Goal: Task Accomplishment & Management: Manage account settings

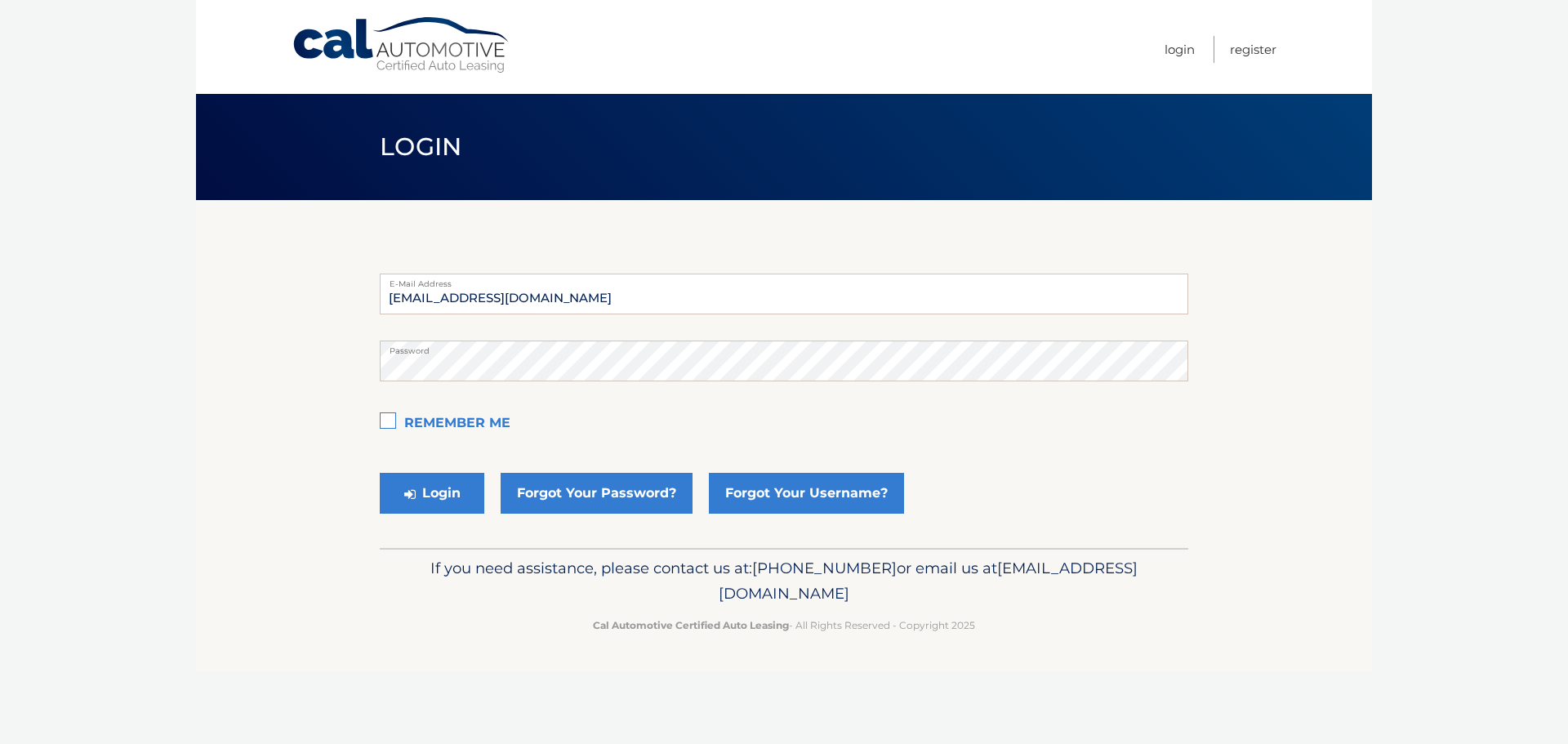
click at [482, 292] on div "[EMAIL_ADDRESS][DOMAIN_NAME] E-Mail Address" at bounding box center [784, 294] width 808 height 41
click at [442, 498] on button "Login" at bounding box center [431, 492] width 105 height 41
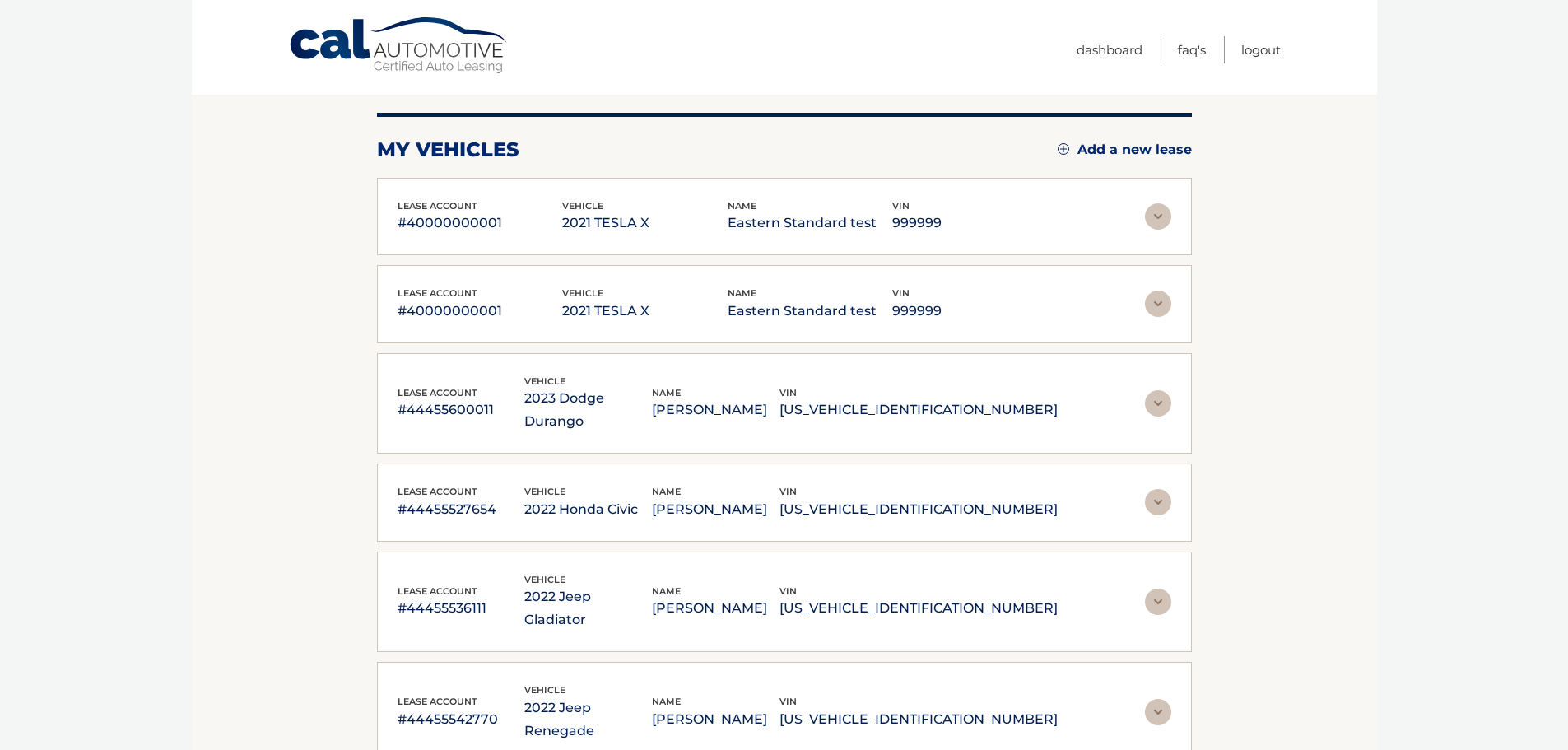
scroll to position [165, 0]
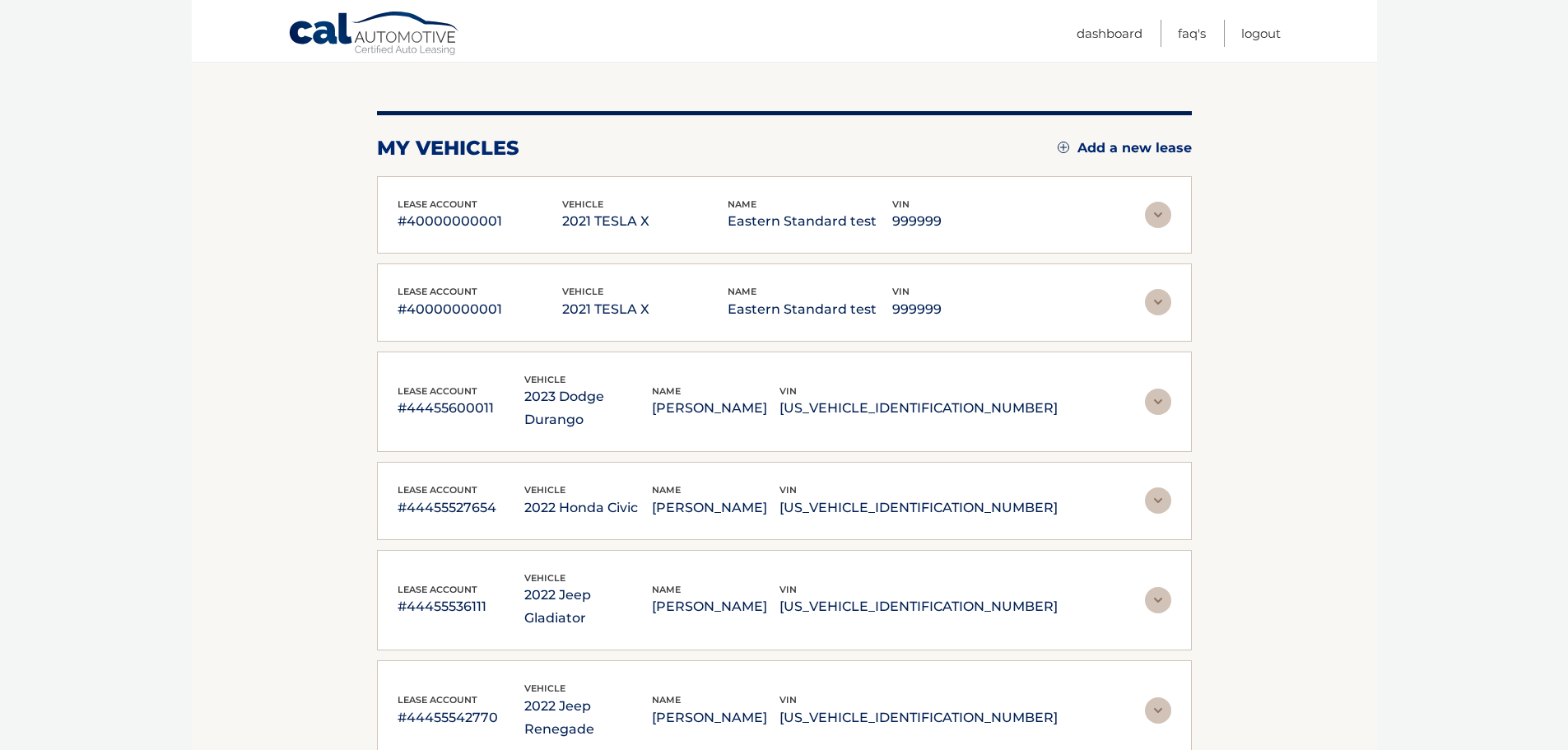
click at [1164, 388] on img at bounding box center [1158, 401] width 26 height 26
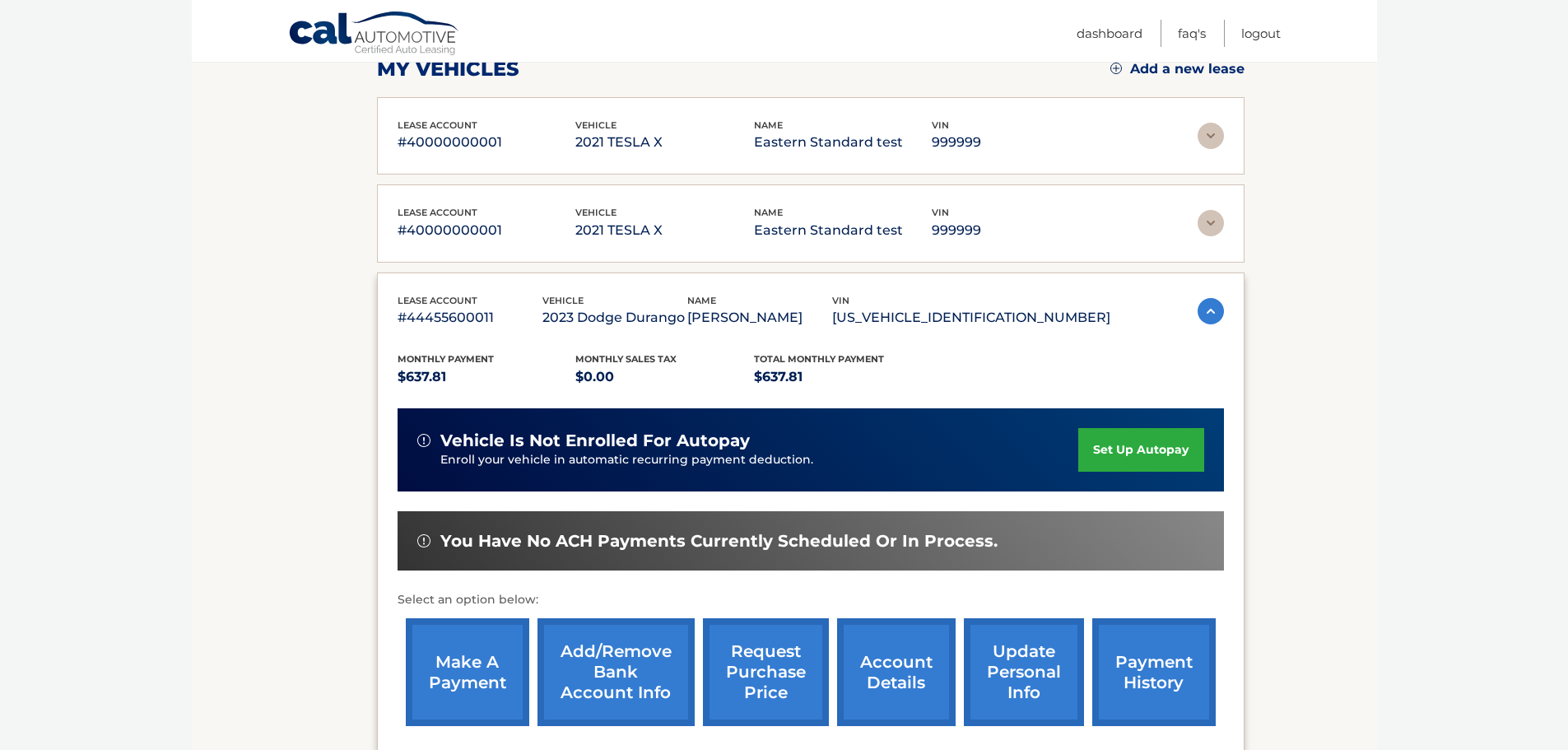
scroll to position [329, 0]
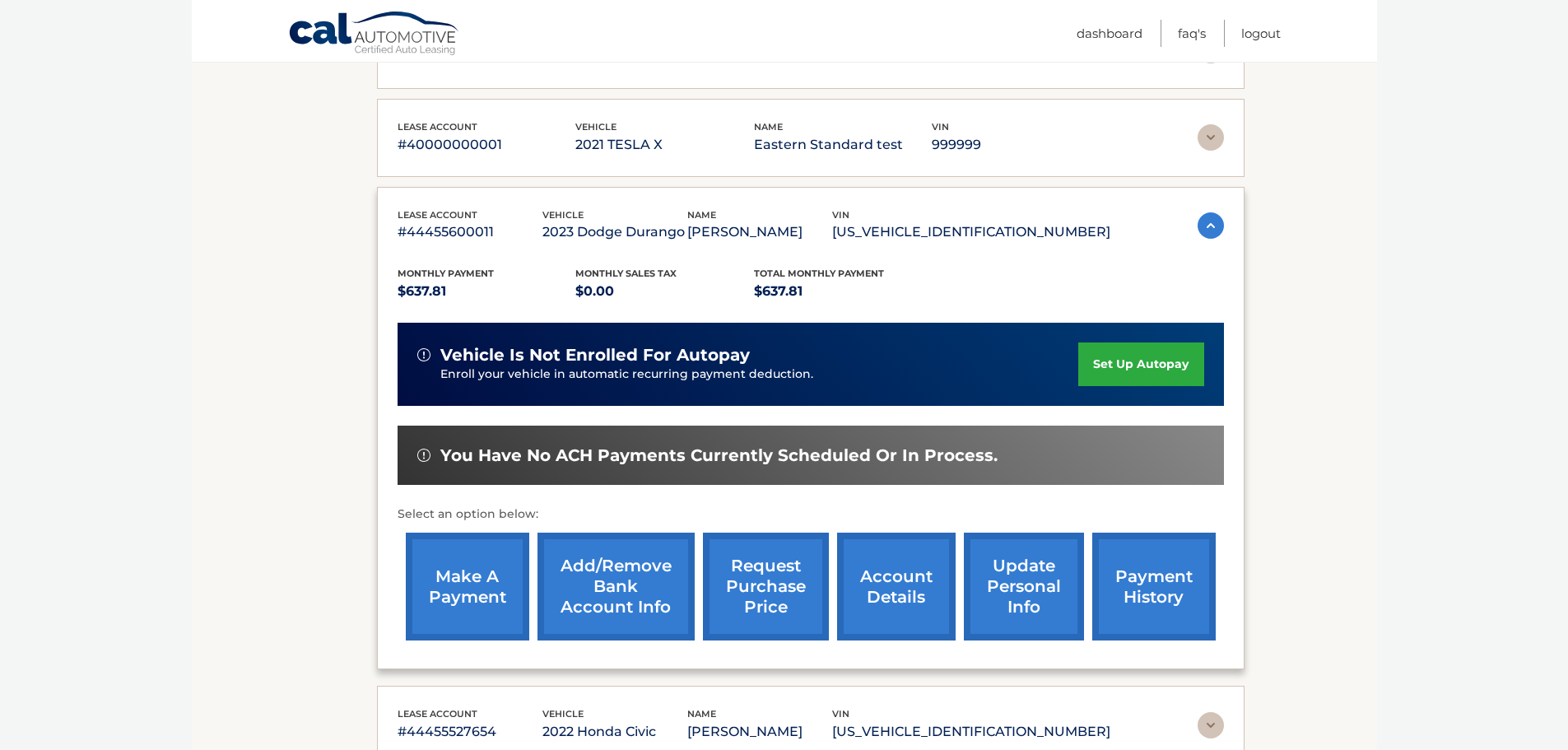
click at [1026, 590] on link "update personal info" at bounding box center [1024, 585] width 120 height 107
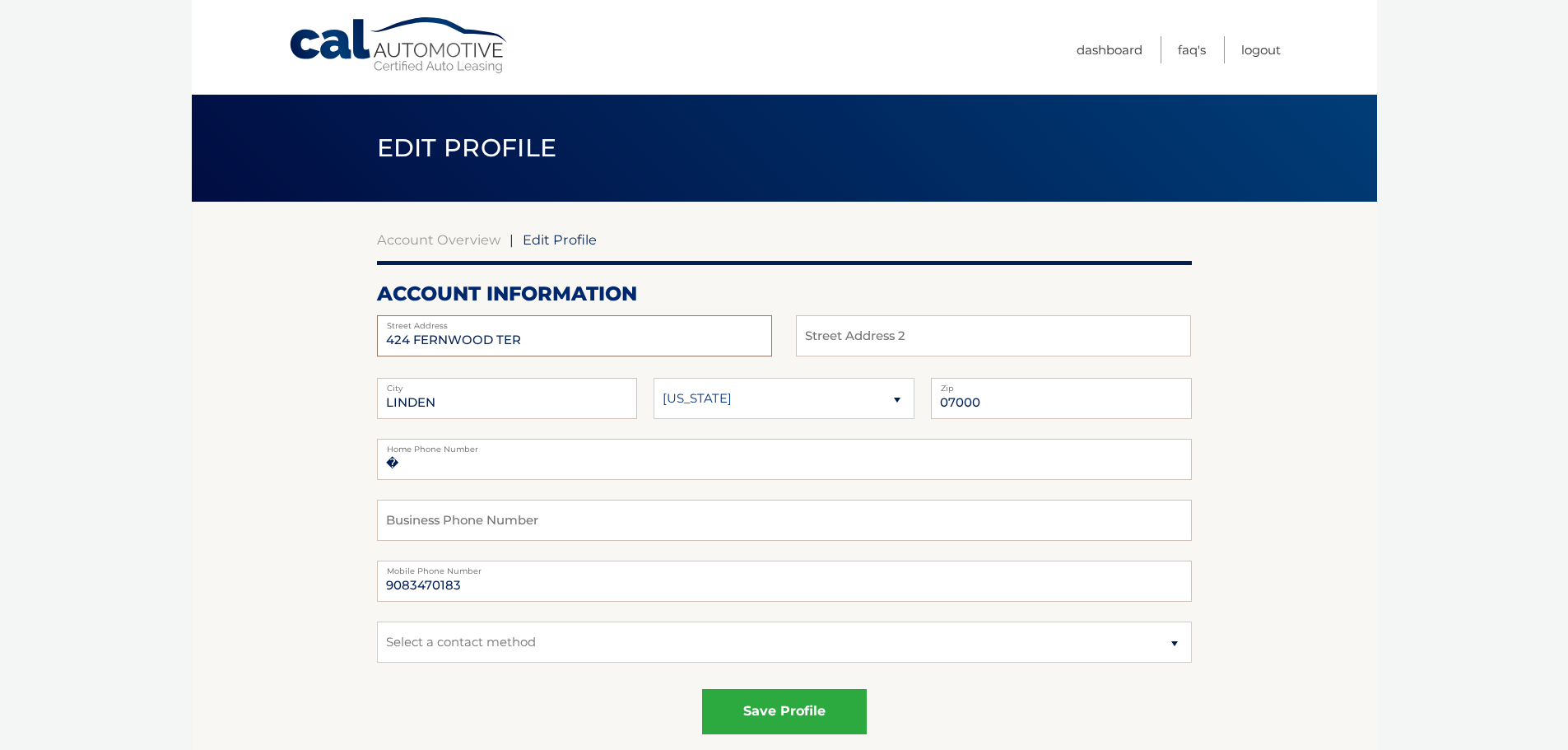
click at [547, 336] on input "424 FERNWOOD TER" at bounding box center [574, 336] width 395 height 42
type input "4"
type input "439 probasco rd"
type input "east windsor"
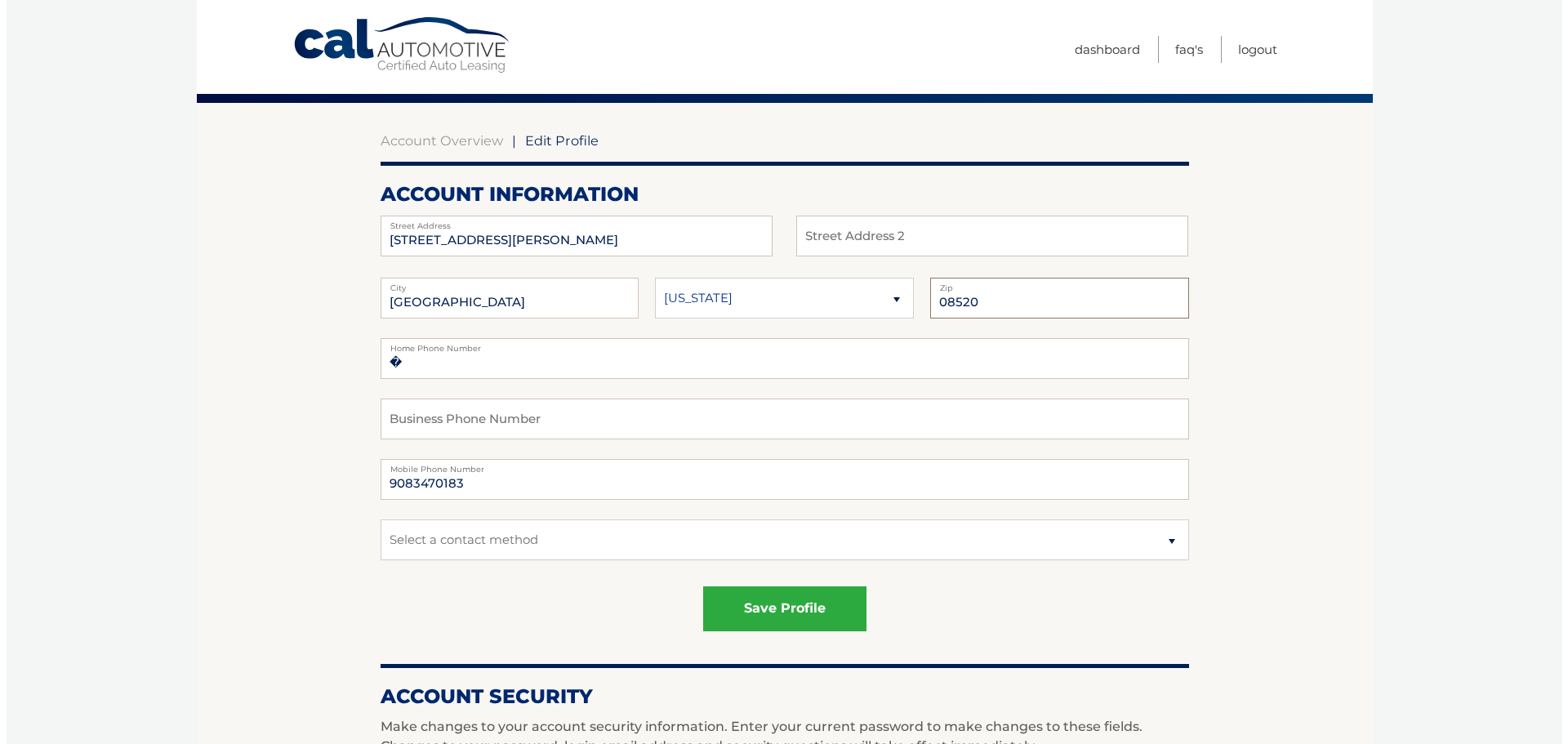
scroll to position [245, 0]
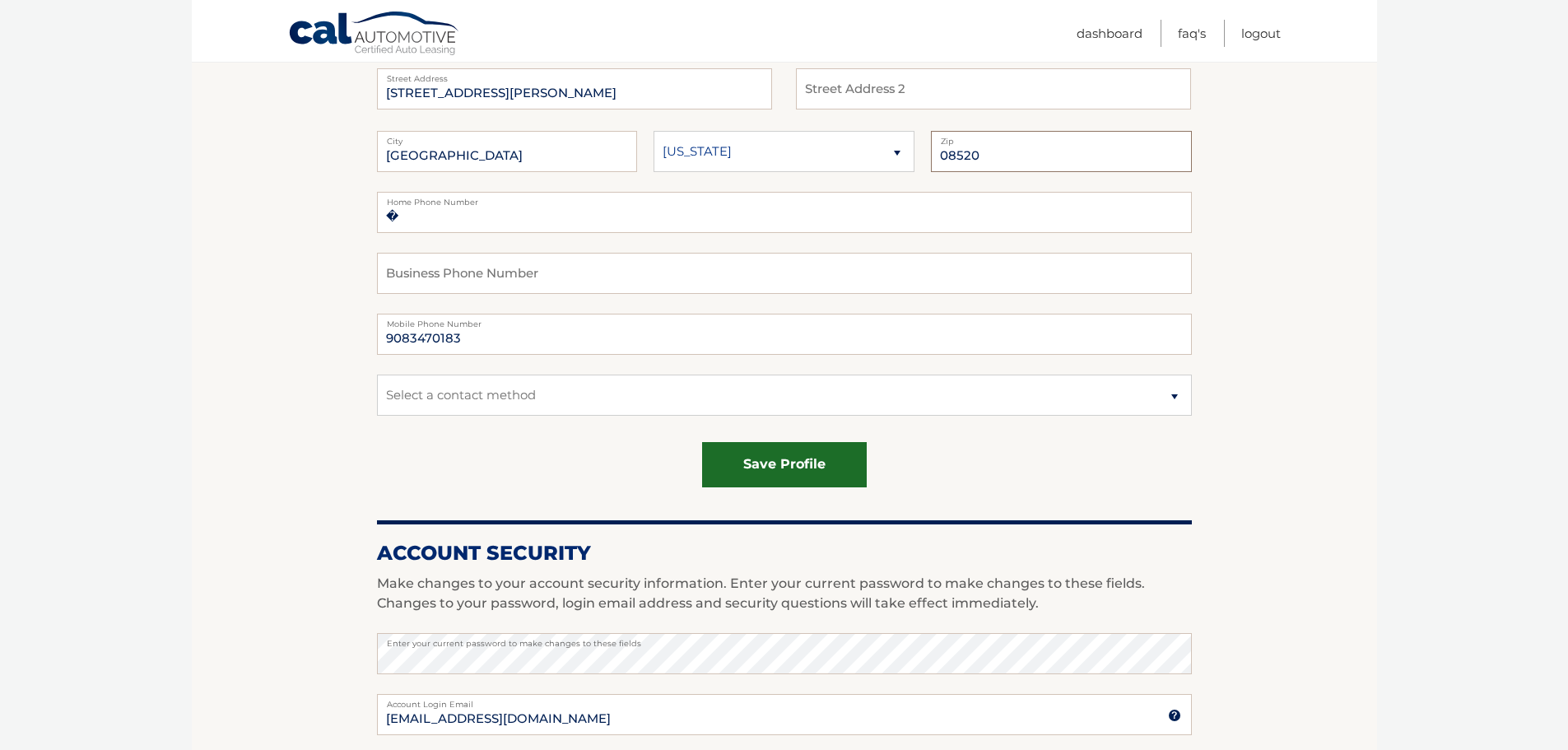
type input "08520"
click at [817, 470] on button "save profile" at bounding box center [784, 465] width 165 height 45
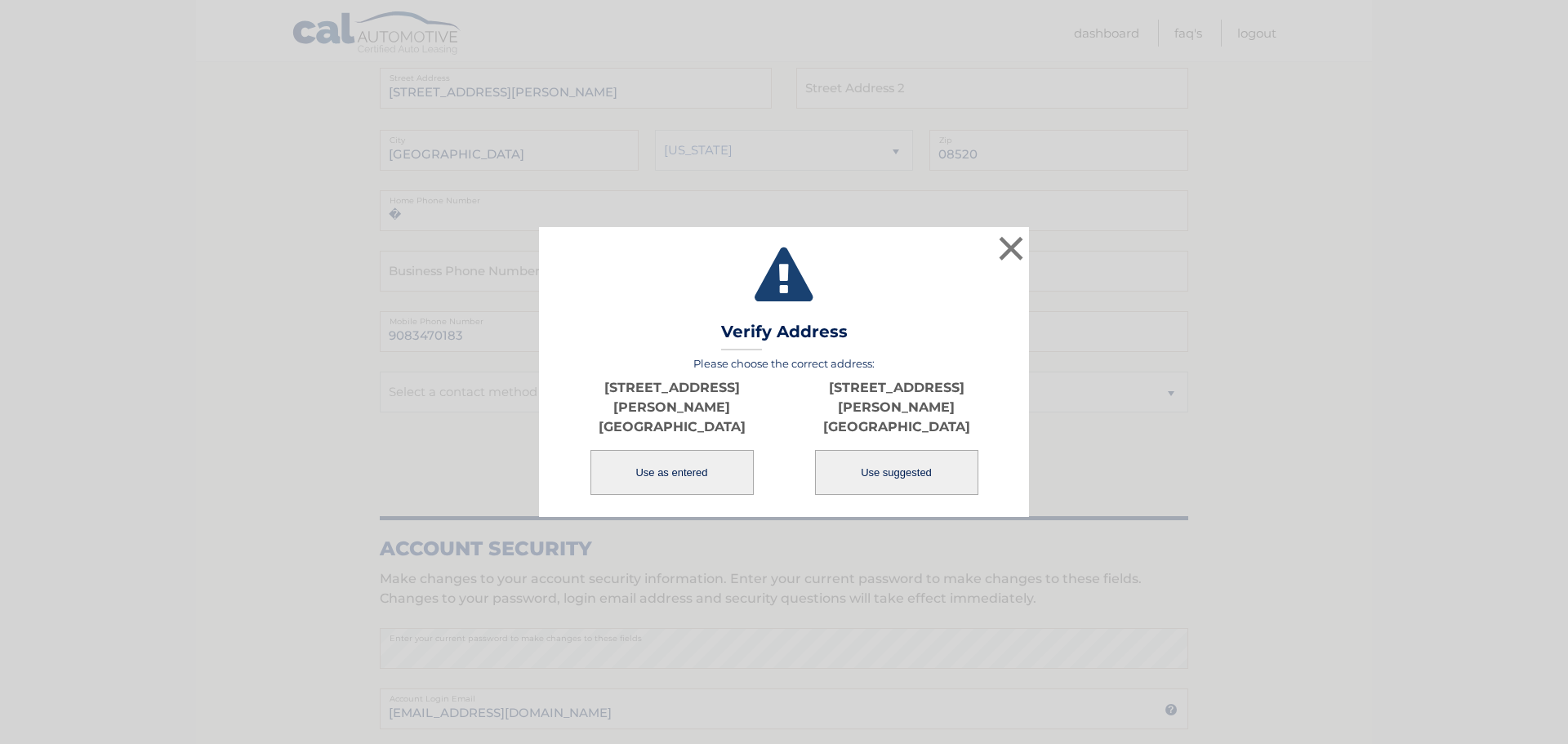
click at [866, 456] on button "Use suggested" at bounding box center [897, 472] width 163 height 45
type input "[STREET_ADDRESS][PERSON_NAME]"
type input "[GEOGRAPHIC_DATA]"
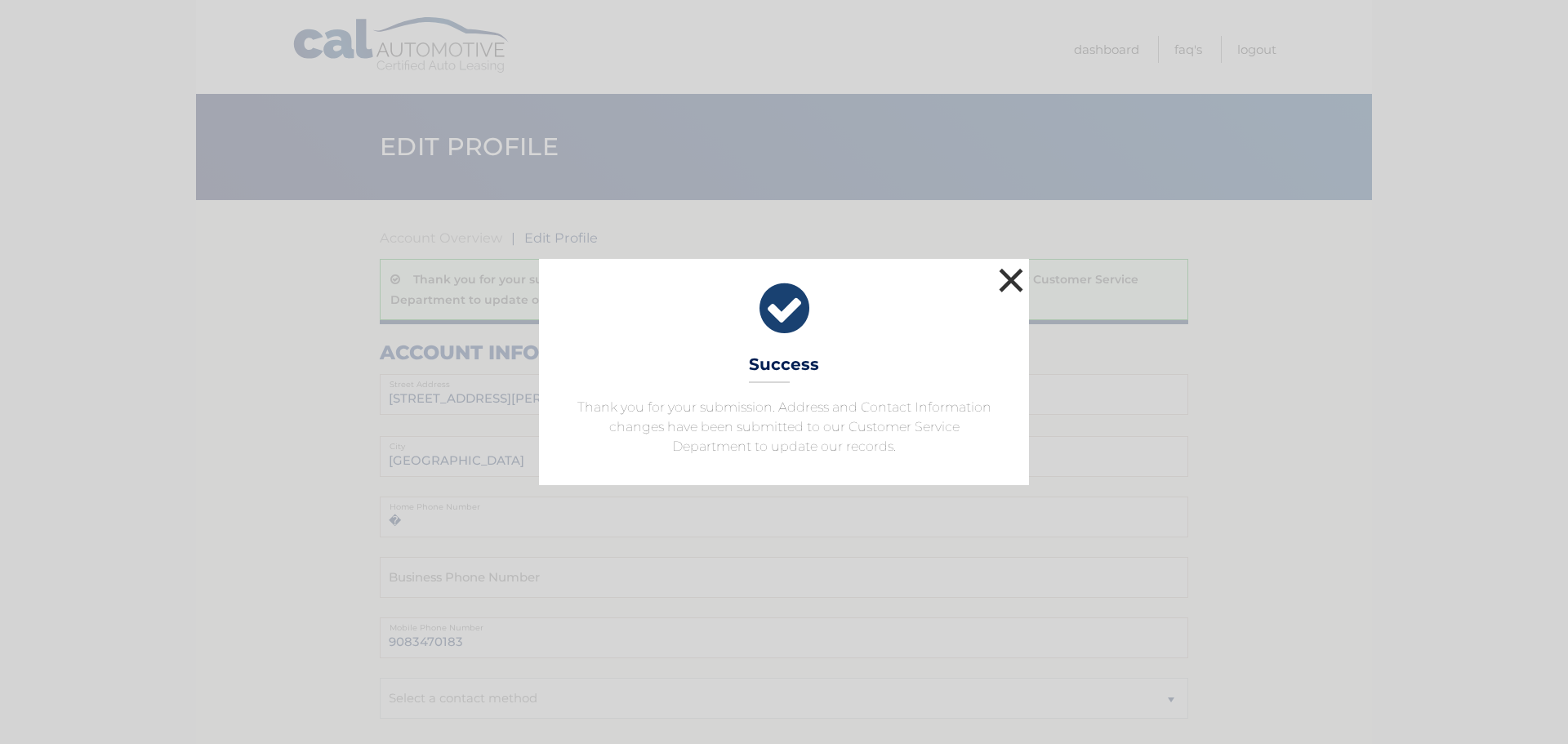
click at [1008, 277] on button "×" at bounding box center [1011, 280] width 33 height 33
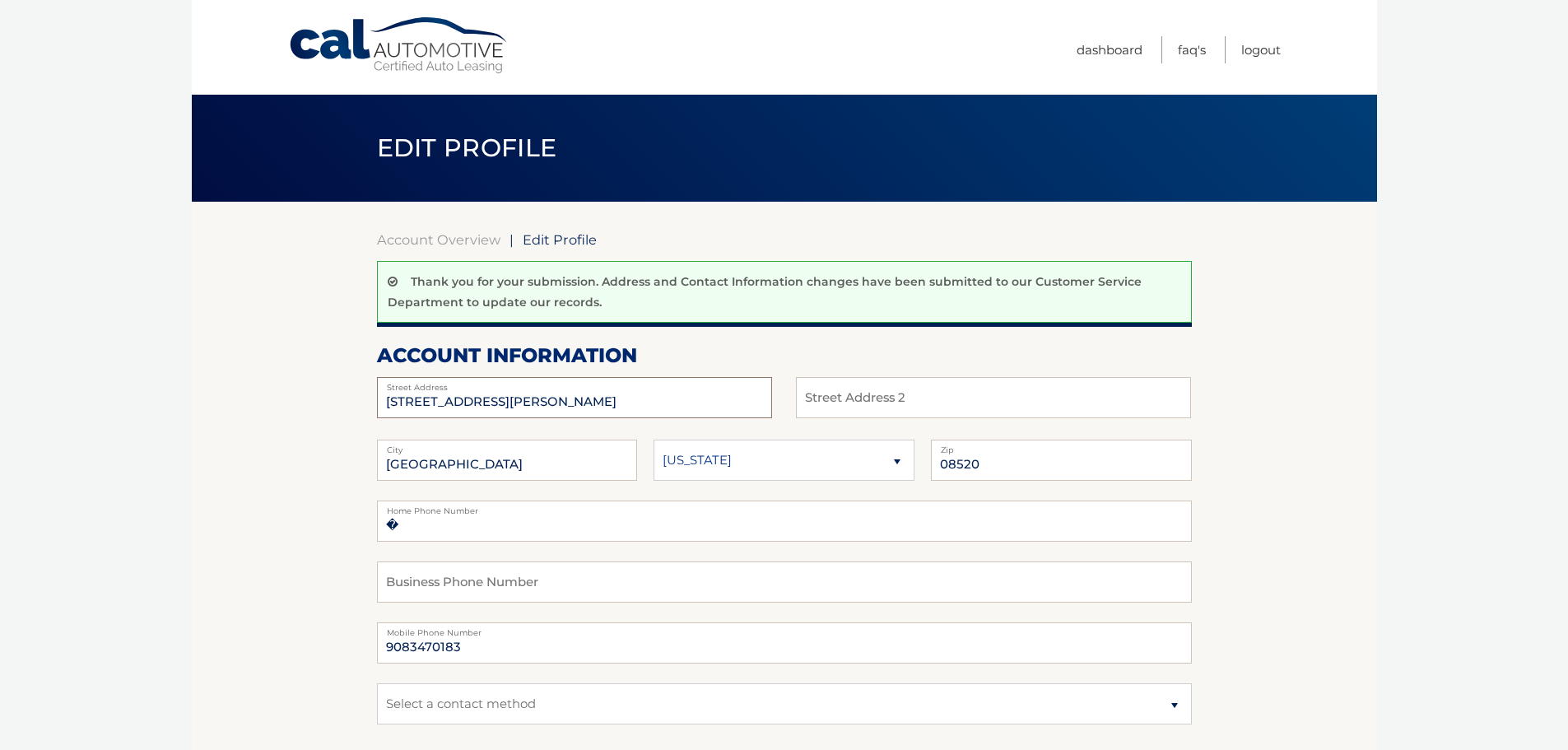
click at [617, 410] on input "439 PROBASCO RD" at bounding box center [574, 397] width 395 height 42
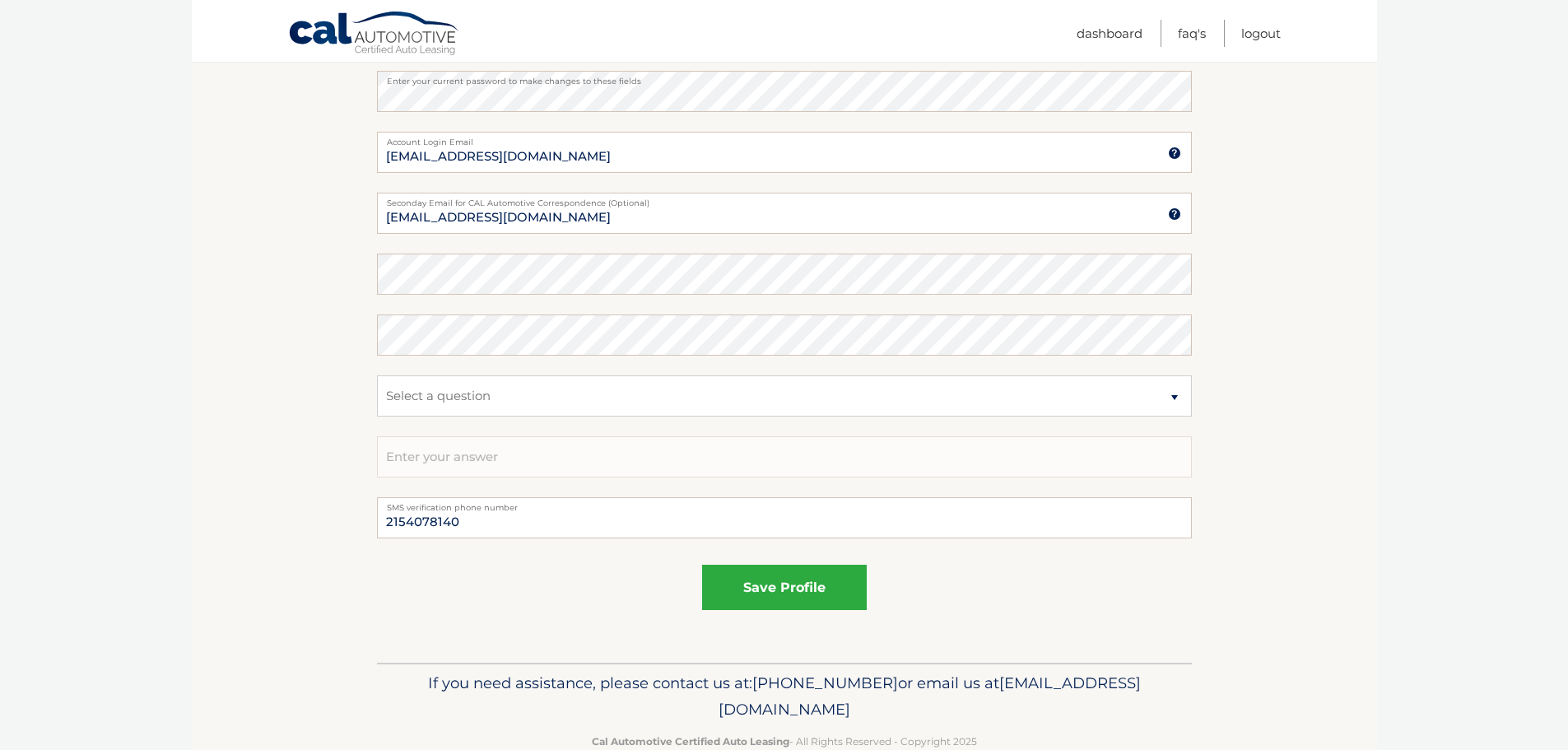
scroll to position [909, 0]
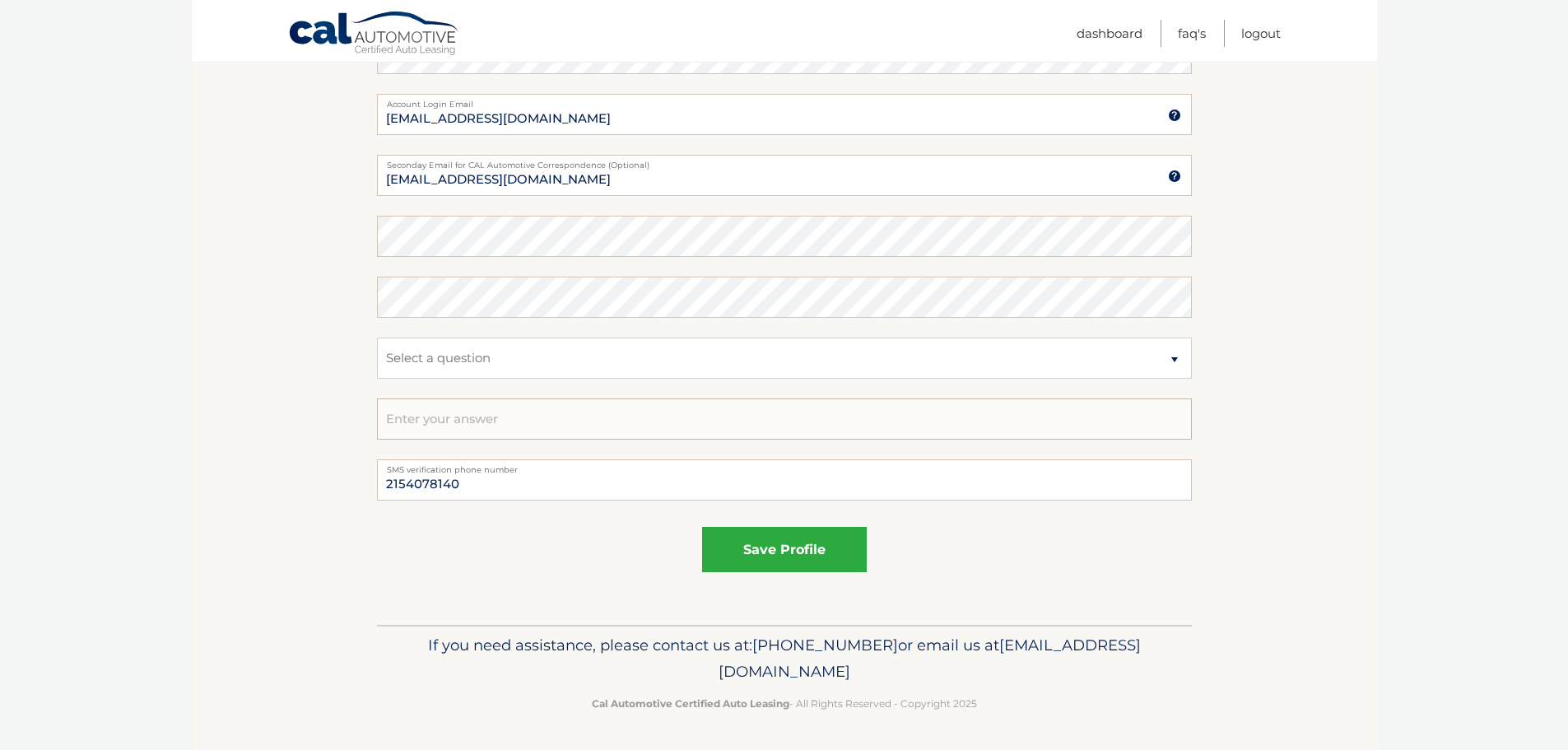
click at [437, 422] on input "text" at bounding box center [784, 419] width 815 height 42
click at [484, 375] on select "Select a question What was the name of your elementary school? What is your mot…" at bounding box center [784, 358] width 815 height 42
select select "1"
click at [377, 338] on select "Select a question What was the name of your elementary school? What is your mot…" at bounding box center [784, 358] width 815 height 42
click at [483, 409] on input "text" at bounding box center [784, 419] width 815 height 42
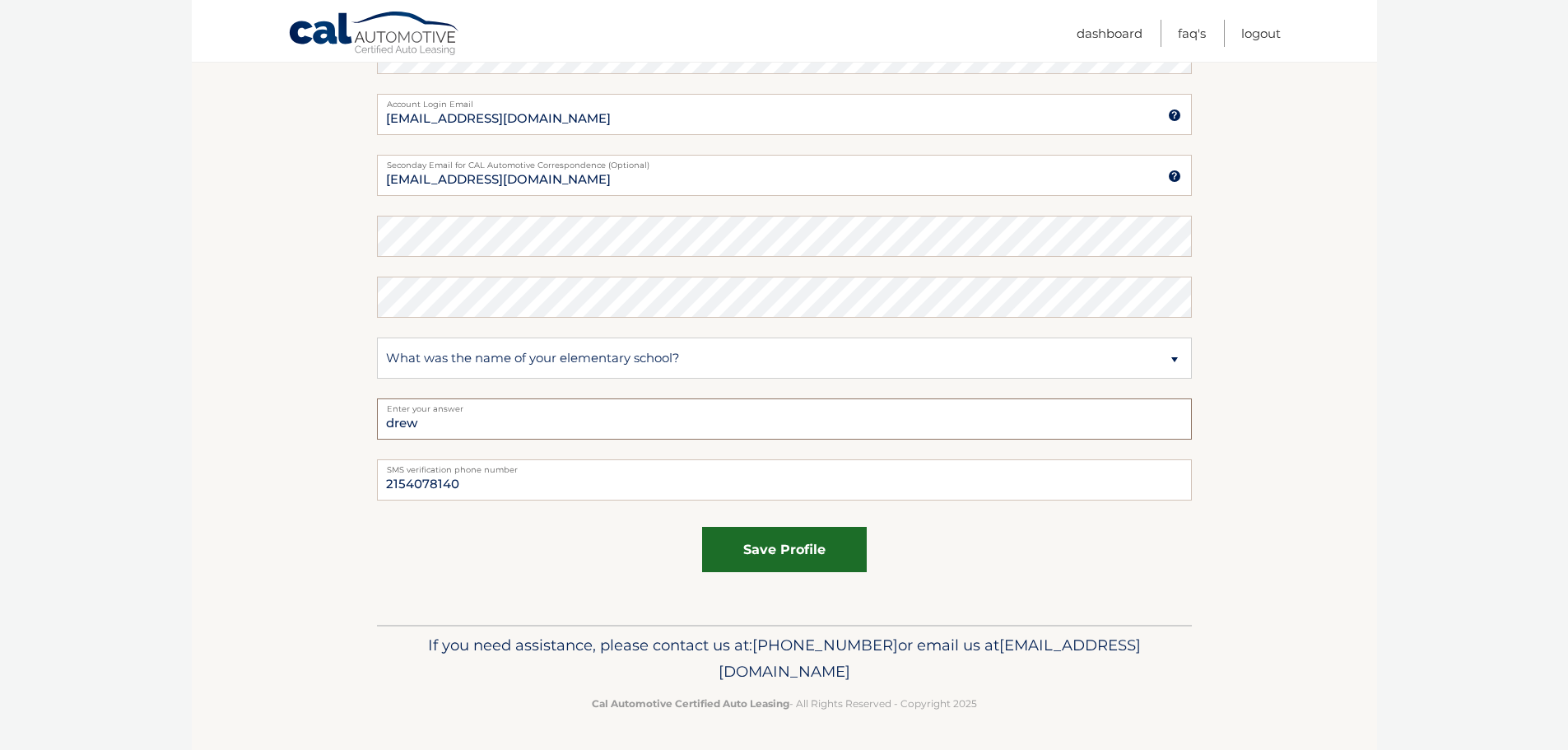
type input "drew"
click at [792, 555] on button "save profile" at bounding box center [784, 549] width 165 height 45
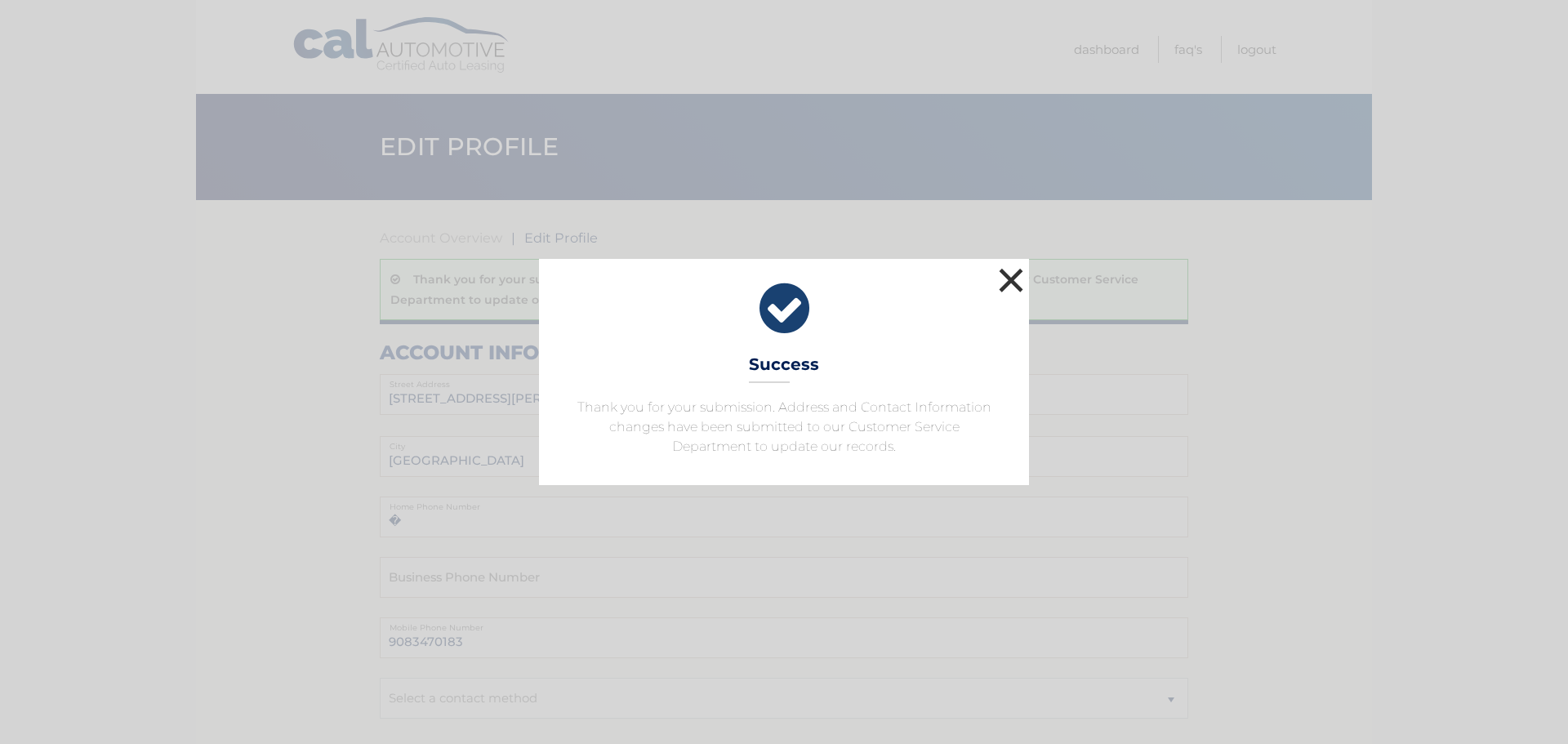
click at [1004, 276] on button "×" at bounding box center [1011, 280] width 33 height 33
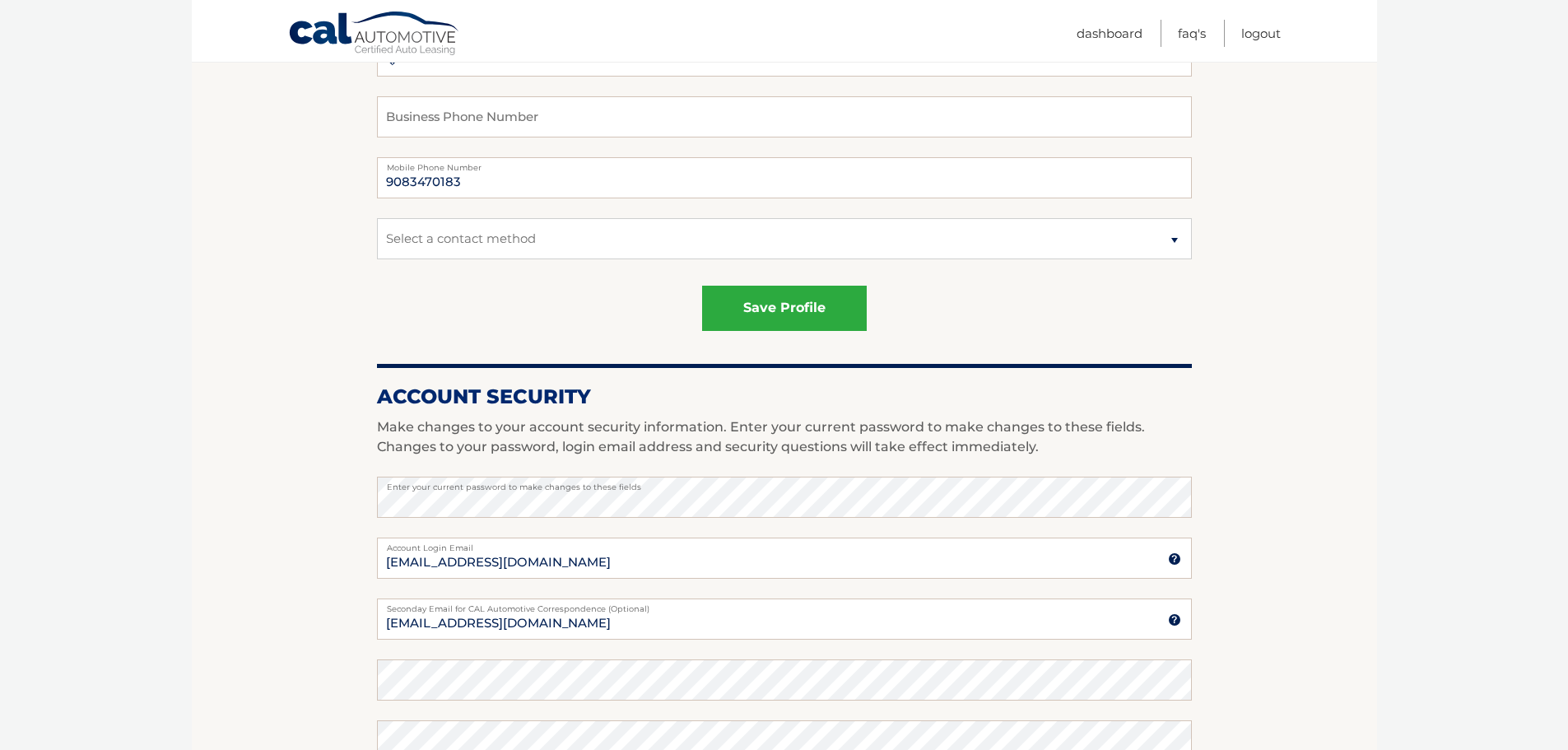
scroll to position [494, 0]
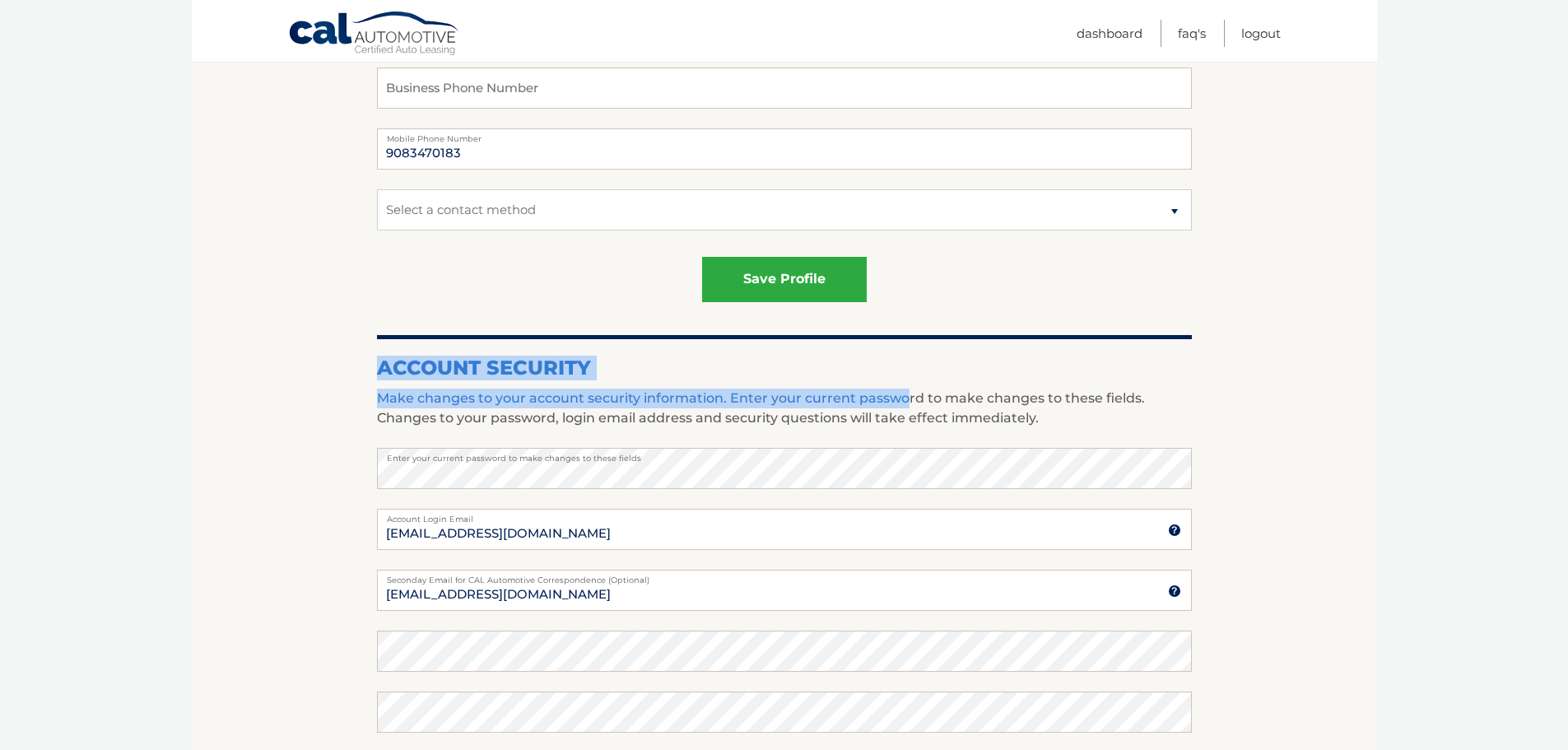
drag, startPoint x: 377, startPoint y: 379, endPoint x: 953, endPoint y: 405, distance: 576.6
click at [943, 404] on div "Account Security Make changes to your account security information. Enter your …" at bounding box center [784, 671] width 815 height 673
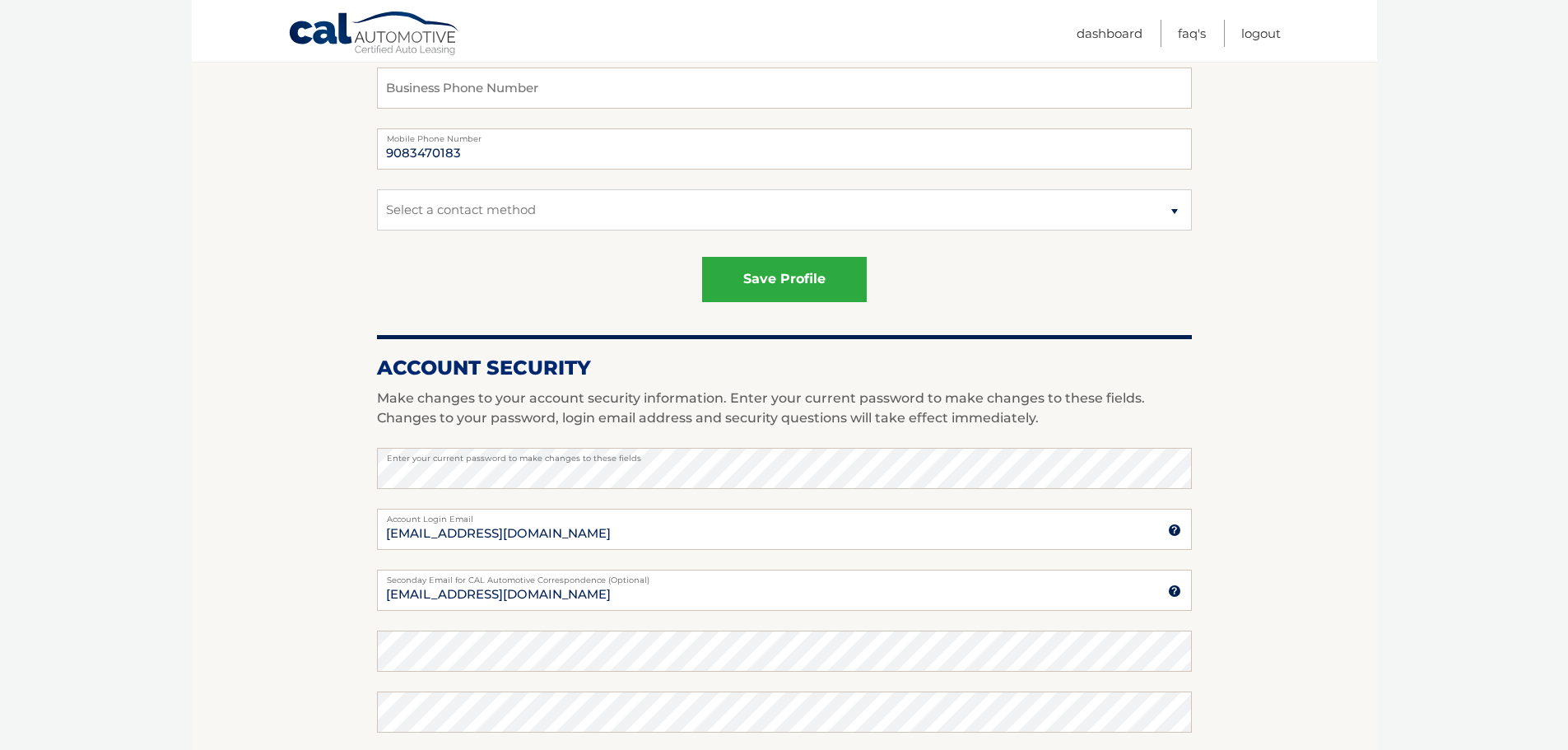
click at [1035, 412] on p "Make changes to your account security information. Enter your current password …" at bounding box center [784, 407] width 815 height 40
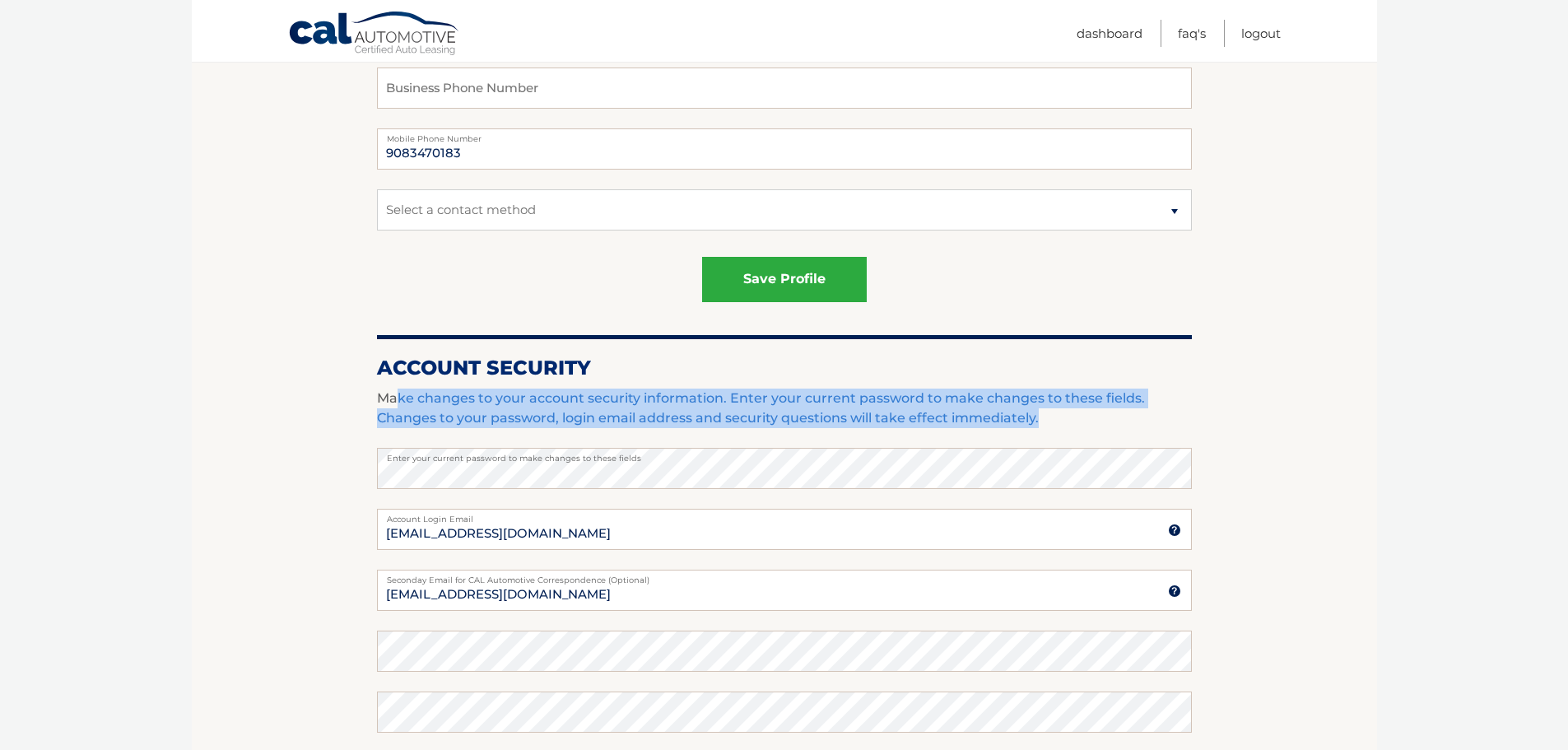
drag, startPoint x: 941, startPoint y: 417, endPoint x: 358, endPoint y: 378, distance: 584.3
click at [383, 382] on div "Account Security Make changes to your account security information. Enter your …" at bounding box center [784, 671] width 815 height 673
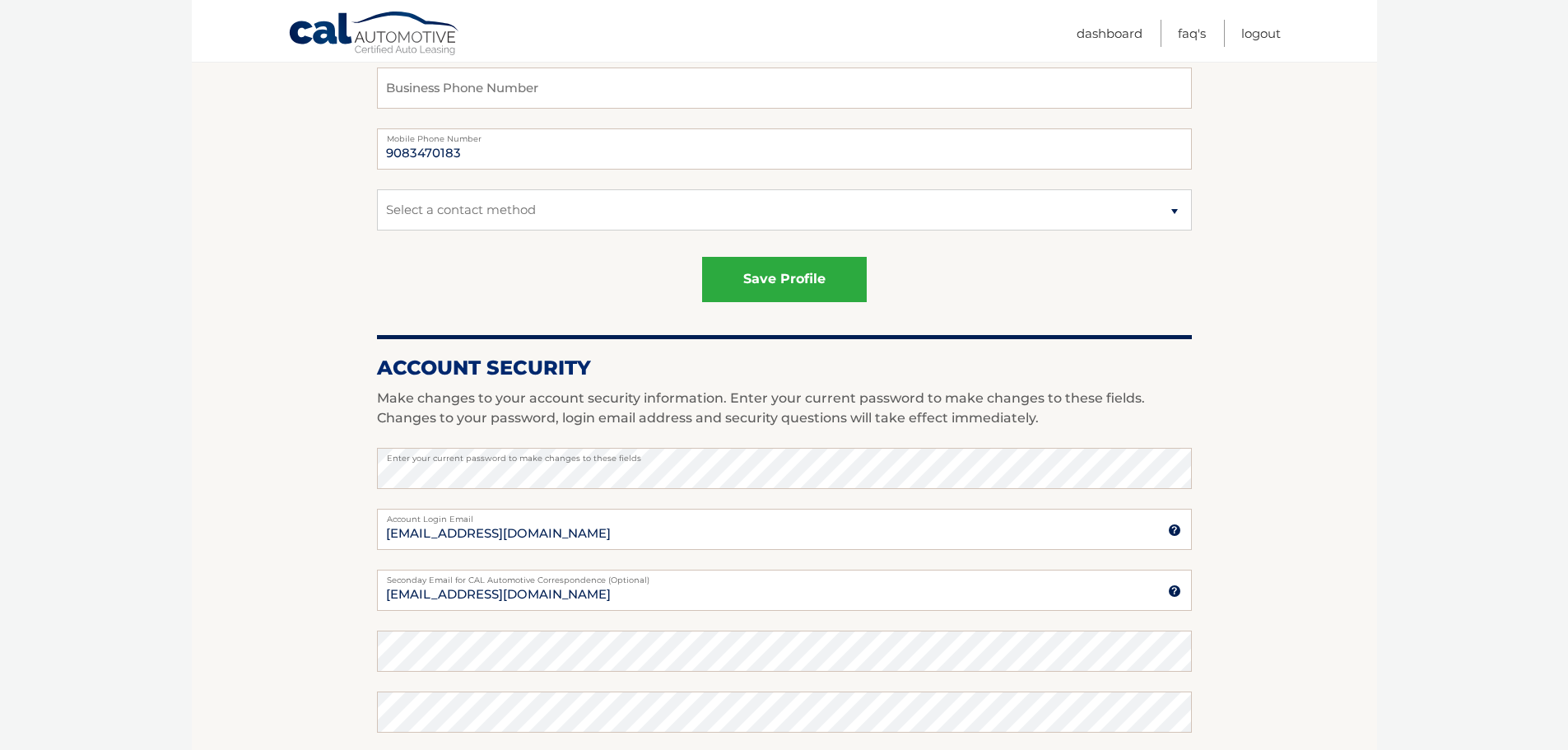
click at [356, 378] on section "Account Overview | Edit Profile Thank you for your submission. Address and Cont…" at bounding box center [784, 374] width 1185 height 1332
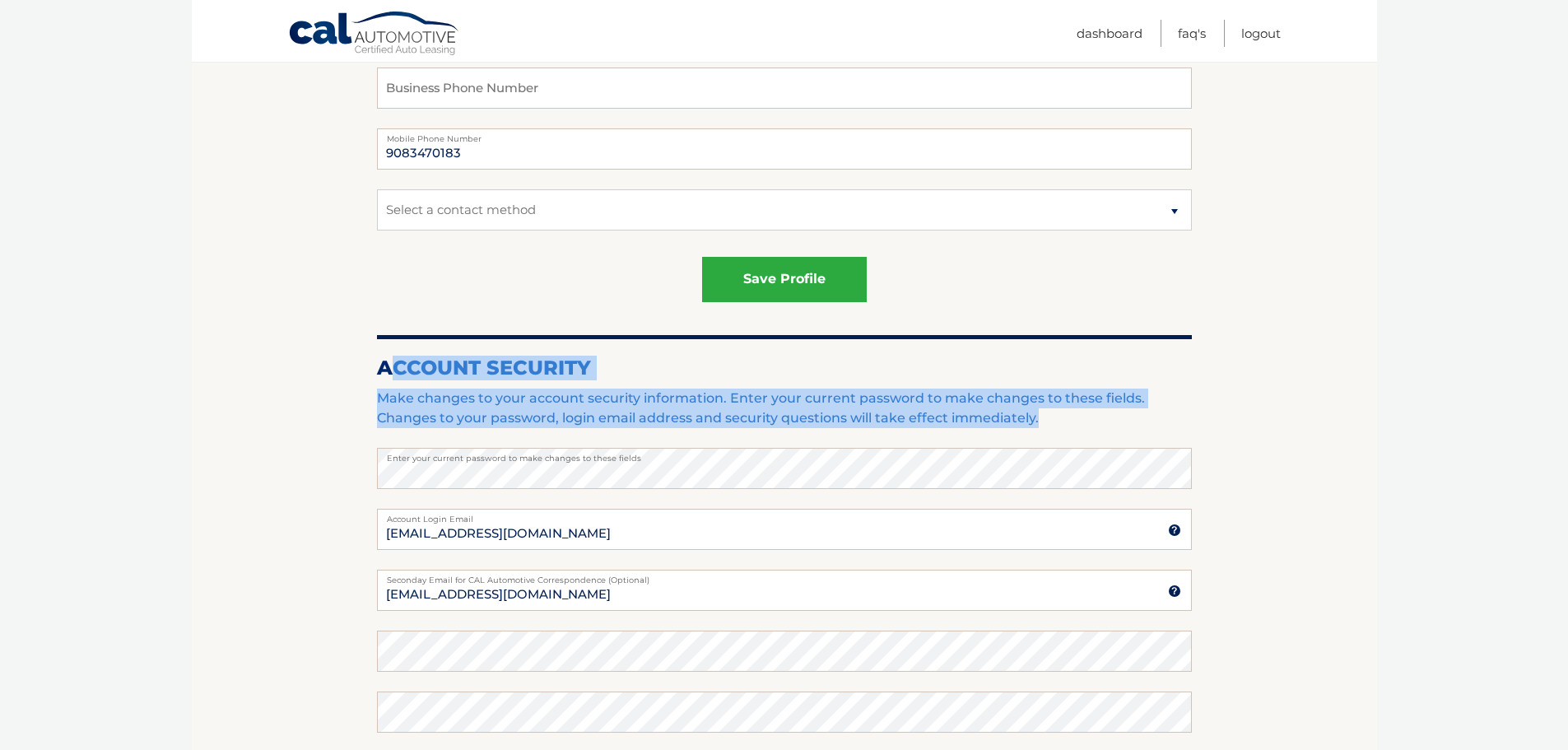
drag, startPoint x: 384, startPoint y: 354, endPoint x: 1064, endPoint y: 424, distance: 683.6
click at [1064, 424] on div "Account Security Make changes to your account security information. Enter your …" at bounding box center [784, 671] width 815 height 673
copy div "ccount Security Make changes to your account security information. Enter your c…"
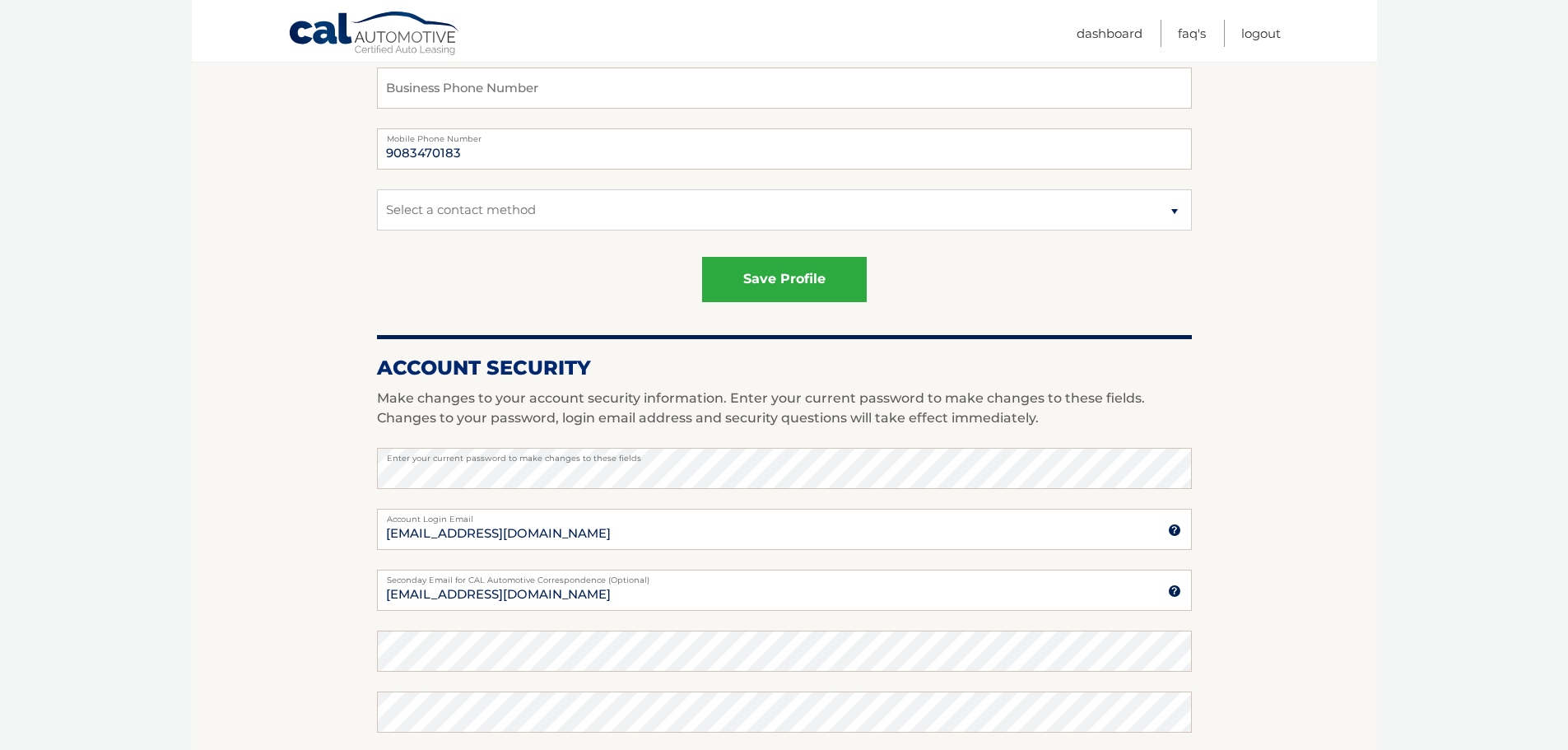
click at [382, 357] on h2 "Account Security" at bounding box center [784, 368] width 815 height 25
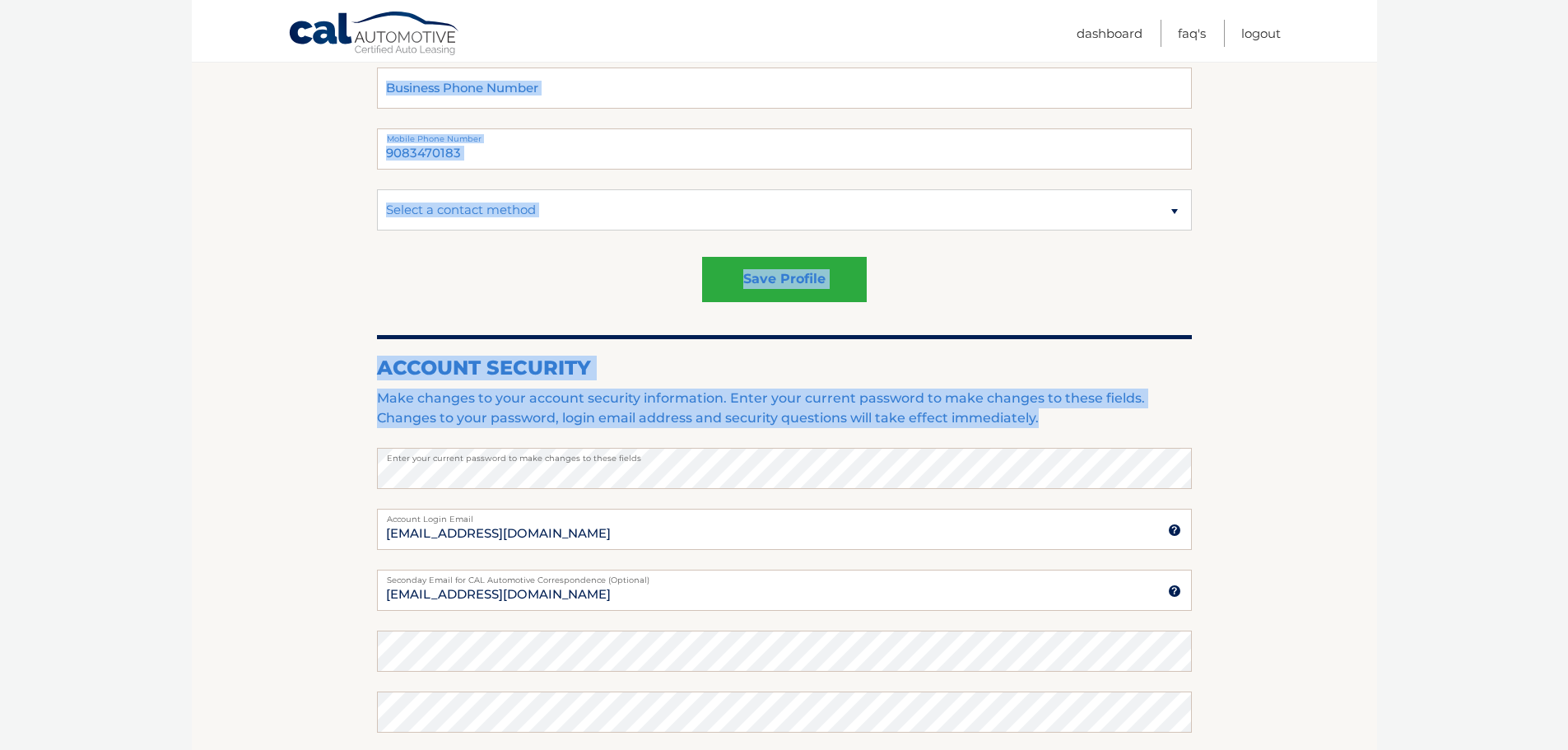
drag, startPoint x: 371, startPoint y: 361, endPoint x: 981, endPoint y: 438, distance: 614.8
click at [981, 438] on section "Account Overview | Edit Profile Thank you for your submission. Address and Cont…" at bounding box center [784, 374] width 1185 height 1332
click at [1039, 414] on p "Make changes to your account security information. Enter your current password …" at bounding box center [784, 407] width 815 height 40
click at [1041, 414] on p "Make changes to your account security information. Enter your current password …" at bounding box center [784, 407] width 815 height 40
click at [1042, 418] on p "Make changes to your account security information. Enter your current password …" at bounding box center [784, 407] width 815 height 40
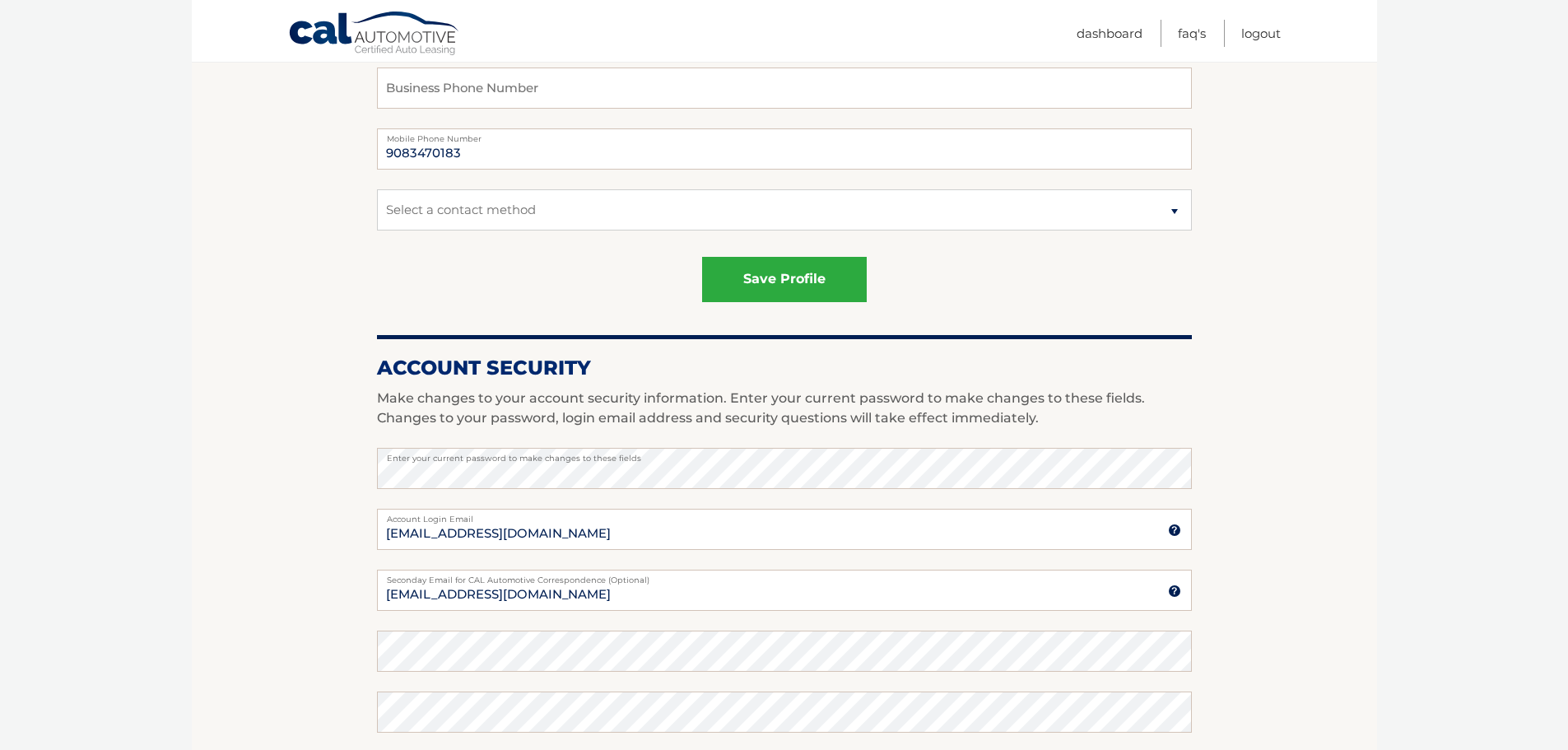
click at [1043, 419] on p "Make changes to your account security information. Enter your current password …" at bounding box center [784, 407] width 815 height 40
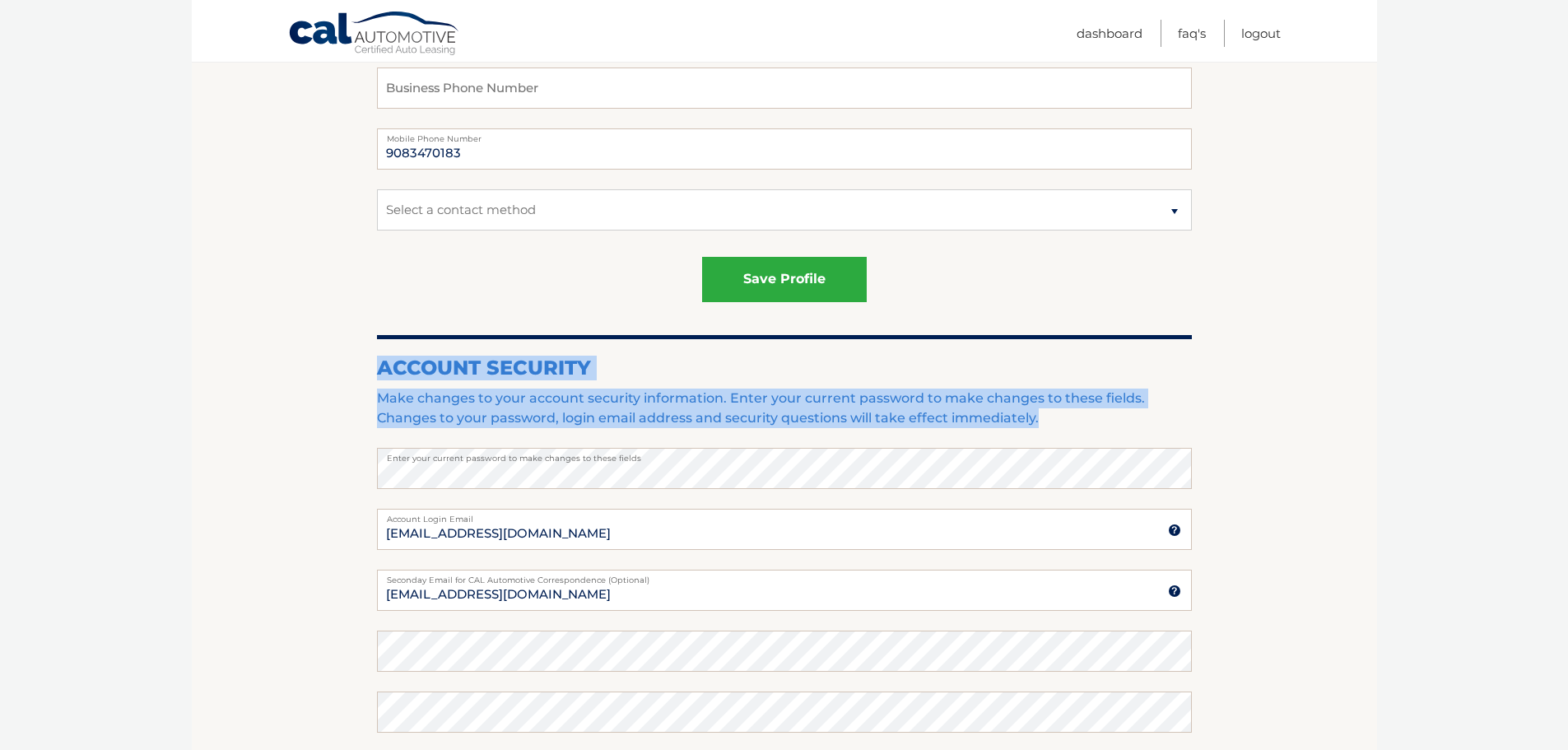
drag, startPoint x: 381, startPoint y: 366, endPoint x: 1047, endPoint y: 421, distance: 668.3
click at [1047, 421] on div "Account Security Make changes to your account security information. Enter your …" at bounding box center [784, 671] width 815 height 673
copy div "Account Security Make changes to your account security information. Enter your …"
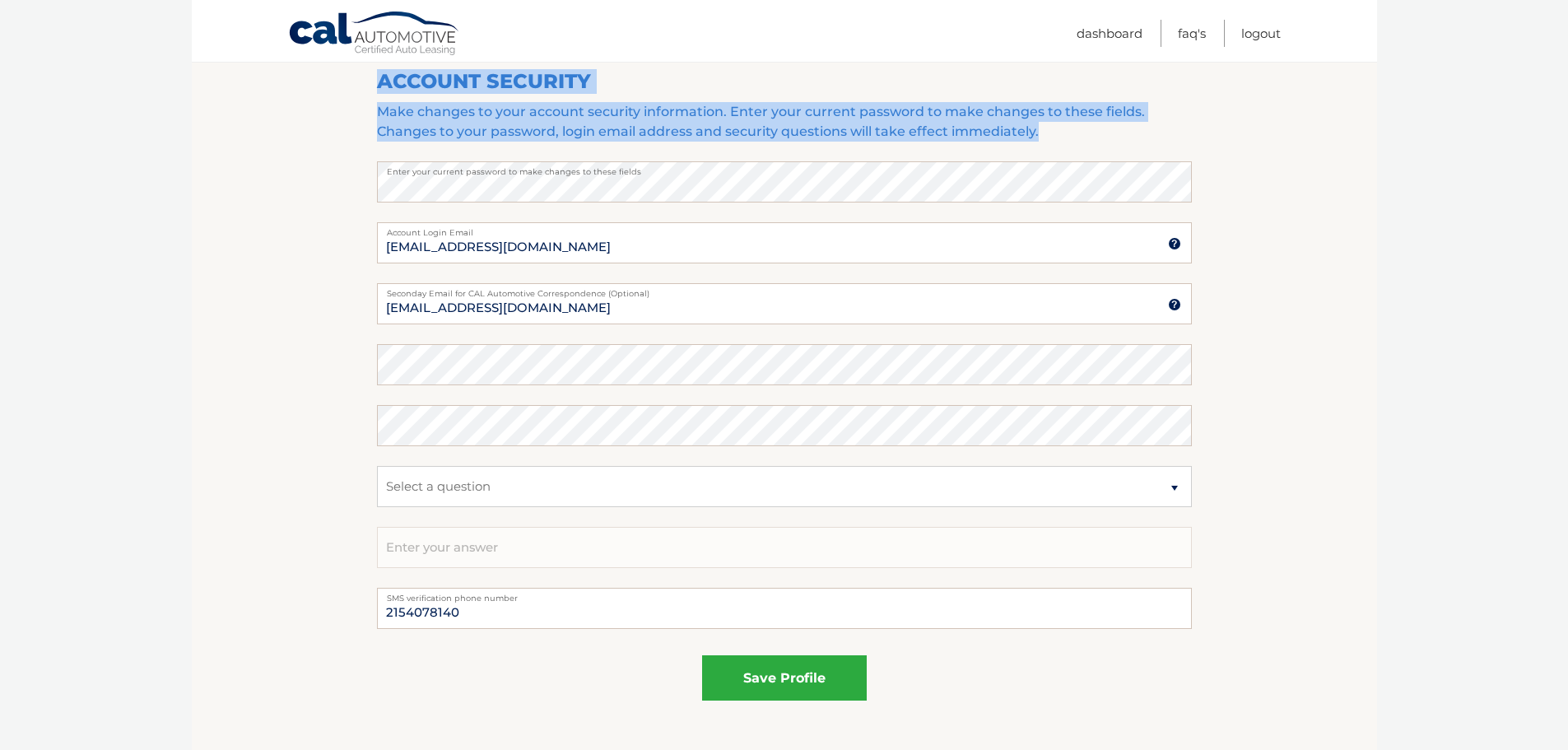
scroll to position [909, 0]
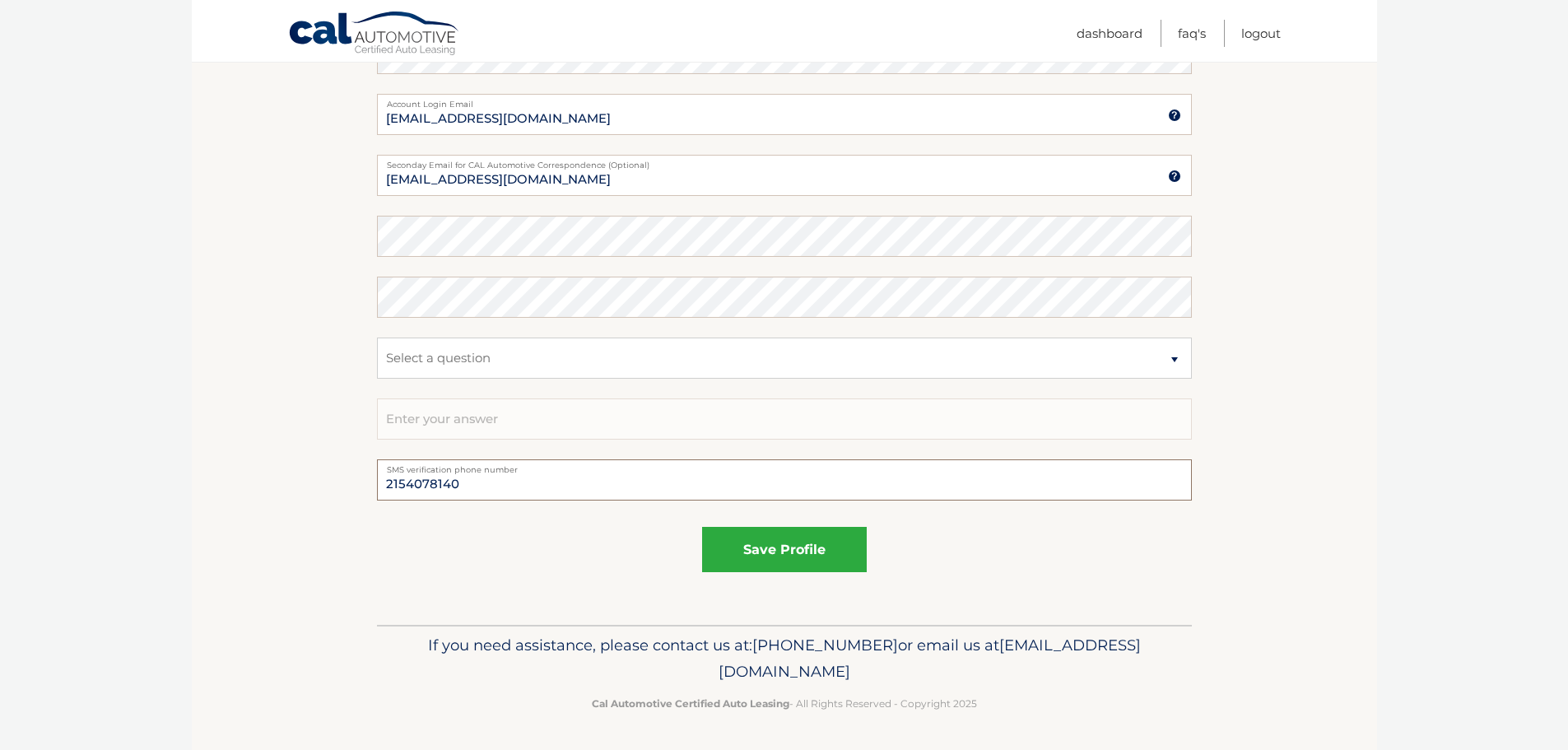
drag, startPoint x: 474, startPoint y: 487, endPoint x: 239, endPoint y: 490, distance: 235.0
type input "6092038857"
click at [806, 553] on button "save profile" at bounding box center [784, 549] width 165 height 45
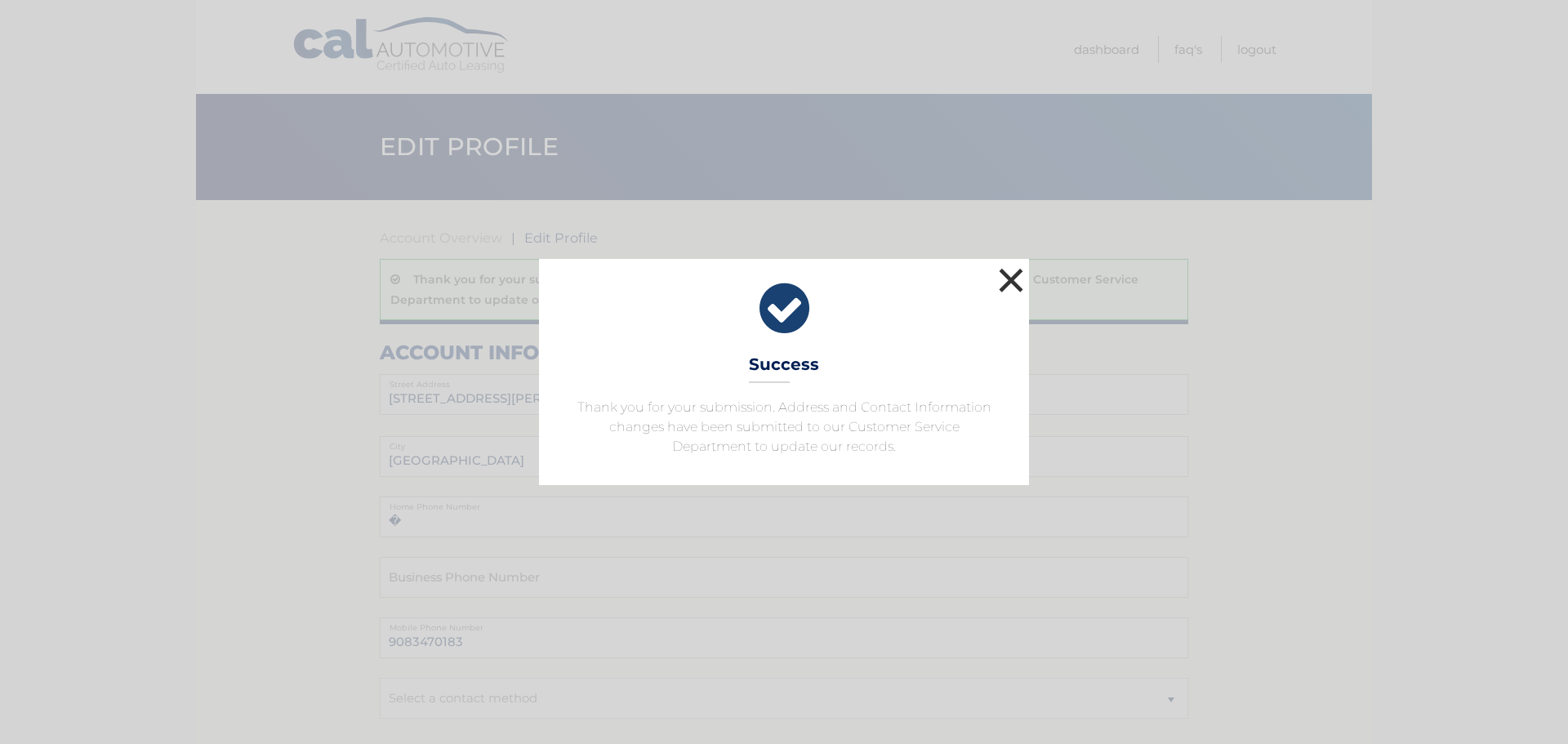
click at [1008, 274] on button "×" at bounding box center [1011, 280] width 33 height 33
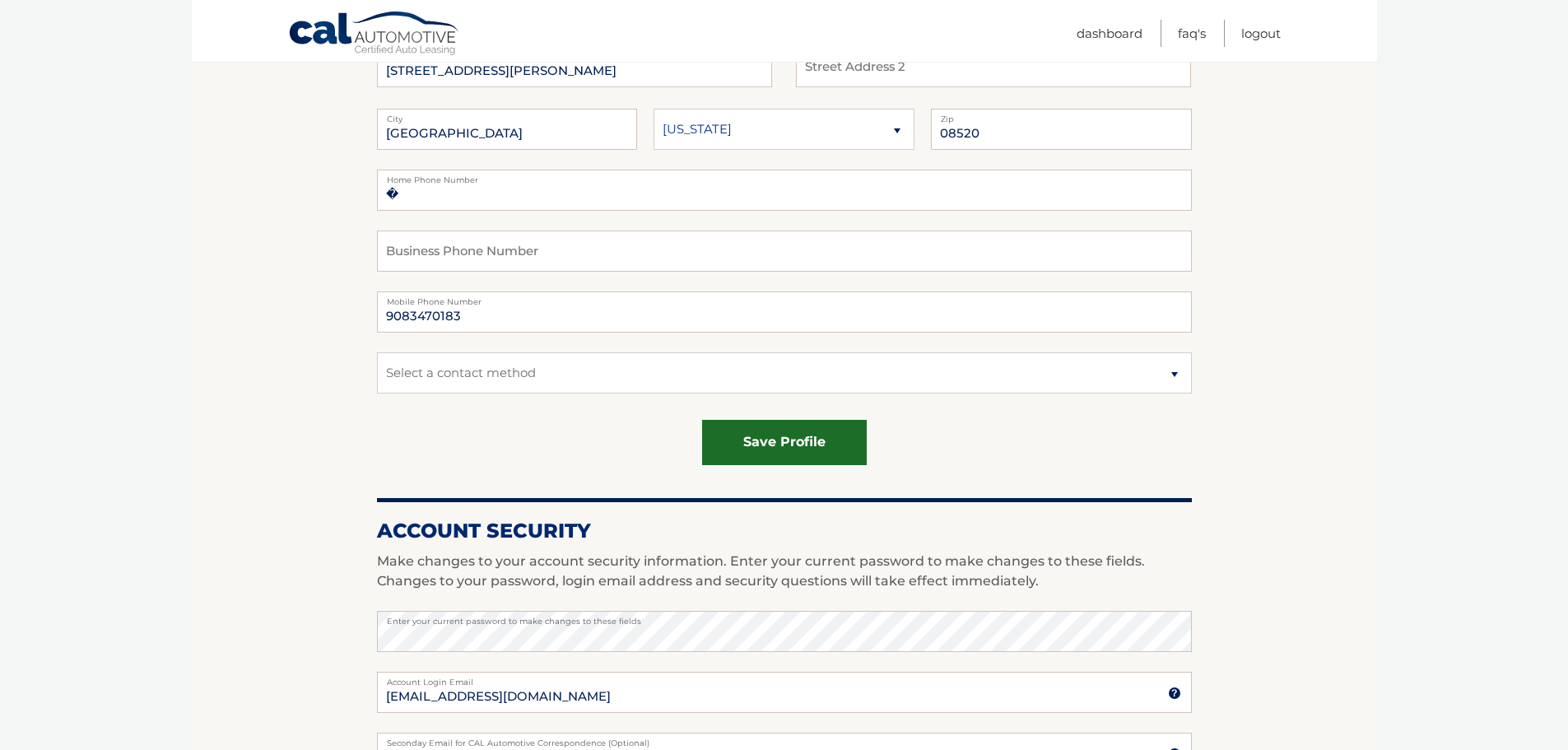
scroll to position [411, 0]
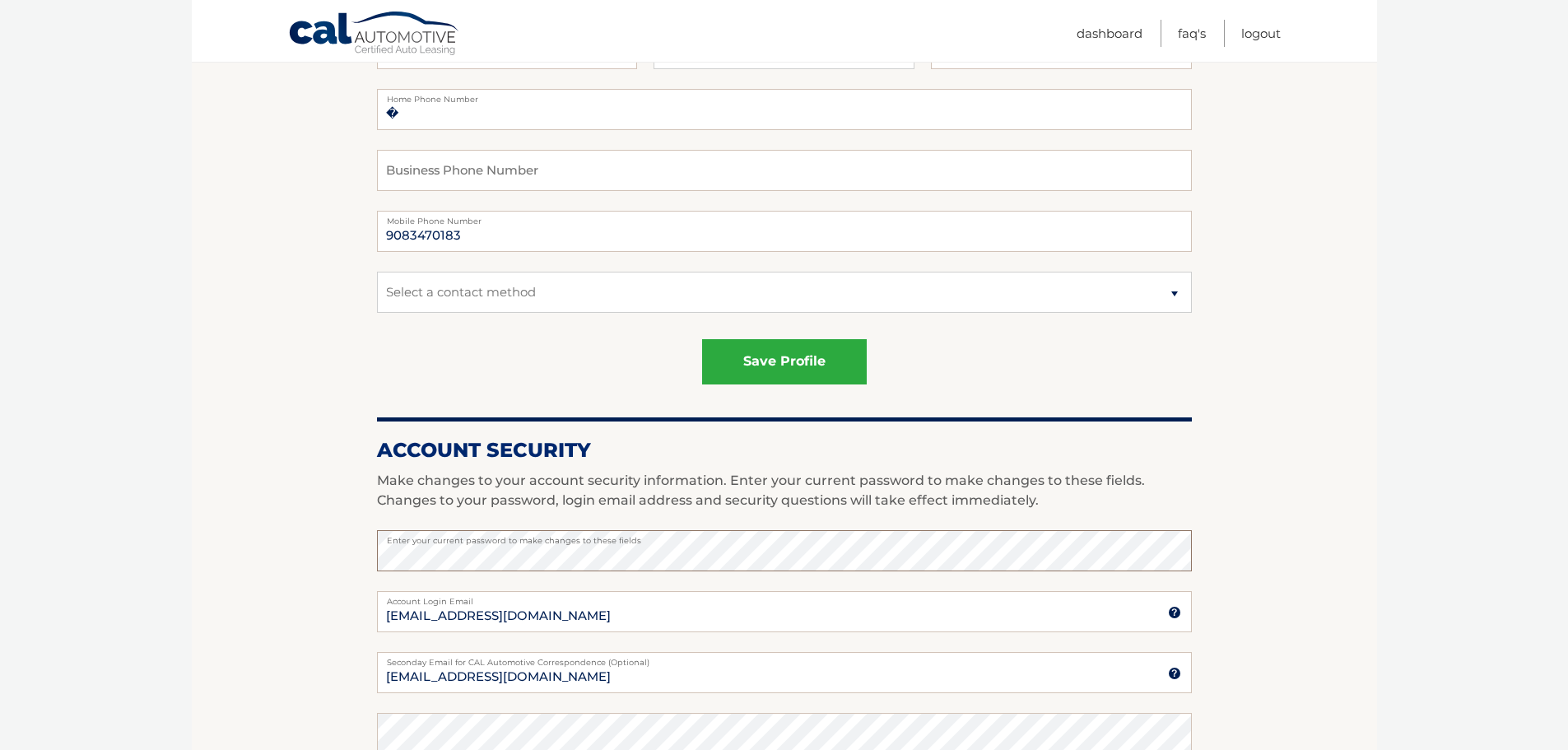
click at [227, 560] on section "Account Overview | Edit Profile Thank you for your submission. Address and Cont…" at bounding box center [784, 456] width 1185 height 1332
click at [294, 483] on section "Account Overview | Edit Profile Thank you for your submission. Address and Cont…" at bounding box center [784, 456] width 1185 height 1332
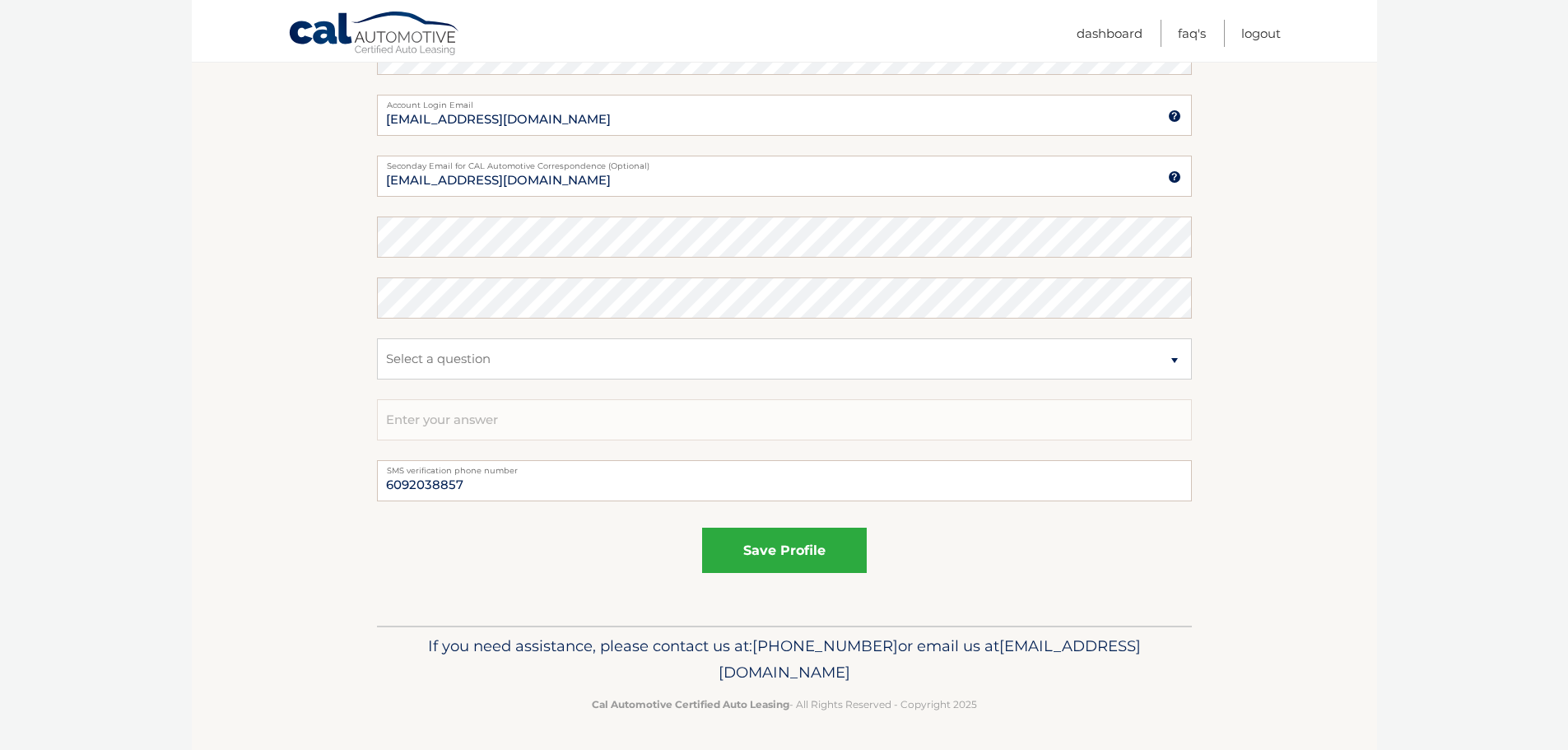
scroll to position [909, 0]
click at [803, 548] on button "save profile" at bounding box center [784, 549] width 165 height 45
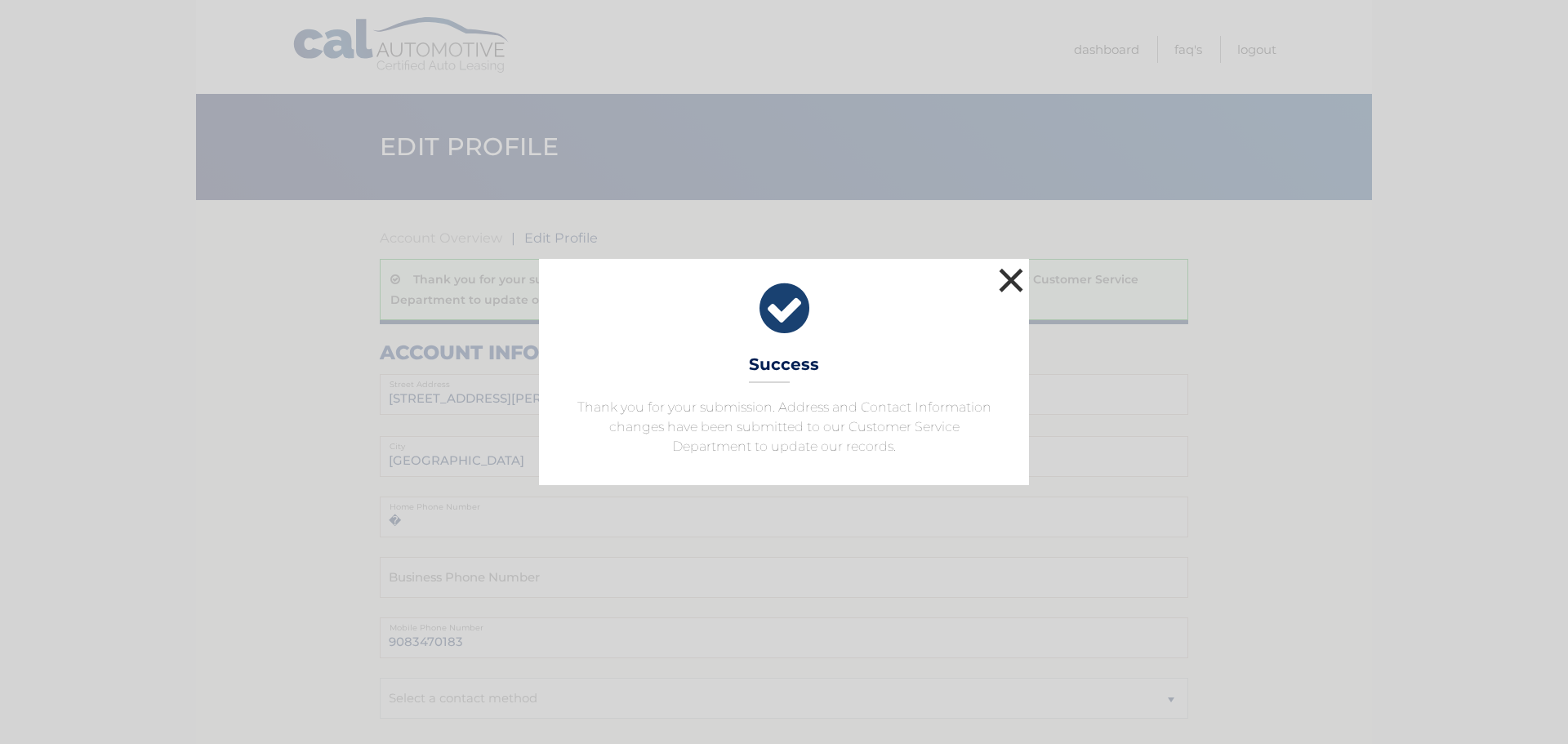
click at [1004, 274] on button "×" at bounding box center [1011, 280] width 33 height 33
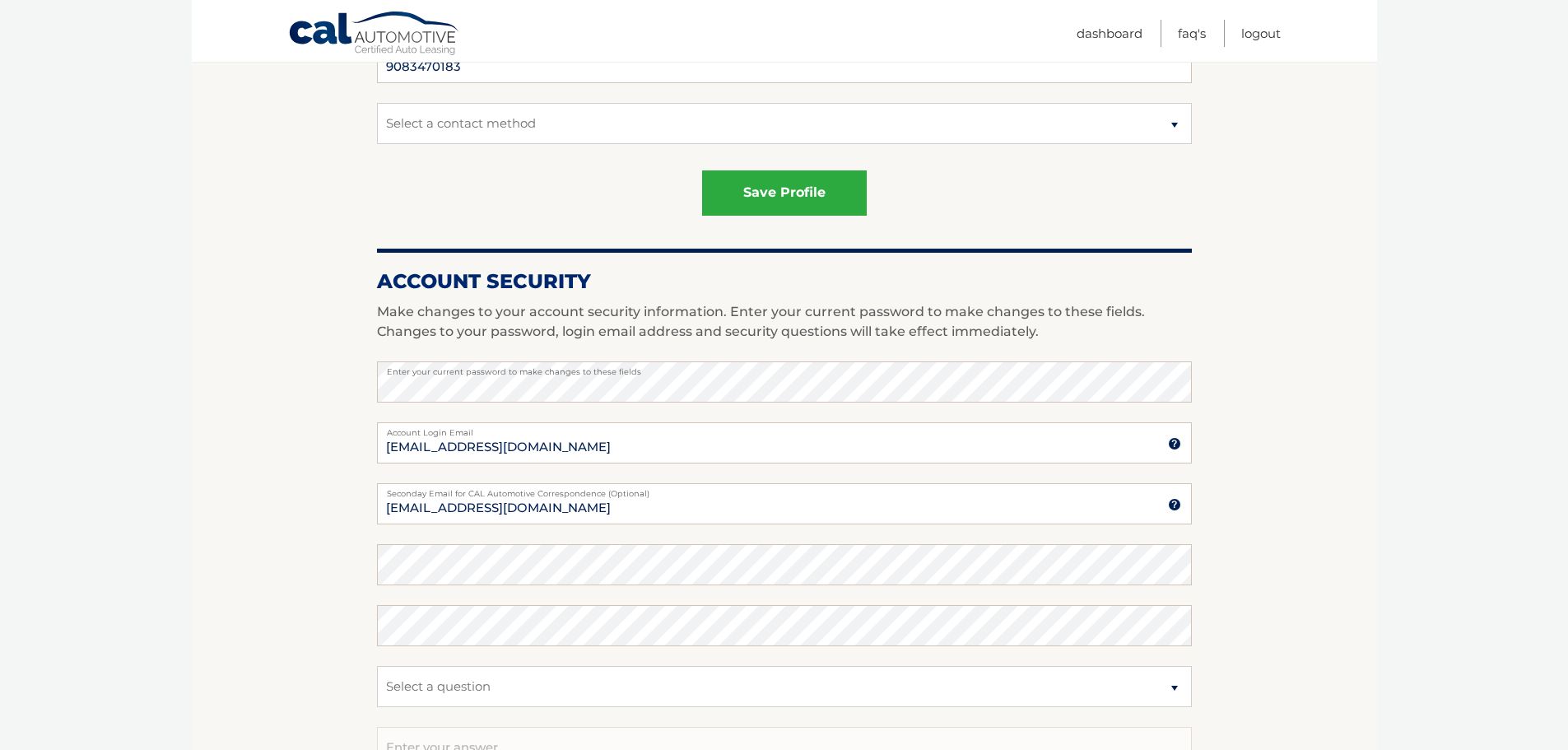
scroll to position [658, 0]
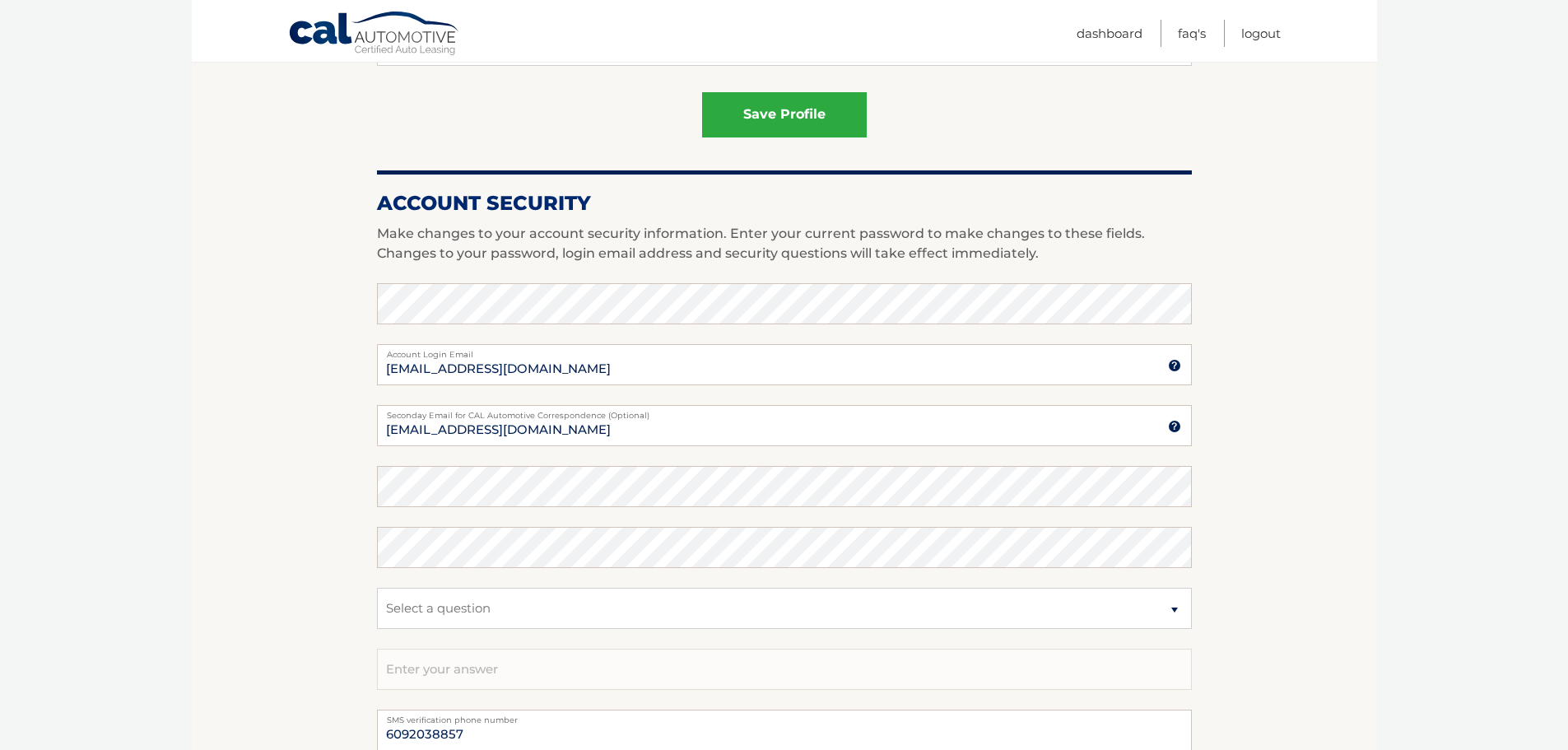
click at [236, 309] on section "Account Overview | Edit Profile Thank you for your submission. Address and Cont…" at bounding box center [784, 209] width 1185 height 1332
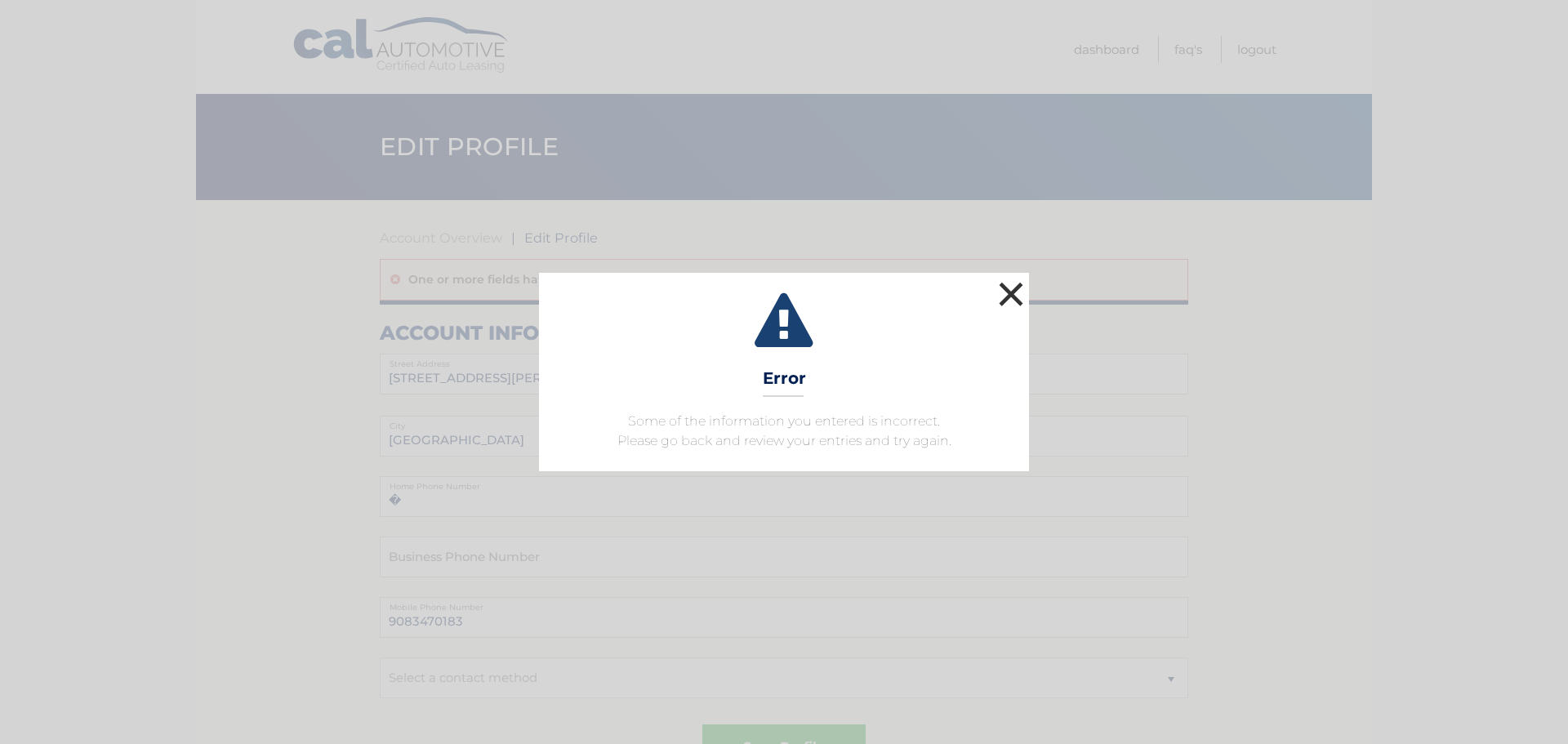
click at [1009, 296] on button "×" at bounding box center [1011, 294] width 33 height 33
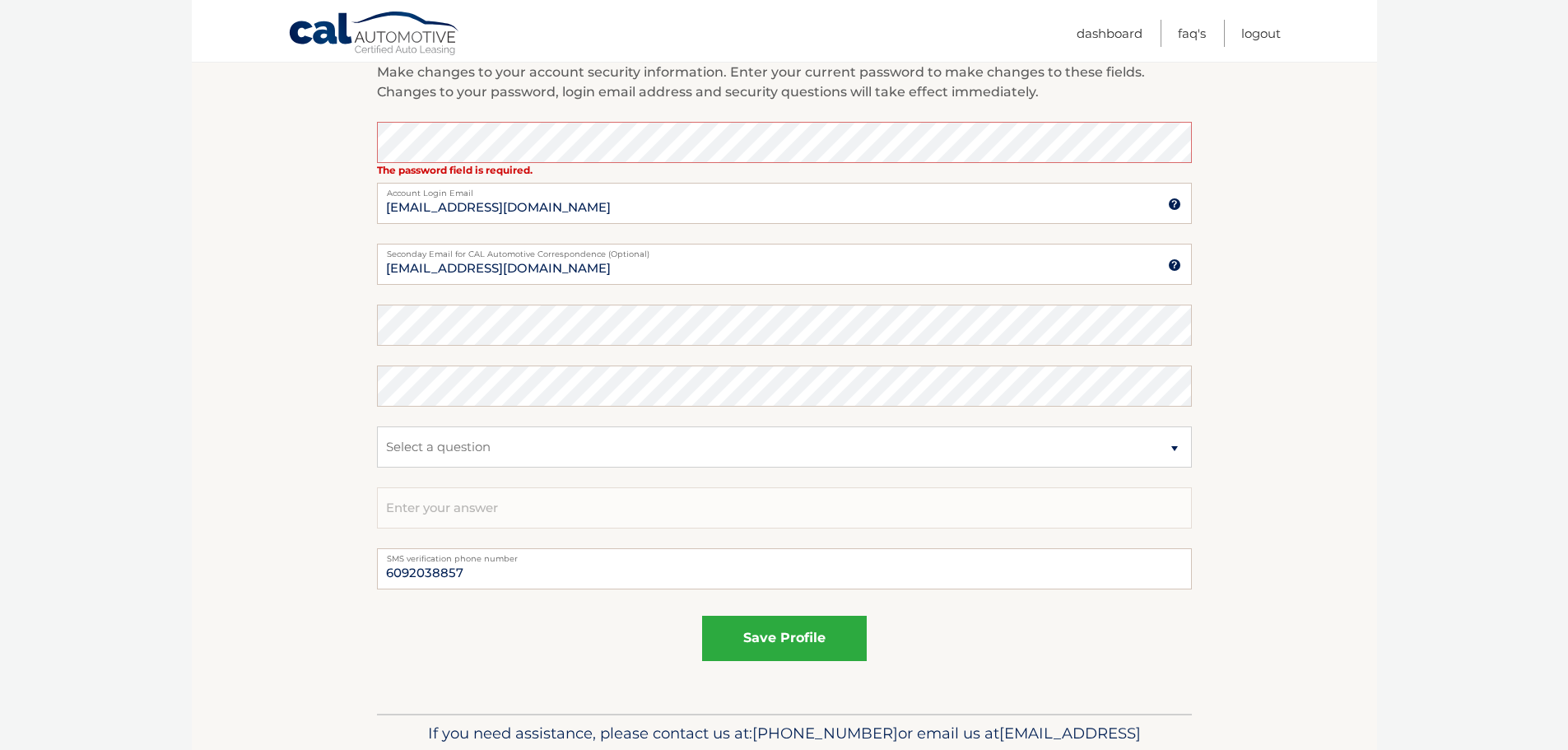
scroll to position [823, 0]
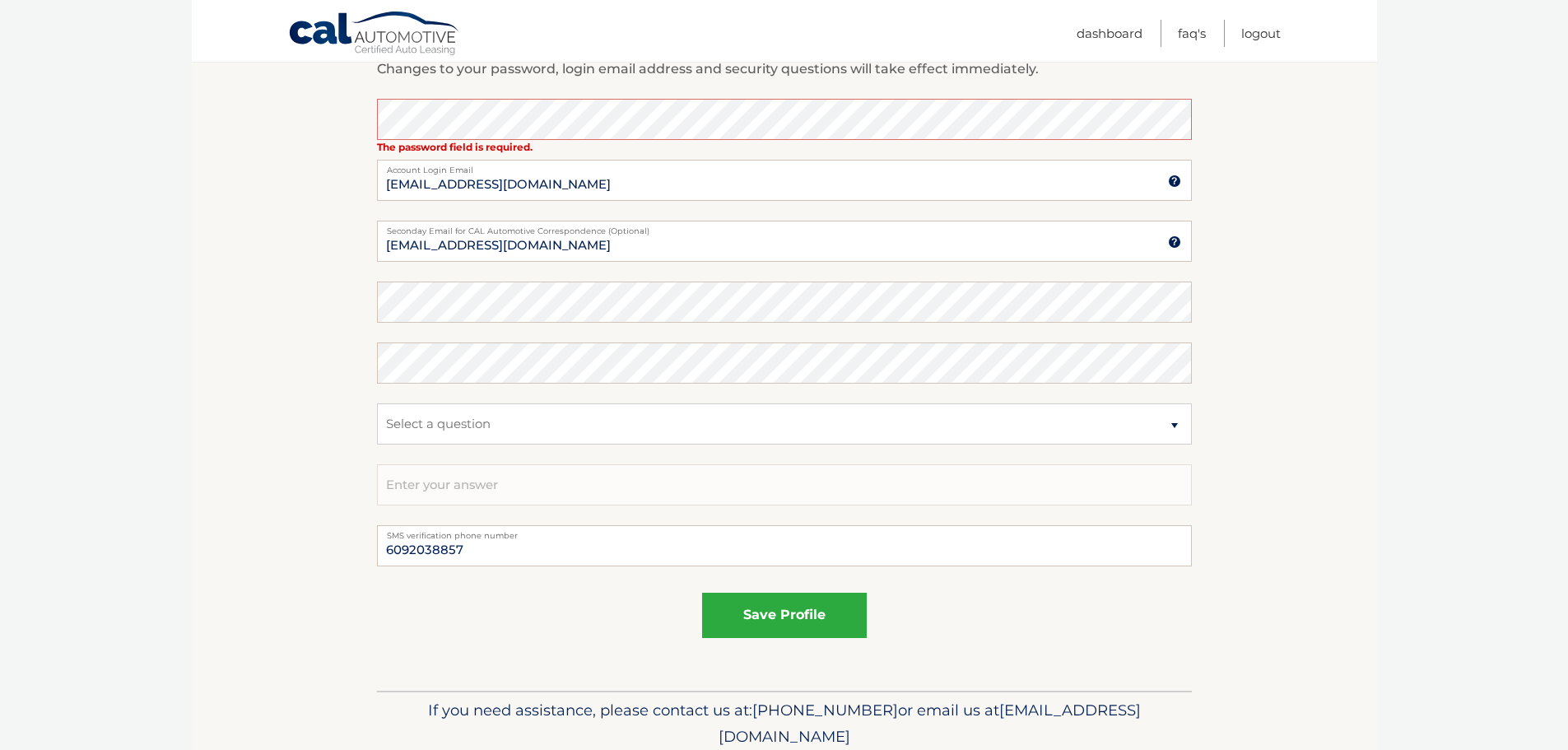
click at [362, 159] on section "Account Overview | Edit Profile One or more fields have an error. account infor…" at bounding box center [784, 34] width 1185 height 1311
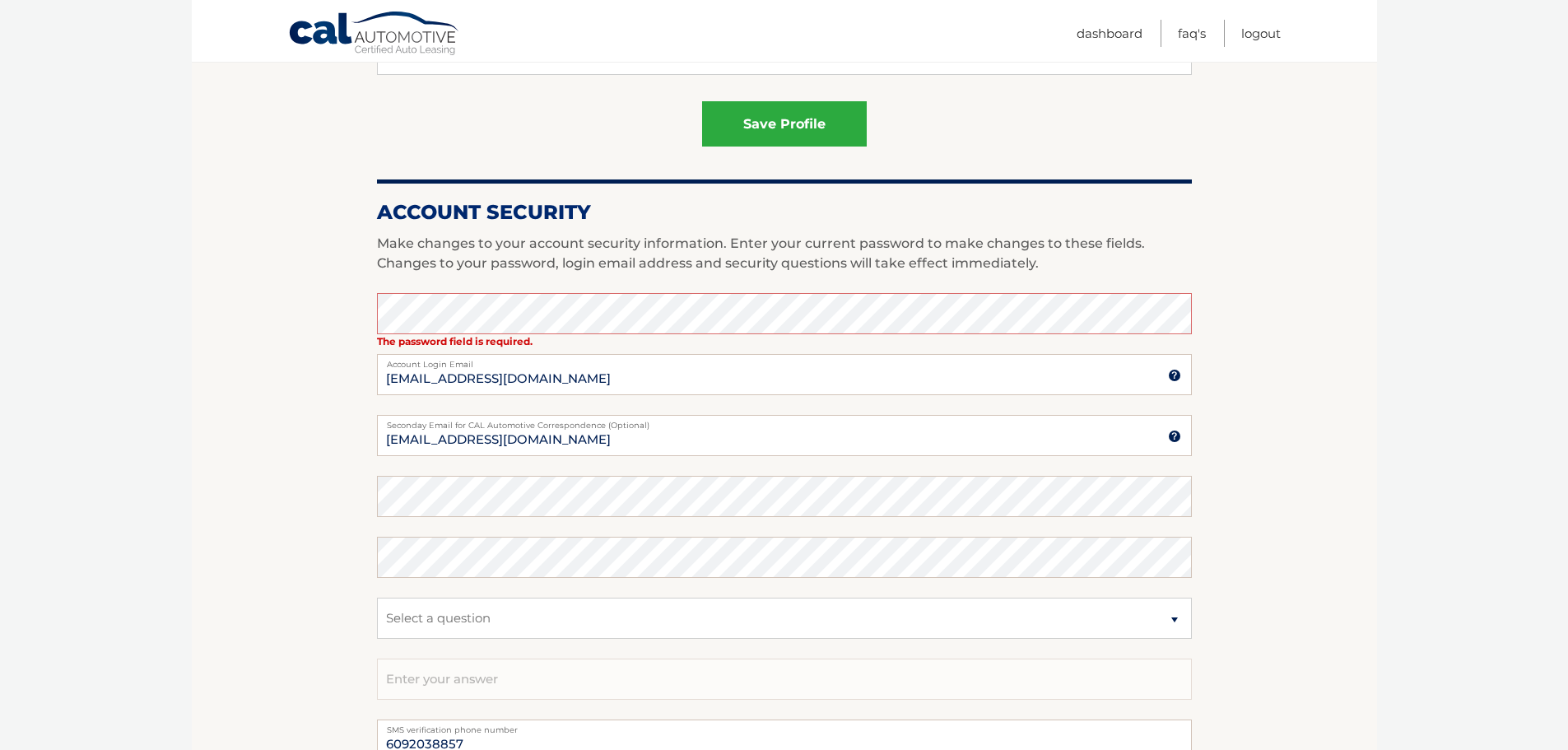
scroll to position [576, 0]
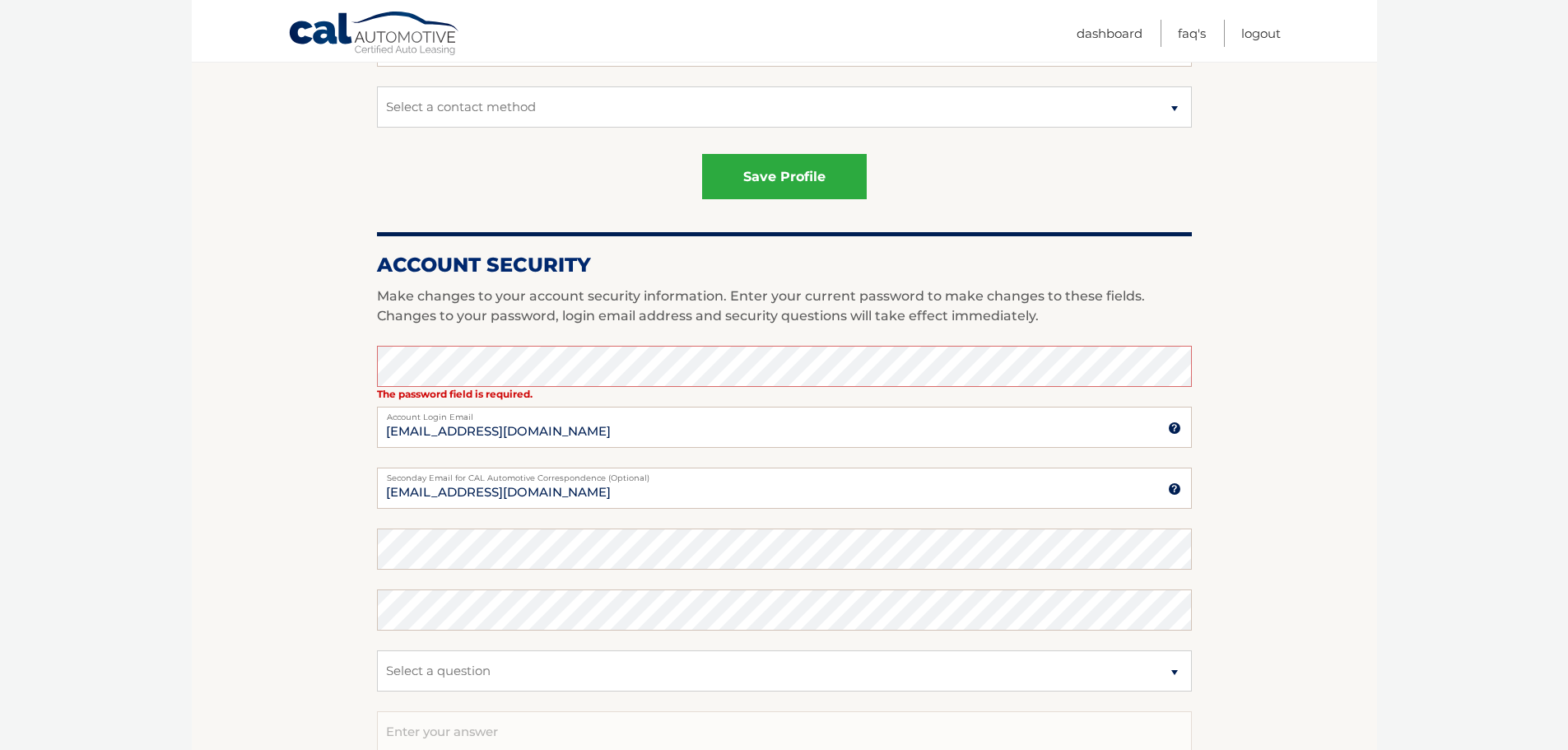
click at [290, 370] on section "Account Overview | Edit Profile One or more fields have an error. account infor…" at bounding box center [784, 281] width 1185 height 1311
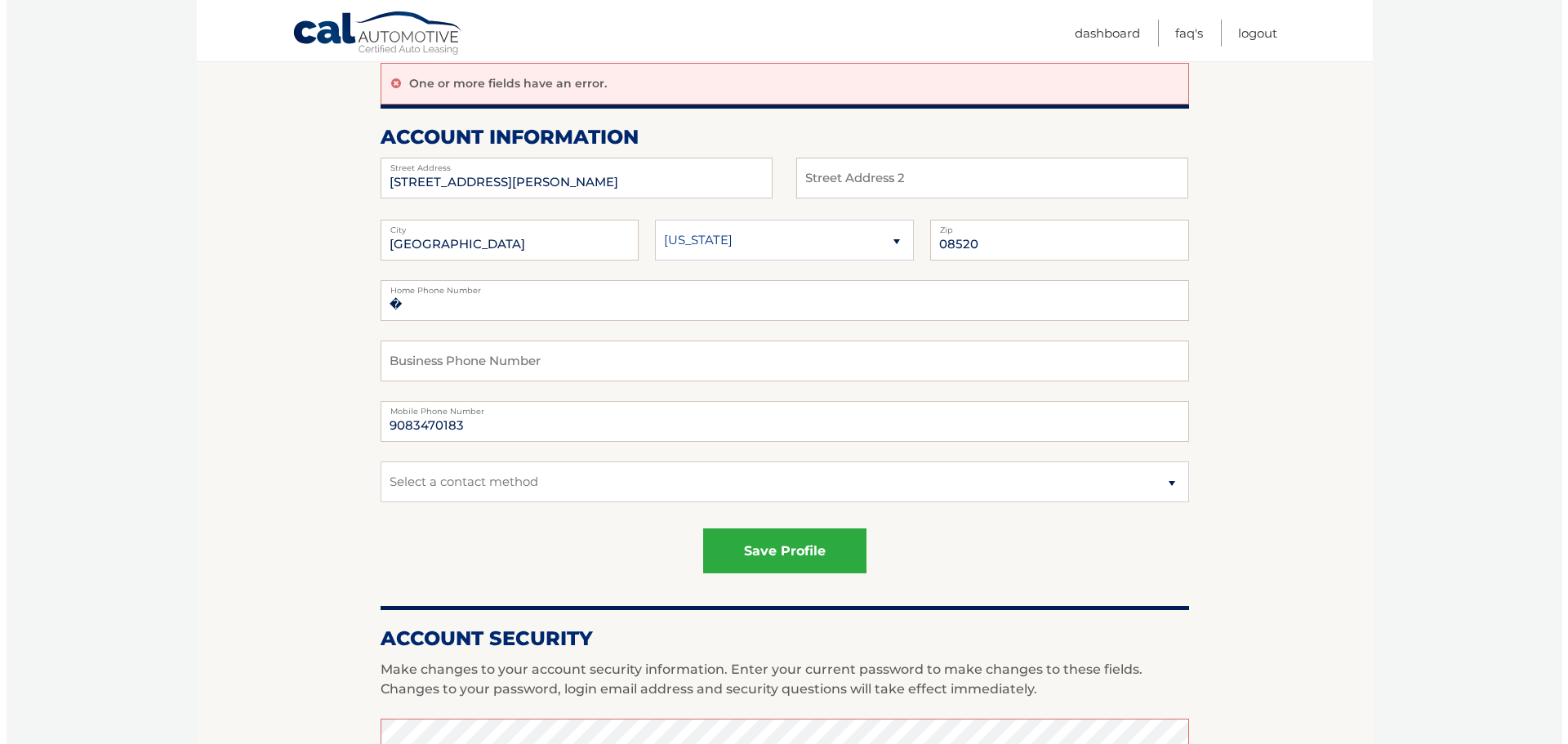
scroll to position [163, 0]
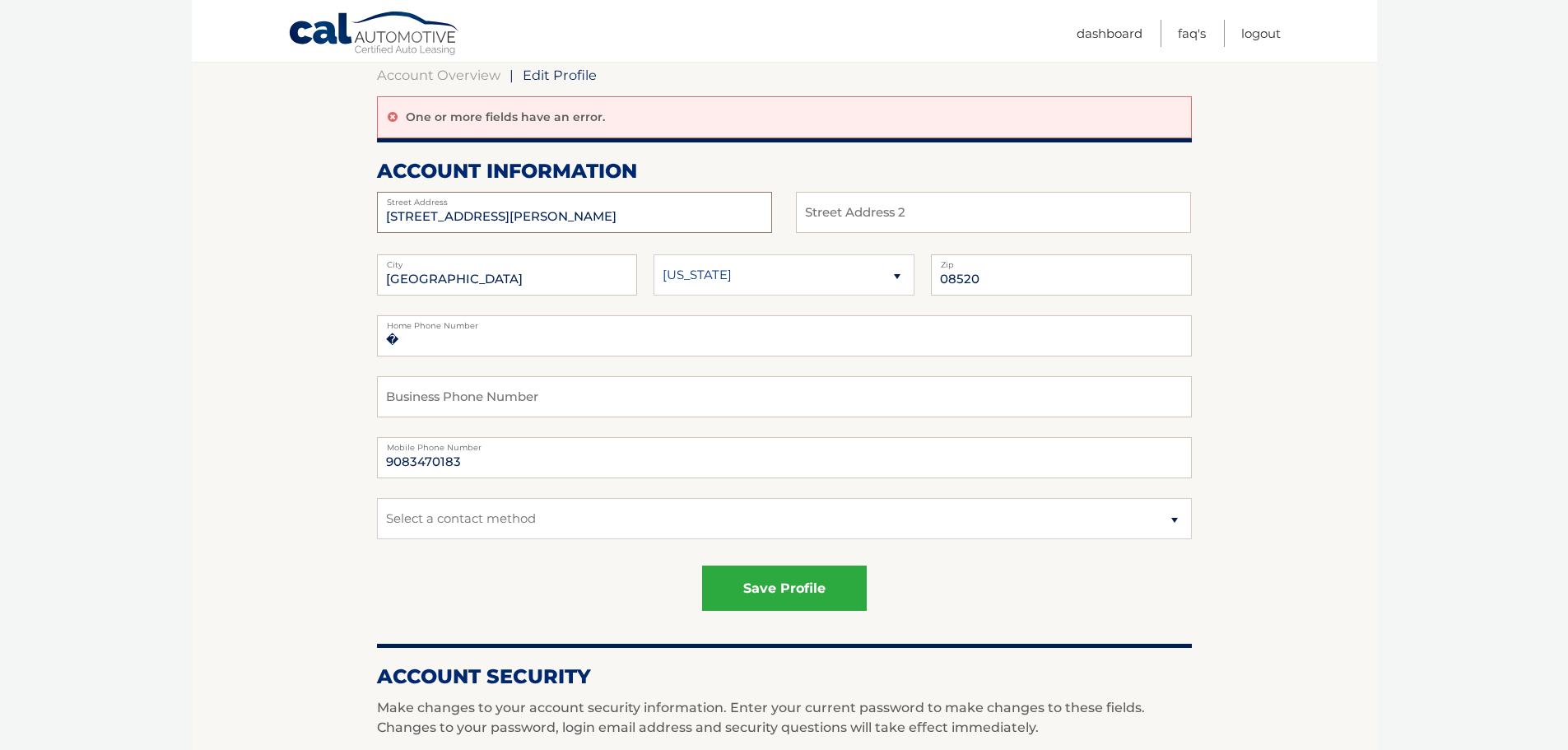
click at [498, 212] on input "439 PROBASCO RD" at bounding box center [574, 212] width 395 height 42
click at [436, 207] on input "439 PROBASCO RD" at bounding box center [574, 212] width 395 height 42
drag, startPoint x: 387, startPoint y: 211, endPoint x: 712, endPoint y: 216, distance: 325.0
click at [709, 215] on input "439 PROBASCO RD" at bounding box center [574, 212] width 395 height 42
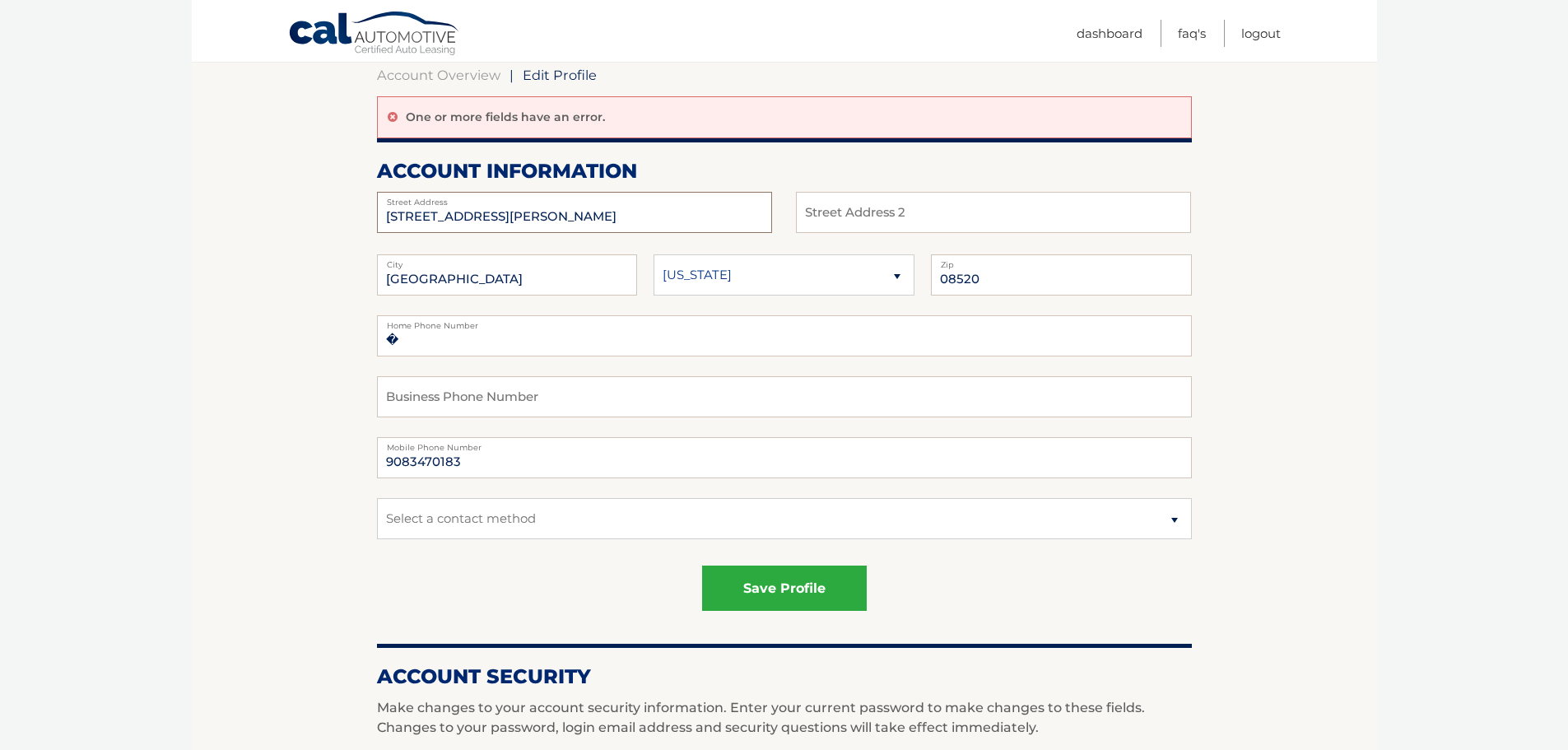
type input "21121 heather dr"
type input "princeton juction"
type input "08550"
click at [470, 346] on input "�" at bounding box center [784, 336] width 815 height 42
click at [468, 346] on input "�" at bounding box center [784, 336] width 815 height 42
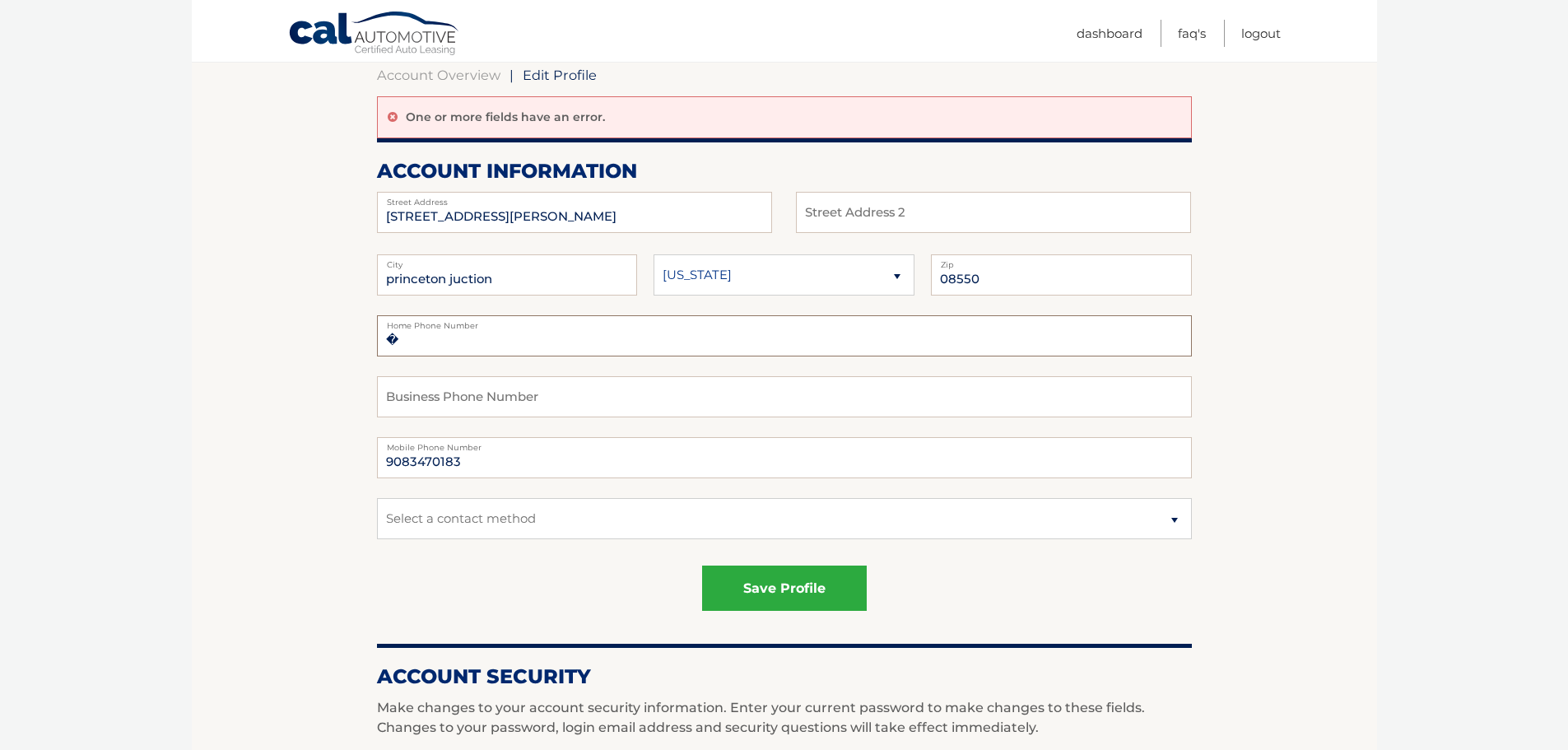
click at [468, 346] on input "�" at bounding box center [784, 336] width 815 height 42
drag, startPoint x: 269, startPoint y: 399, endPoint x: 365, endPoint y: 436, distance: 102.9
click at [275, 399] on section "Account Overview | Edit Profile One or more fields have an error. account infor…" at bounding box center [784, 692] width 1185 height 1311
click at [822, 598] on button "save profile" at bounding box center [784, 587] width 165 height 45
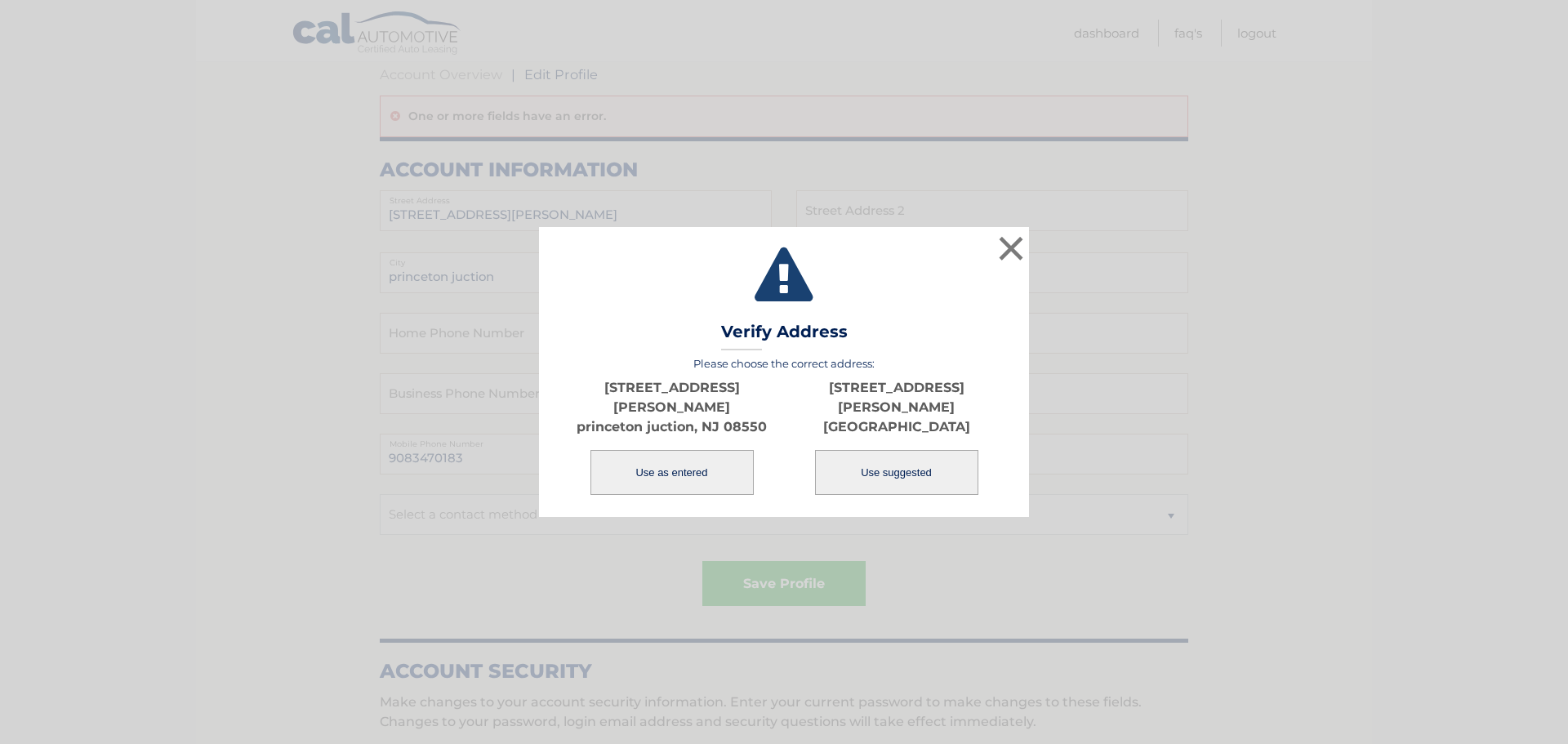
click at [905, 464] on button "Use suggested" at bounding box center [897, 472] width 163 height 45
type input "21121 HEATHER DR"
type input "PRINCETON JUNCTION"
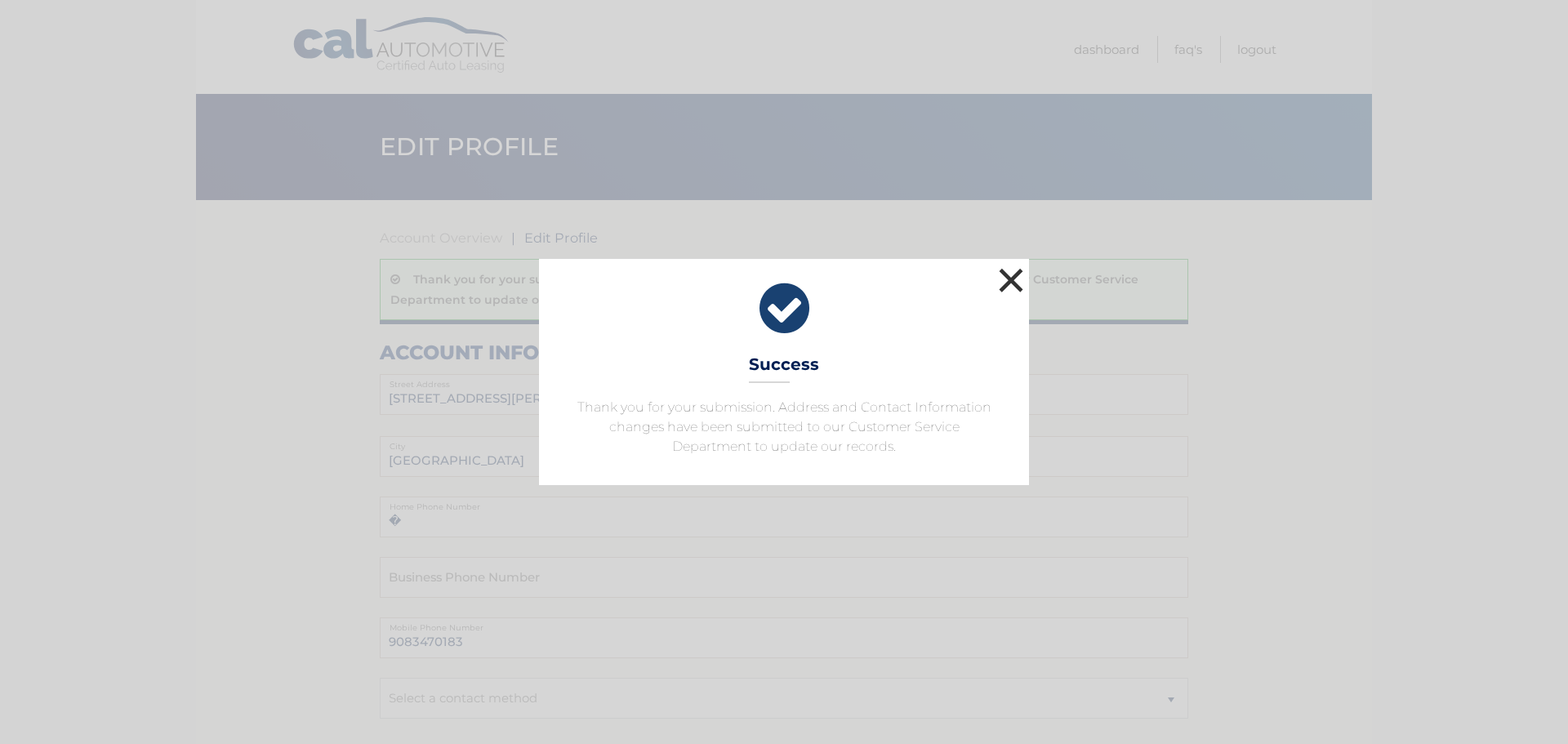
click at [1009, 286] on button "×" at bounding box center [1011, 280] width 33 height 33
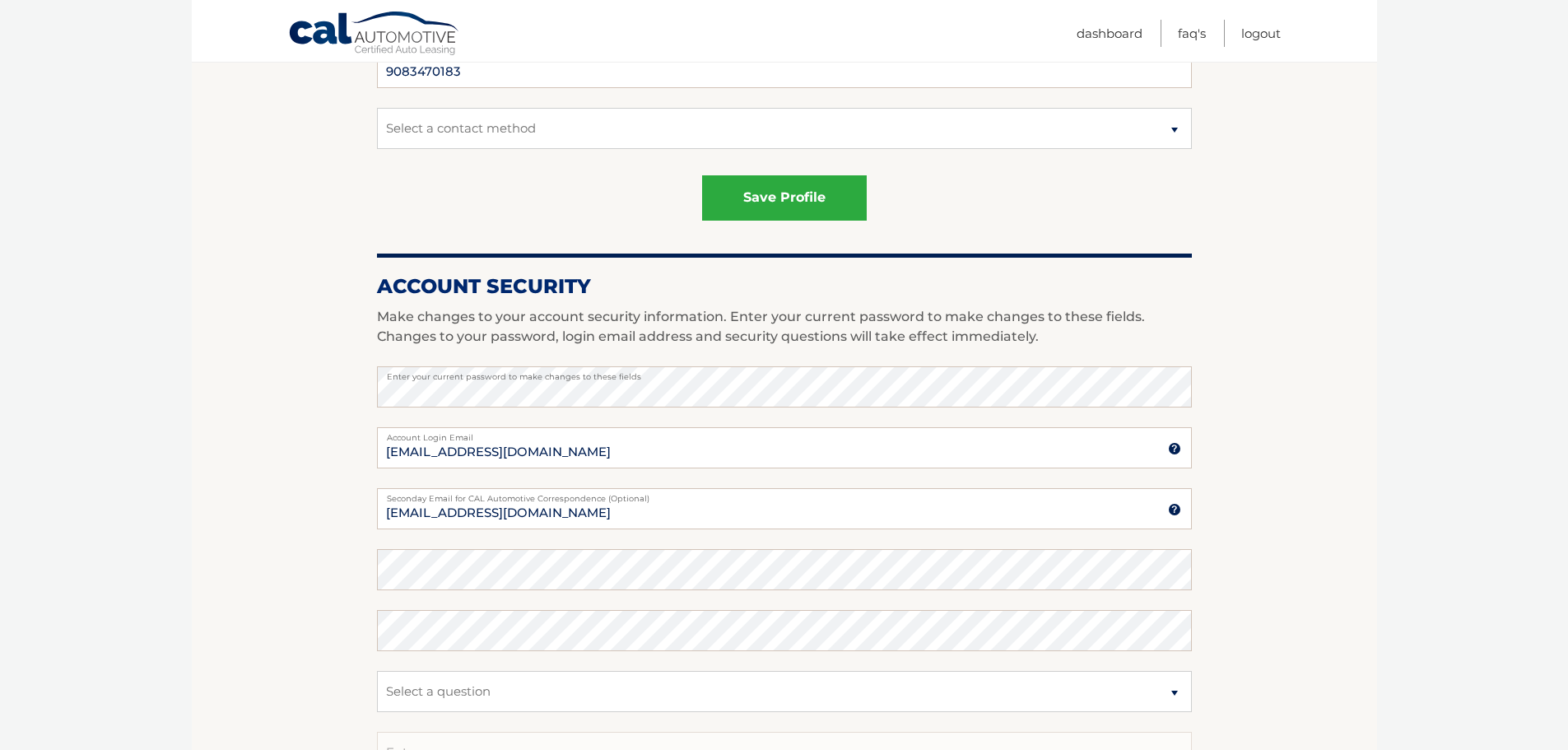
scroll to position [576, 0]
click at [264, 362] on section "Account Overview | Edit Profile Thank you for your submission. Address and Cont…" at bounding box center [784, 291] width 1185 height 1332
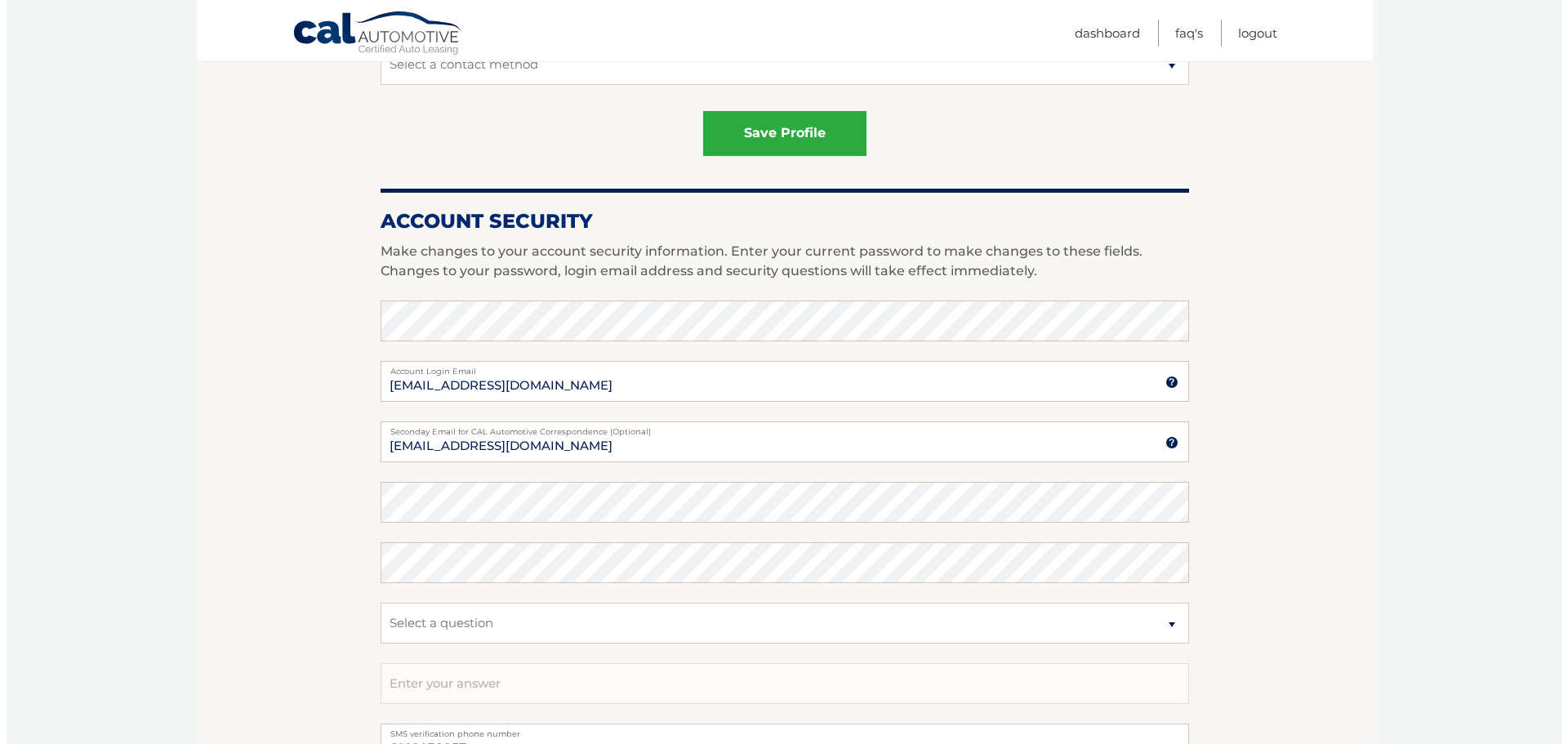
scroll to position [734, 0]
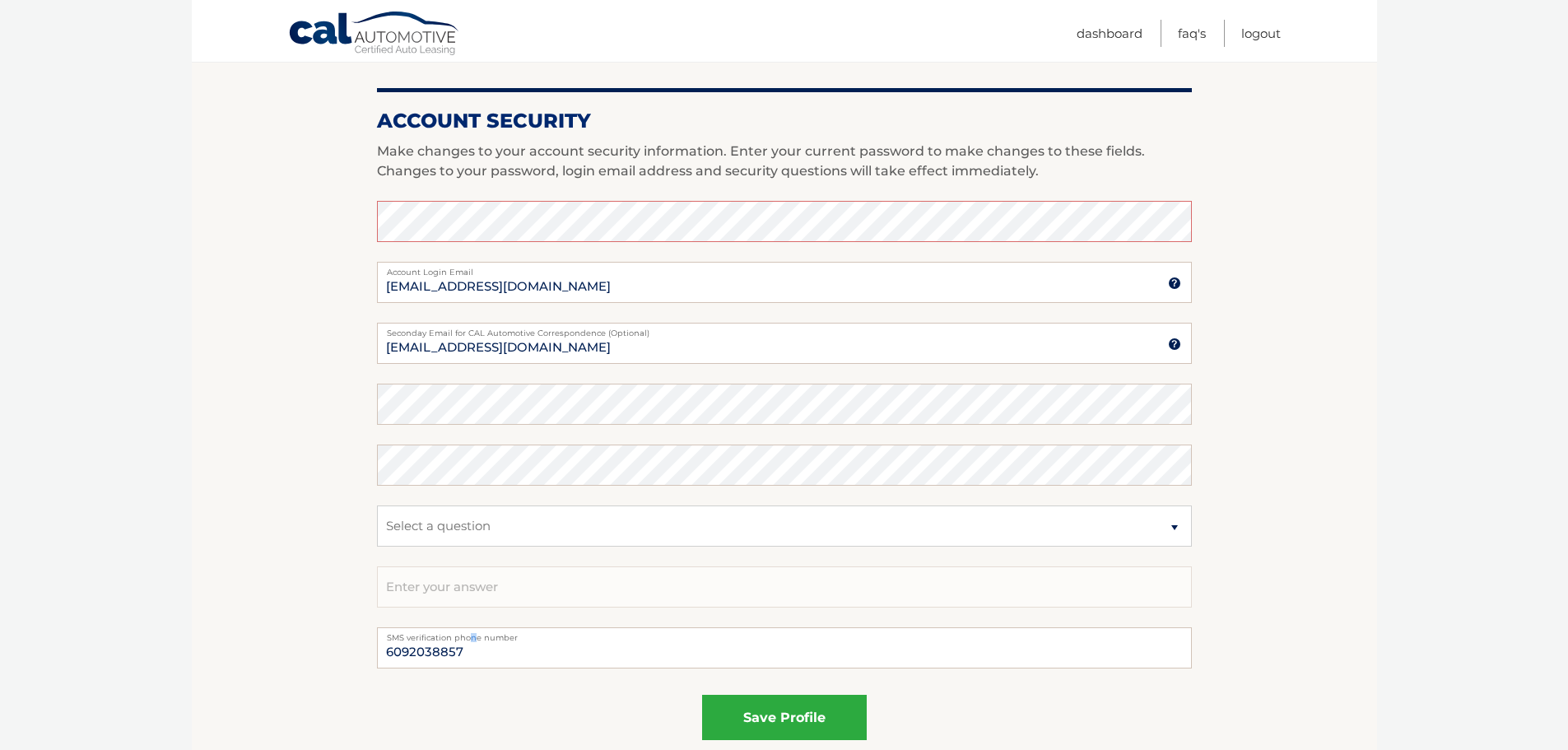
drag, startPoint x: 469, startPoint y: 629, endPoint x: 472, endPoint y: 638, distance: 9.5
click at [472, 632] on label "SMS verification phone number" at bounding box center [784, 634] width 815 height 14
click at [477, 648] on input "6092038857" at bounding box center [784, 647] width 815 height 42
click at [448, 530] on select "Select a question What was the name of your elementary school? What is your mot…" at bounding box center [784, 525] width 815 height 42
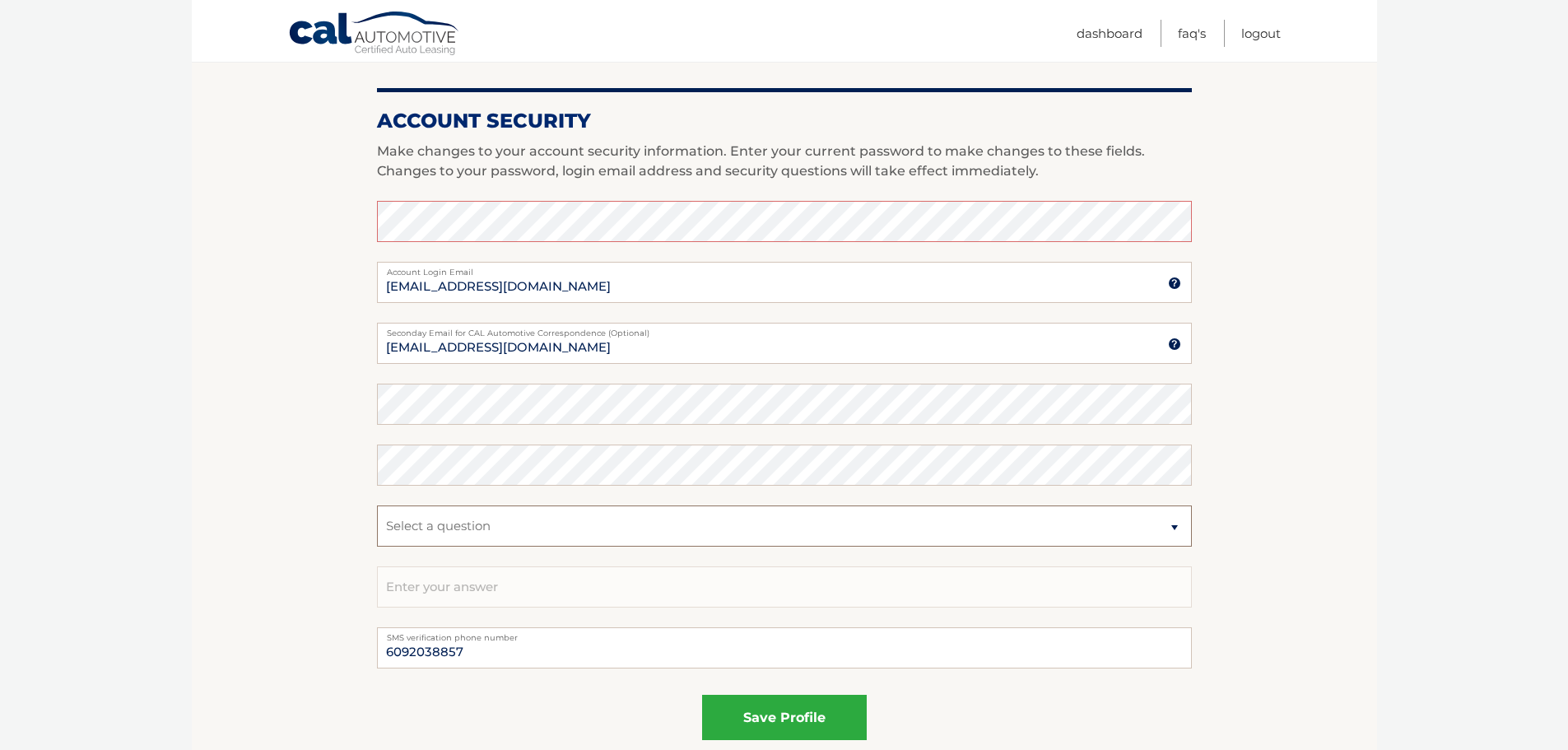
select select "1"
click at [377, 505] on select "Select a question What was the name of your elementary school? What is your mot…" at bounding box center [784, 525] width 815 height 42
click at [472, 585] on input "text" at bounding box center [784, 586] width 815 height 42
type input "drew"
click at [493, 631] on label "SMS verification phone number" at bounding box center [784, 634] width 815 height 14
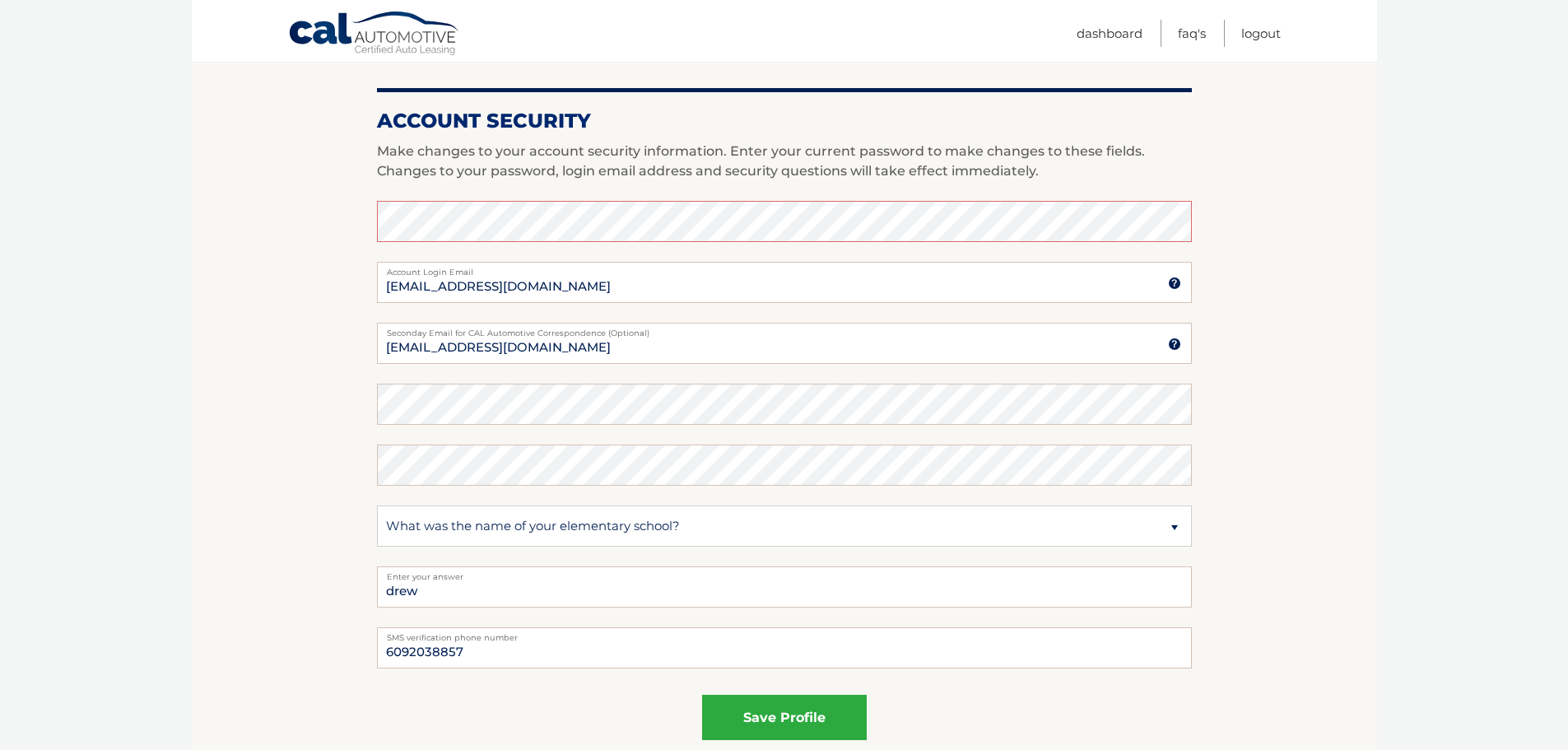
click at [421, 572] on label "Enter your answer" at bounding box center [784, 573] width 815 height 14
click at [446, 533] on select "Select a question What was the name of your elementary school? What is your mot…" at bounding box center [784, 525] width 815 height 42
select select "2"
click at [377, 505] on select "Select a question What was the name of your elementary school? What is your mot…" at bounding box center [784, 525] width 815 height 42
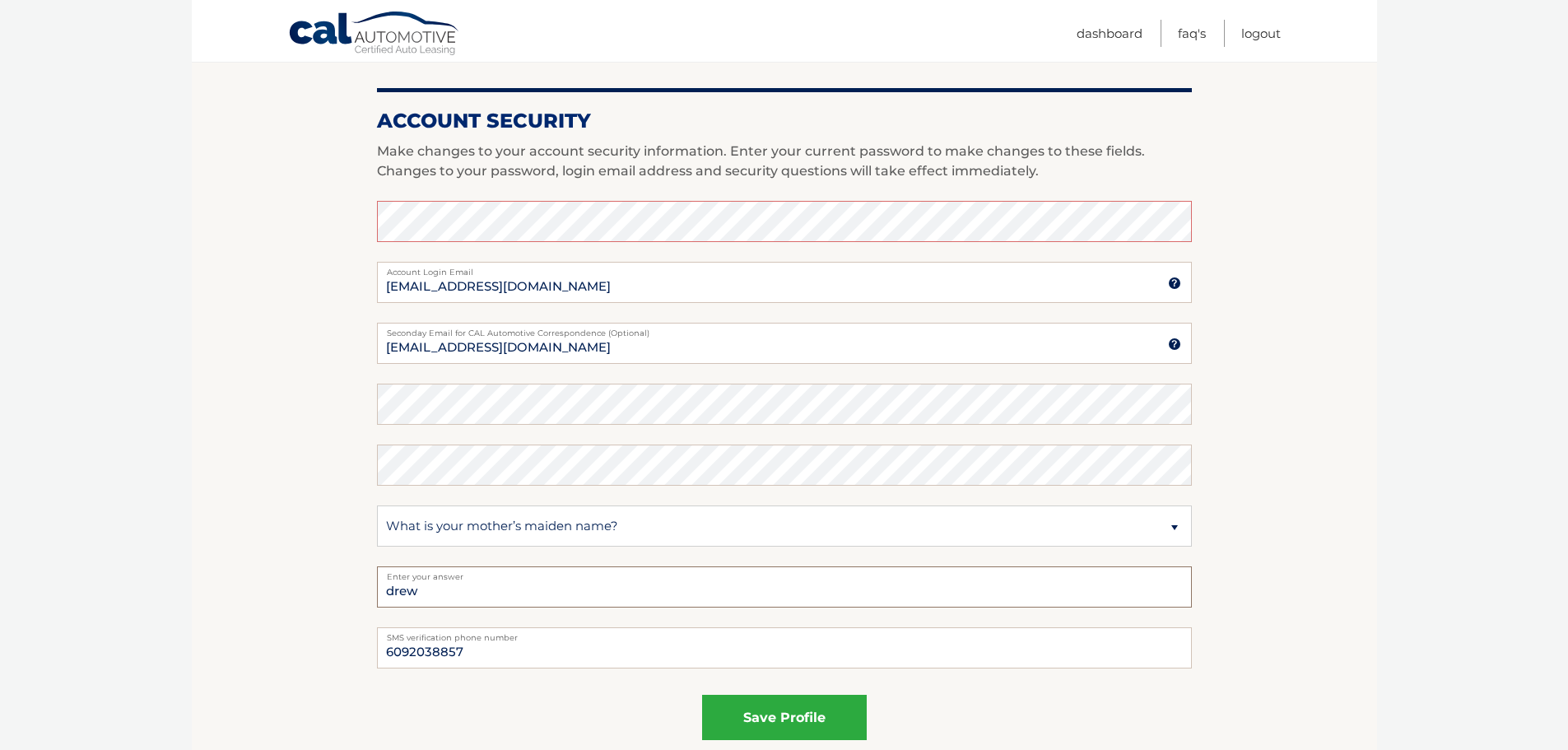
click at [473, 587] on input "drew" at bounding box center [784, 586] width 815 height 42
type input "allen"
click at [702, 10] on button "save profile" at bounding box center [784, 32] width 165 height 45
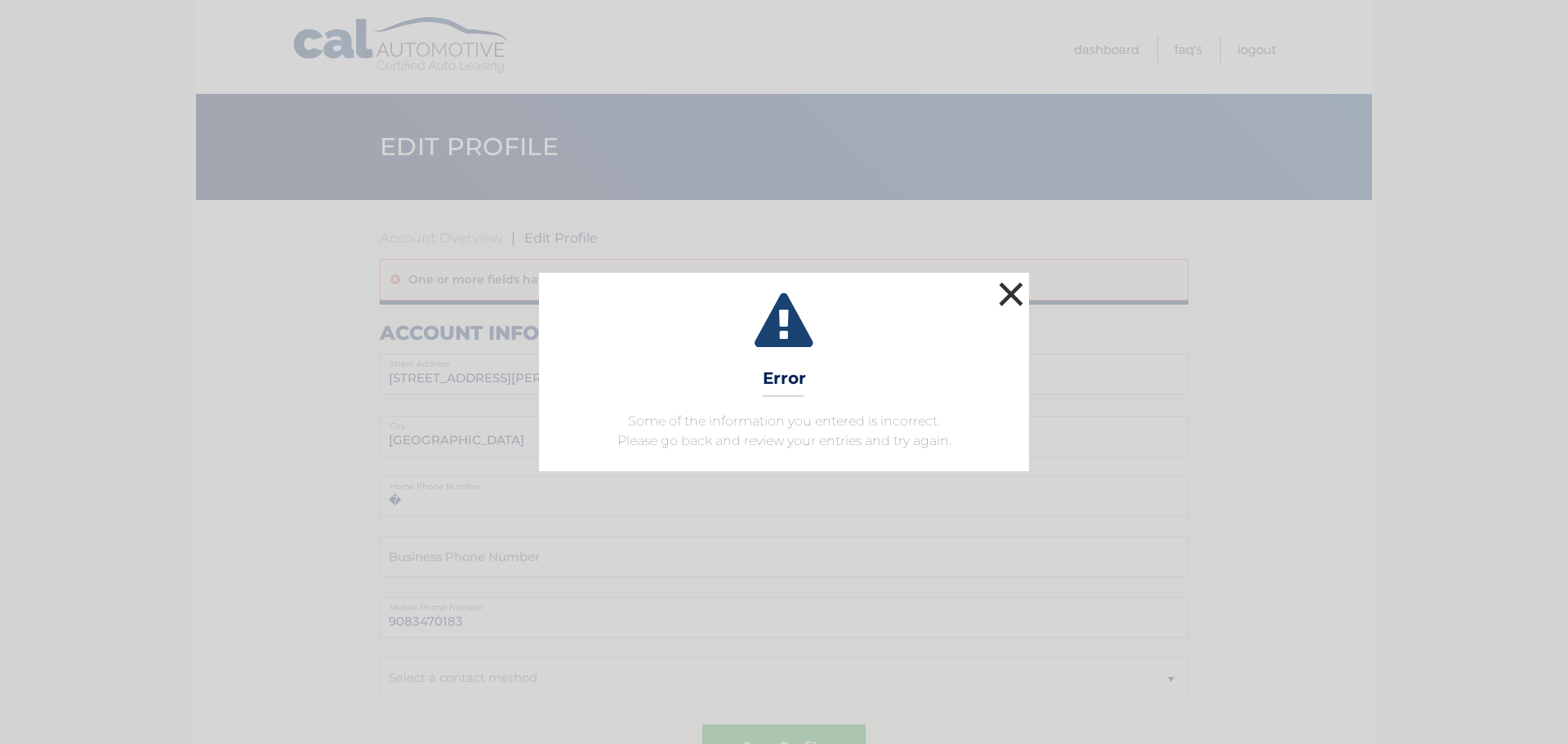
click at [1019, 291] on button "×" at bounding box center [1011, 294] width 33 height 33
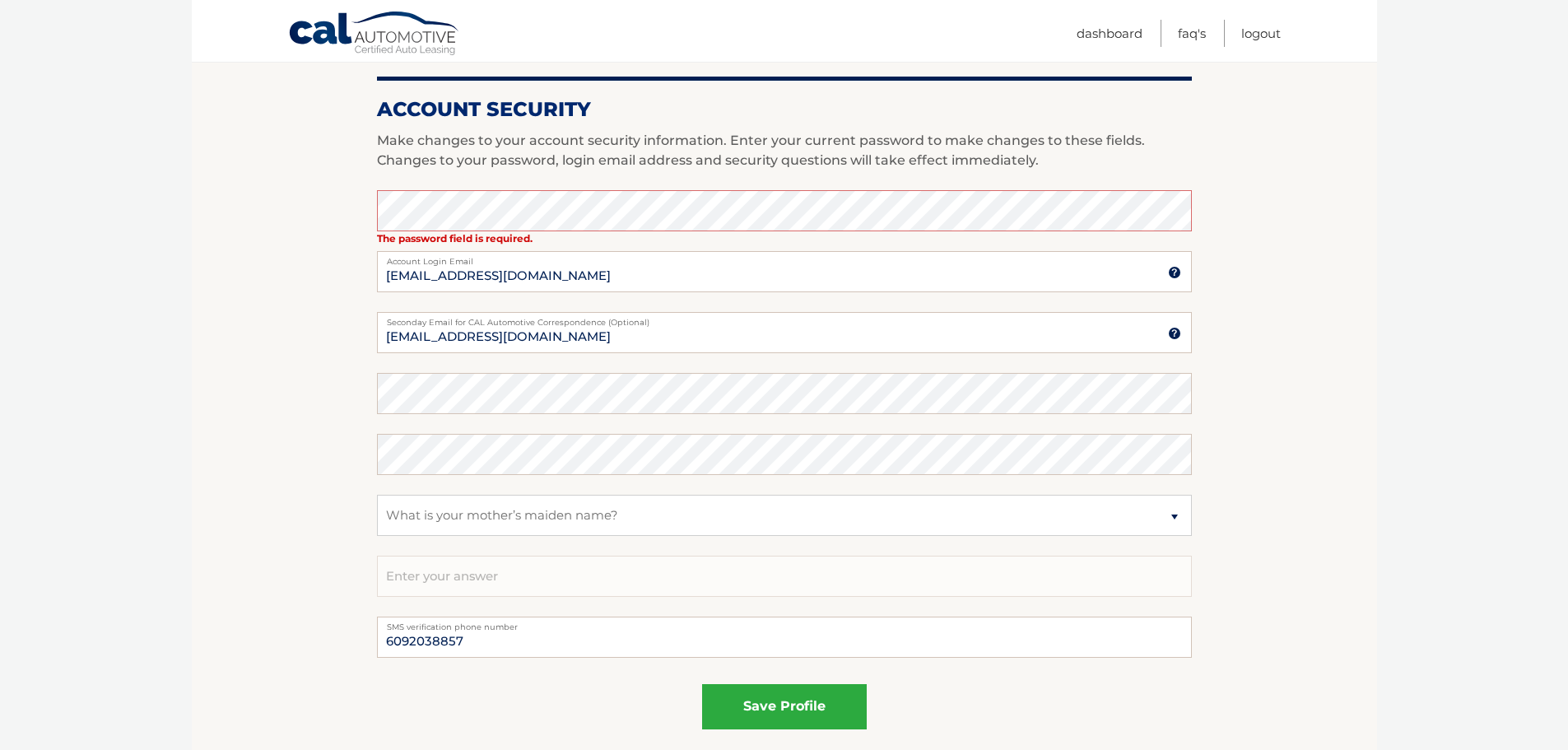
scroll to position [740, 0]
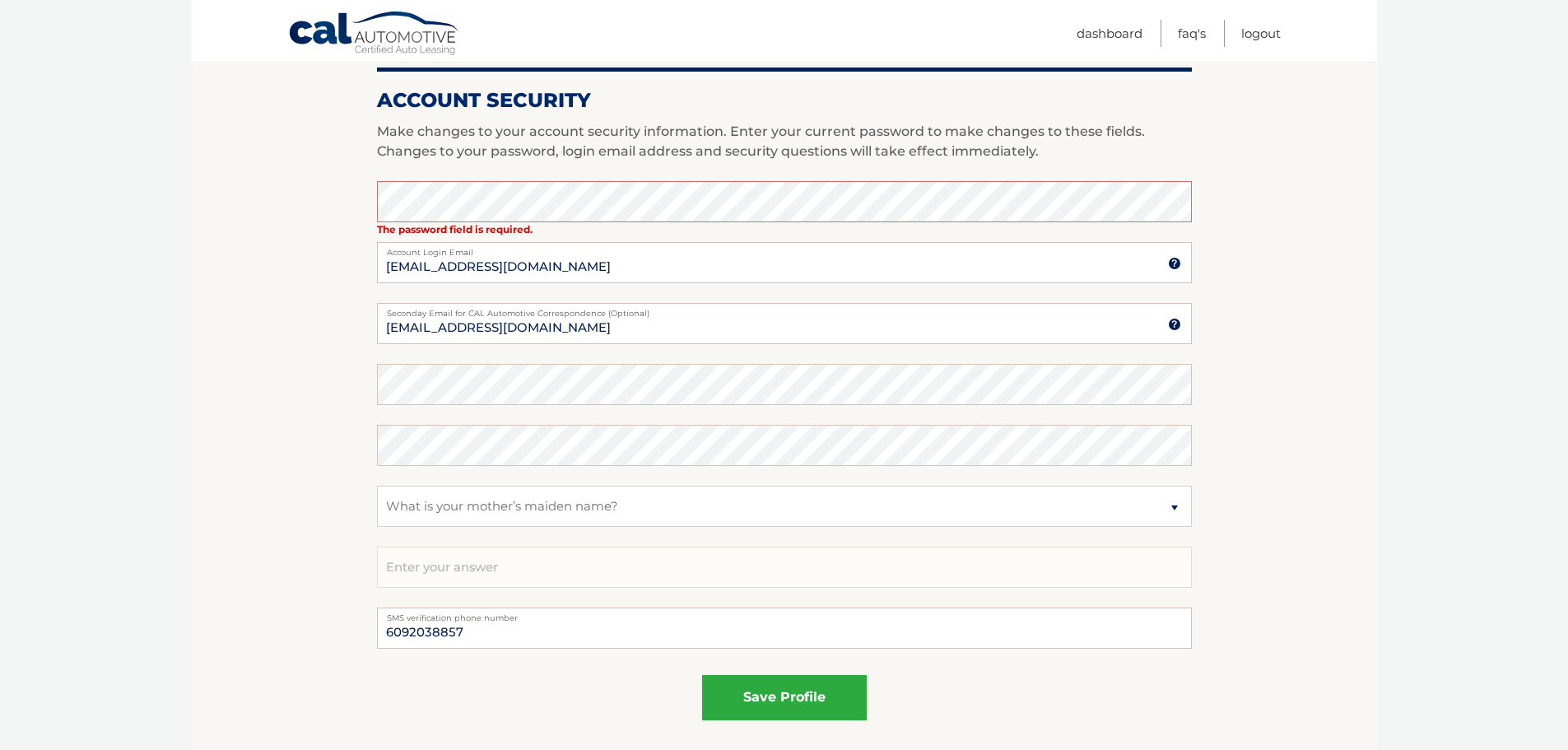
drag, startPoint x: 377, startPoint y: 101, endPoint x: 927, endPoint y: 695, distance: 809.5
click at [927, 695] on div "Account Security Make changes to your account security information. Enter your …" at bounding box center [784, 404] width 815 height 673
click at [954, 704] on div "save profile" at bounding box center [784, 697] width 815 height 45
click at [618, 164] on div "Account Security Make changes to your account security information. Enter your …" at bounding box center [784, 404] width 815 height 673
click at [498, 120] on div "Account Security Make changes to your account security information. Enter your …" at bounding box center [784, 404] width 815 height 673
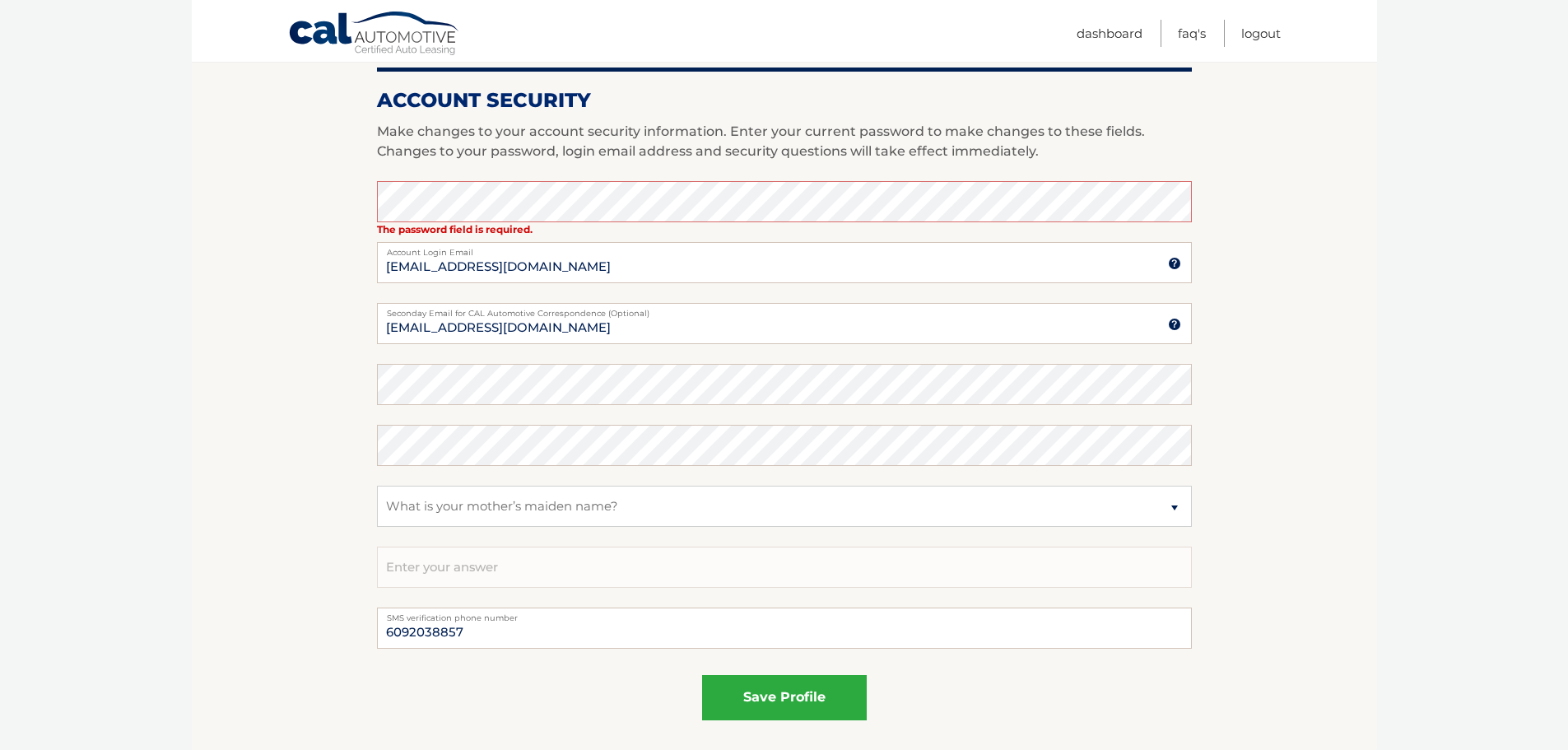
drag, startPoint x: 310, startPoint y: 304, endPoint x: 459, endPoint y: 312, distance: 149.2
click at [317, 304] on section "Account Overview | Edit Profile One or more fields have an error. account infor…" at bounding box center [784, 116] width 1185 height 1311
drag, startPoint x: 635, startPoint y: 272, endPoint x: 634, endPoint y: 287, distance: 15.0
click at [634, 287] on fieldset "The password field is required. Enter your current password to make changes to …" at bounding box center [784, 394] width 815 height 426
click at [508, 623] on div "6092038857 SMS verification phone number" at bounding box center [784, 628] width 815 height 42
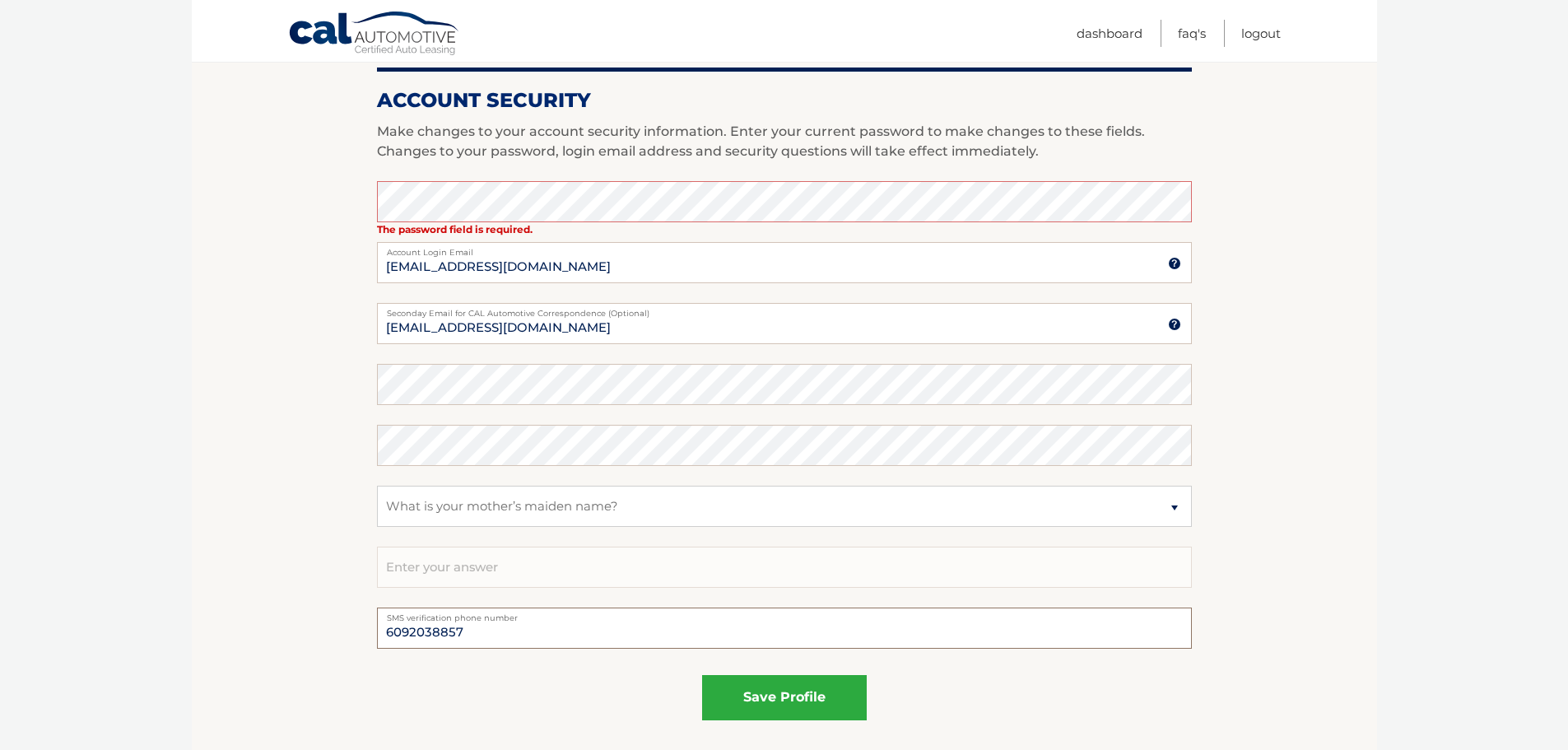
click at [508, 626] on input "6092038857" at bounding box center [784, 628] width 815 height 42
type input "7329396356"
click at [790, 690] on button "save profile" at bounding box center [784, 697] width 165 height 45
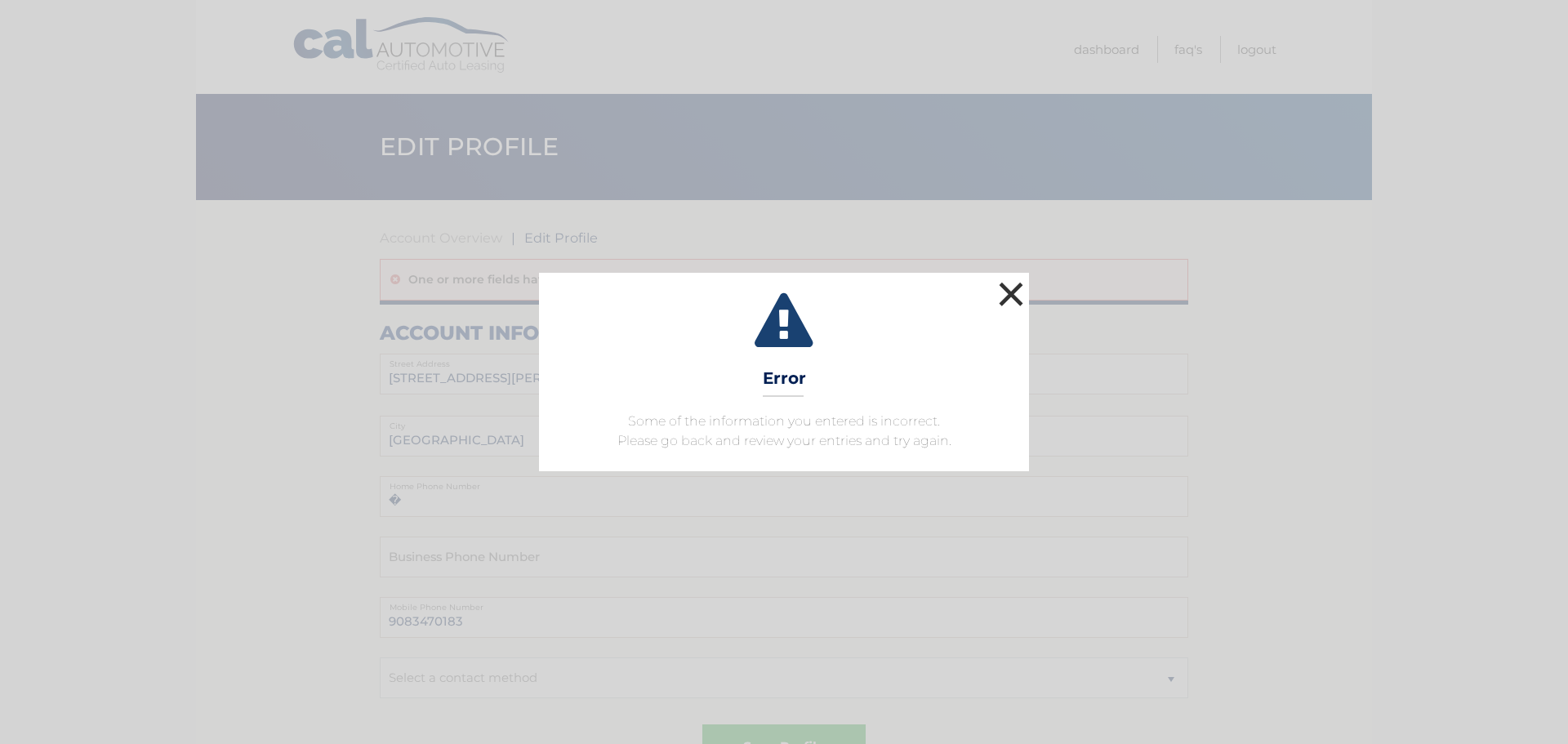
click at [1009, 291] on button "×" at bounding box center [1011, 294] width 33 height 33
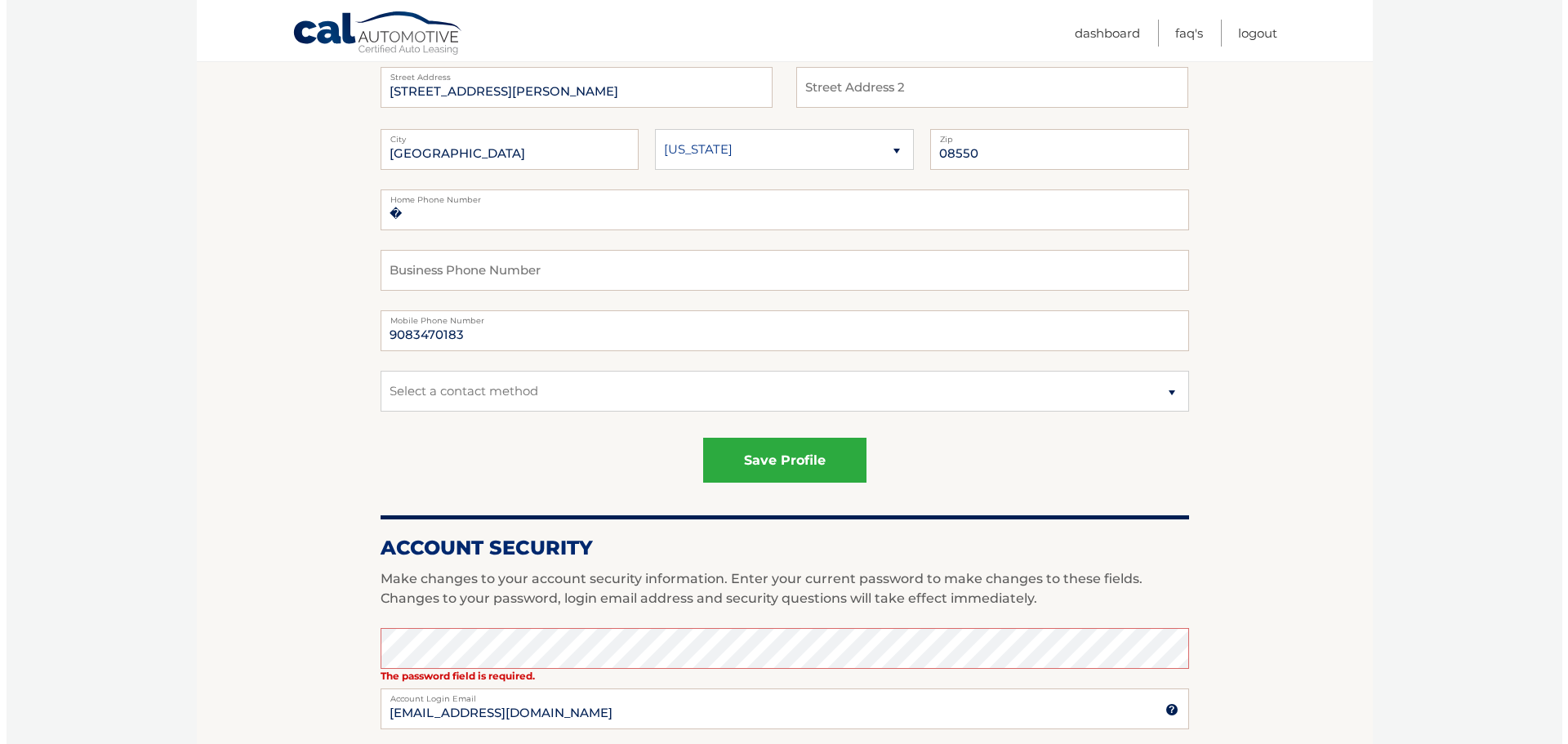
scroll to position [163, 0]
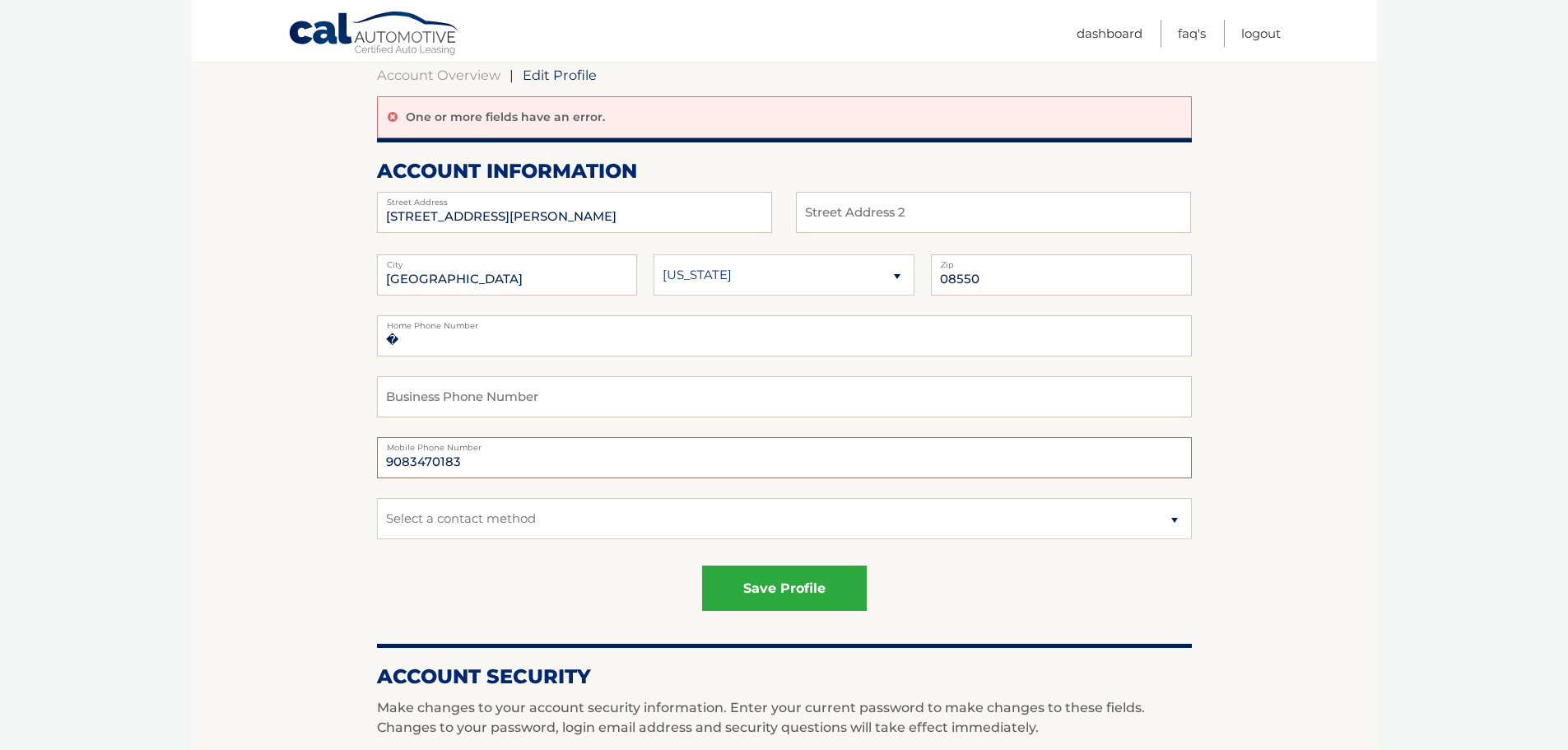
click at [486, 454] on input "9083470183" at bounding box center [784, 458] width 815 height 42
type input "6098073200"
click at [775, 578] on button "save profile" at bounding box center [784, 587] width 165 height 45
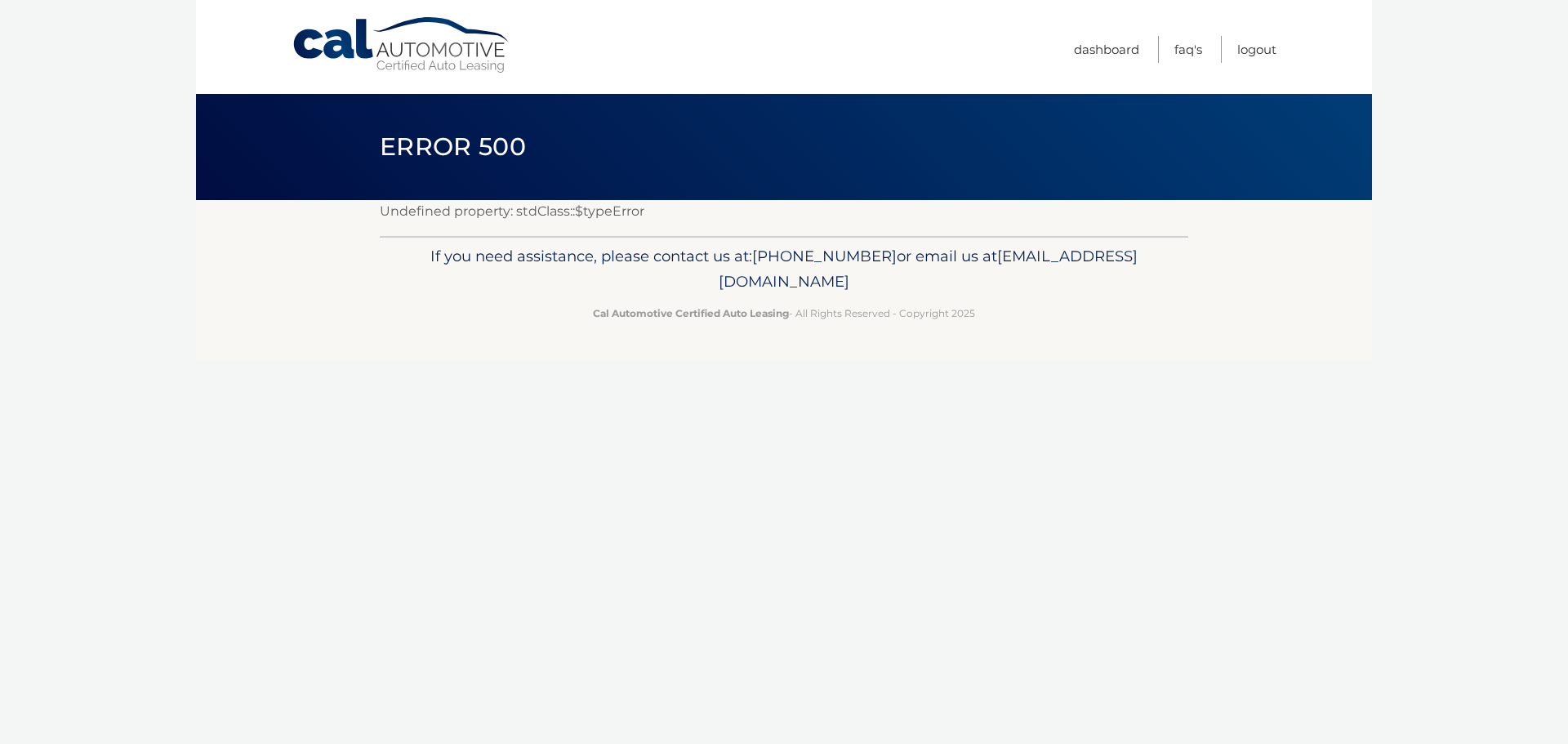
drag, startPoint x: 0, startPoint y: 0, endPoint x: 800, endPoint y: 363, distance: 878.5
drag, startPoint x: 0, startPoint y: 0, endPoint x: 800, endPoint y: 364, distance: 878.9
click at [1109, 42] on link "Dashboard" at bounding box center [1106, 49] width 65 height 27
drag, startPoint x: 438, startPoint y: 109, endPoint x: 427, endPoint y: 74, distance: 36.7
click at [437, 106] on header "Error 500" at bounding box center [784, 147] width 808 height 107
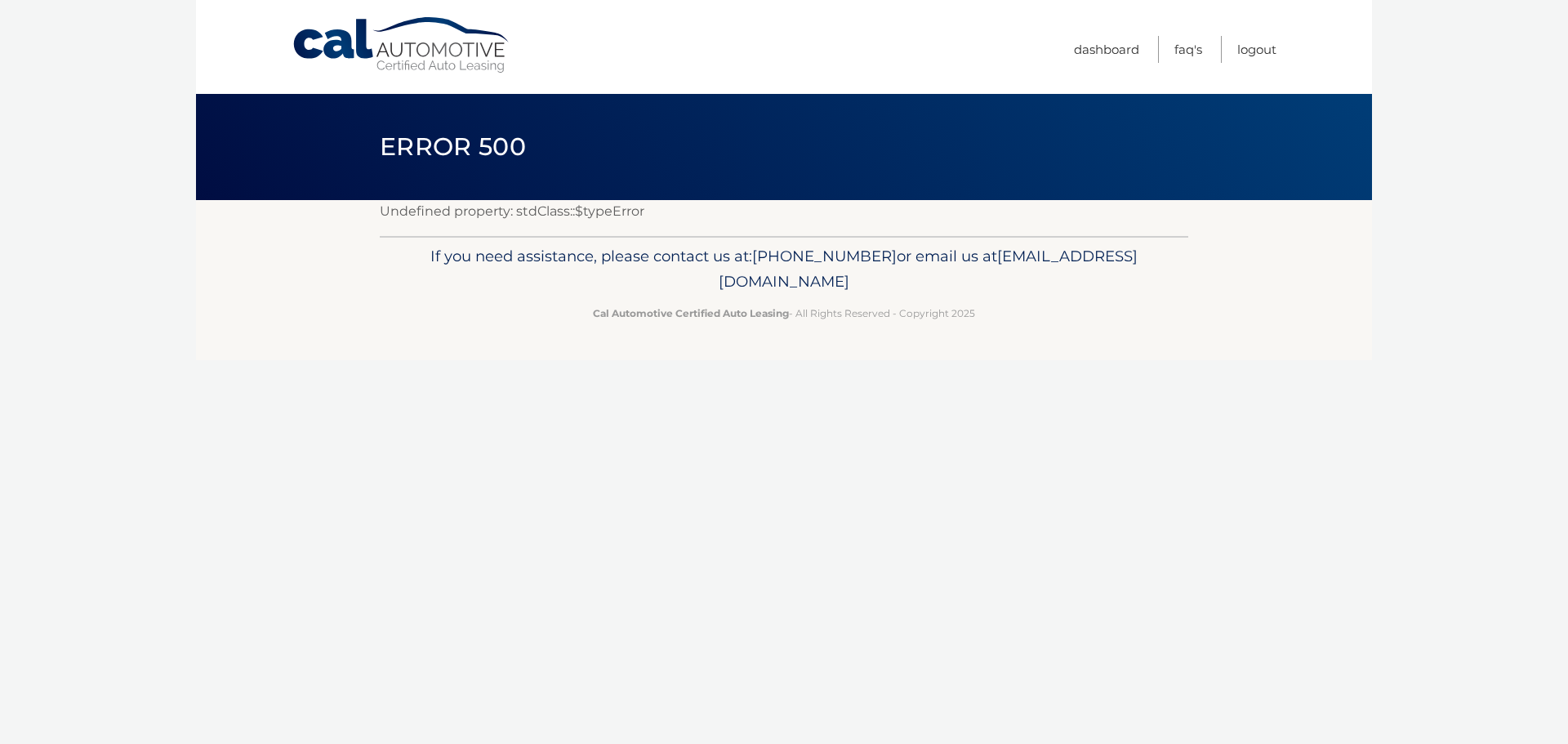
drag, startPoint x: 414, startPoint y: 140, endPoint x: 1172, endPoint y: 439, distance: 814.8
click at [1172, 439] on div "Cal Automotive Menu Dashboard FAQ's Logout ×" at bounding box center [784, 372] width 1175 height 744
click at [957, 471] on div "Cal Automotive Menu Dashboard FAQ's Logout ×" at bounding box center [784, 372] width 1175 height 744
click at [488, 619] on div "Cal Automotive Menu Dashboard FAQ's Logout ×" at bounding box center [784, 372] width 1175 height 744
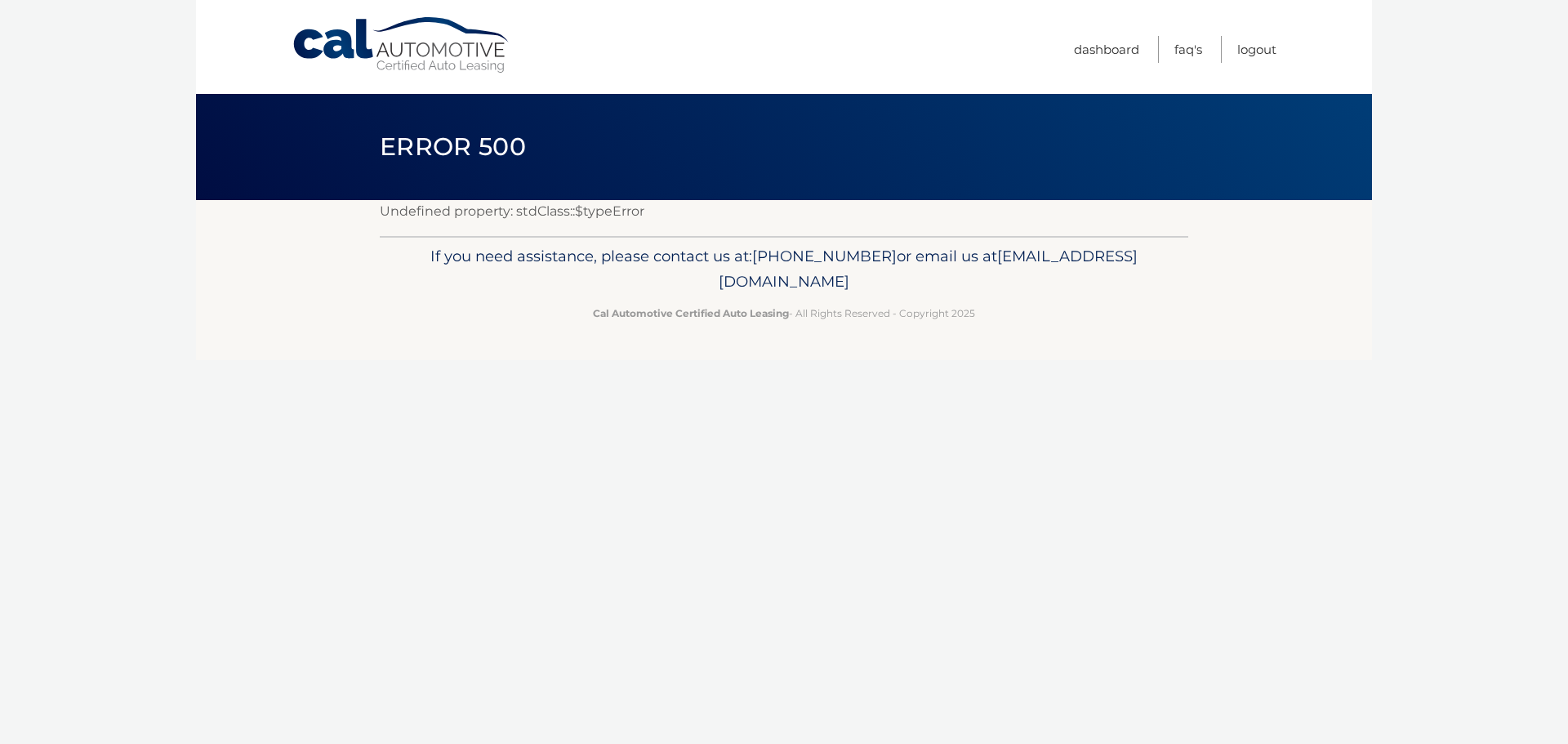
click at [1153, 524] on div "Cal Automotive Menu Dashboard FAQ's Logout ×" at bounding box center [784, 372] width 1175 height 744
click at [1241, 48] on link "Logout" at bounding box center [1256, 49] width 39 height 27
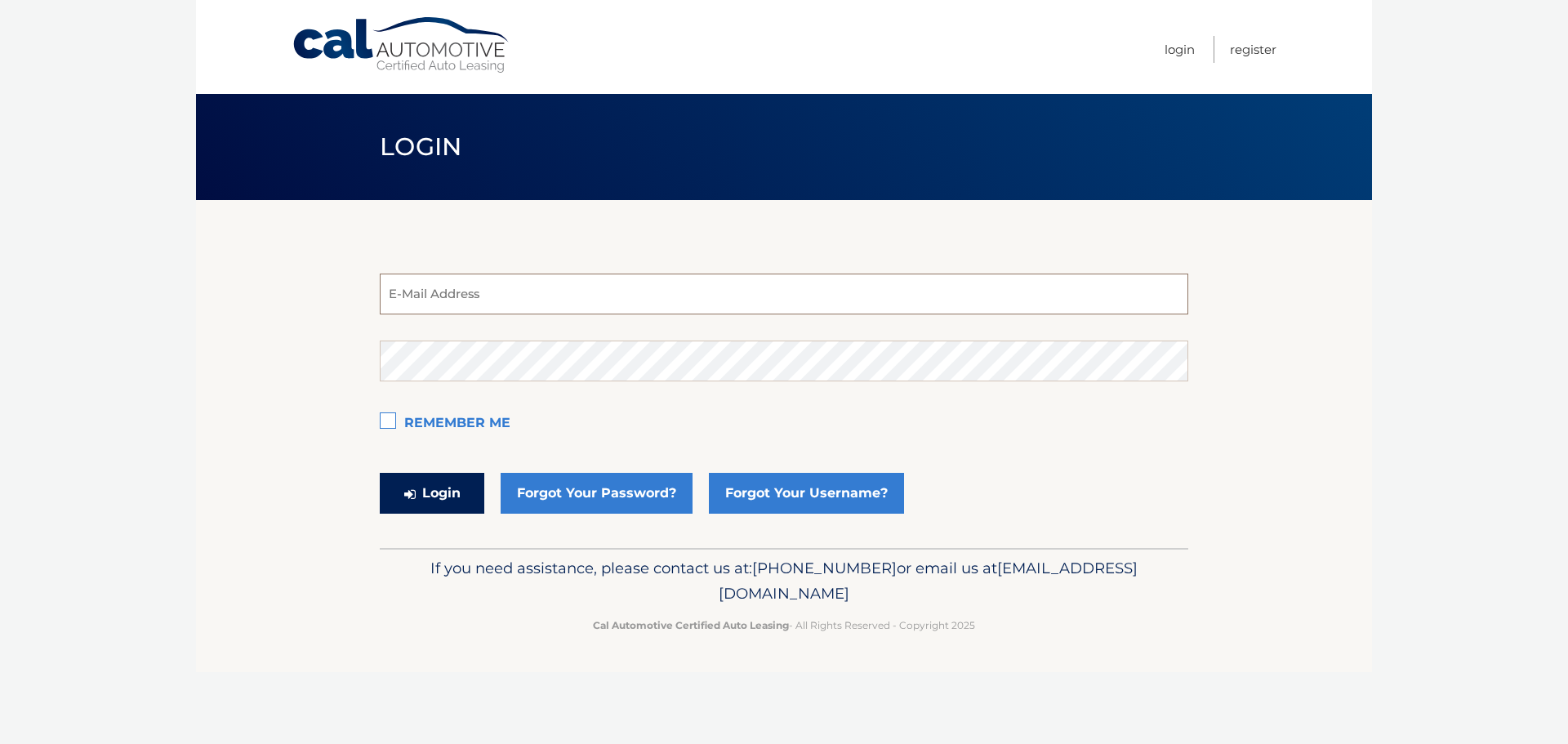
type input "[EMAIL_ADDRESS][DOMAIN_NAME]"
click at [416, 510] on button "Login" at bounding box center [431, 492] width 105 height 41
click at [224, 465] on section "estest@easternstandard.com E-Mail Address Password Remember Me Login Forgot You…" at bounding box center [784, 373] width 1175 height 348
drag, startPoint x: 189, startPoint y: 632, endPoint x: 145, endPoint y: 575, distance: 72.0
click at [179, 619] on body "Cal Automotive Menu Login Register Login" at bounding box center [784, 372] width 1568 height 744
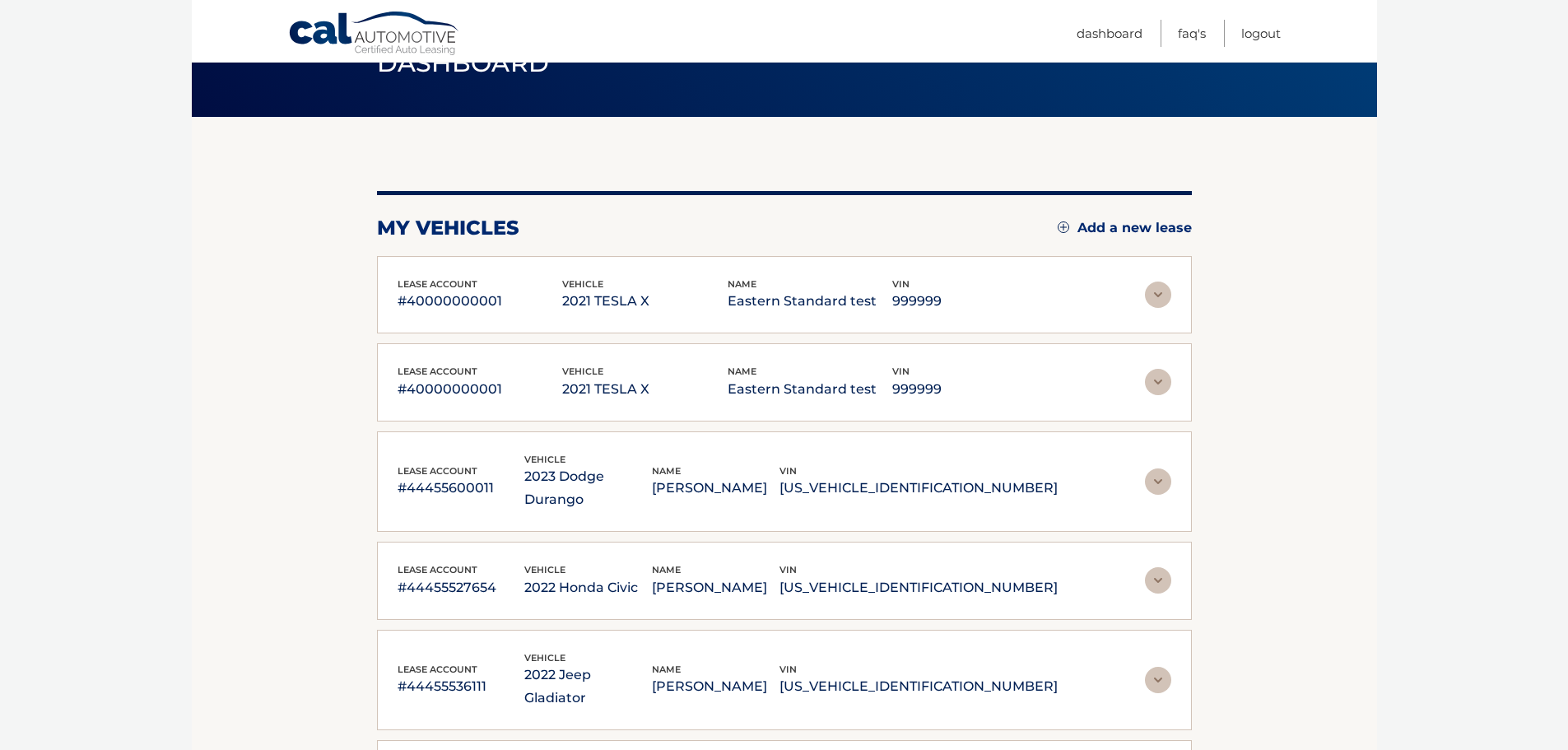
scroll to position [165, 0]
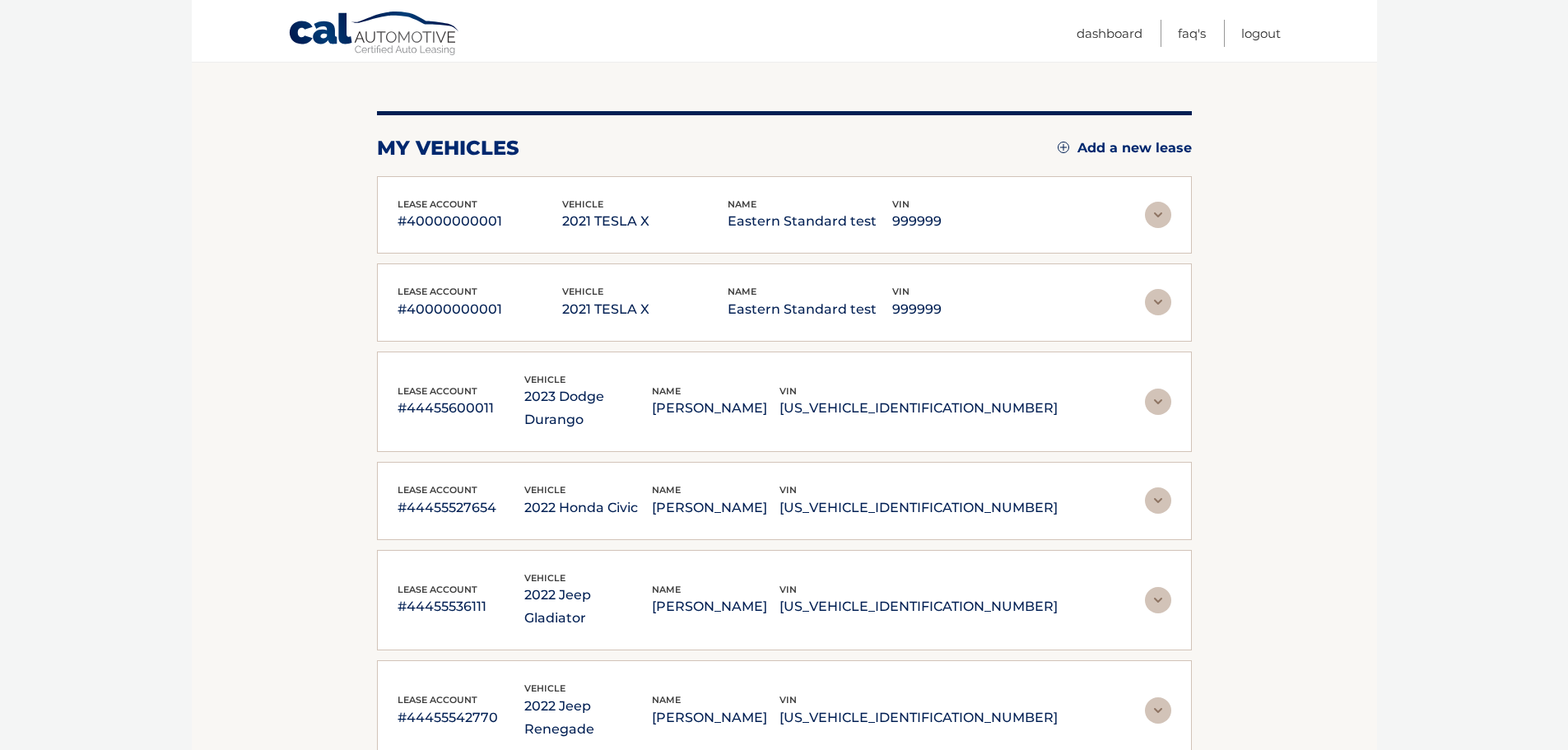
click at [1154, 398] on img at bounding box center [1158, 401] width 26 height 26
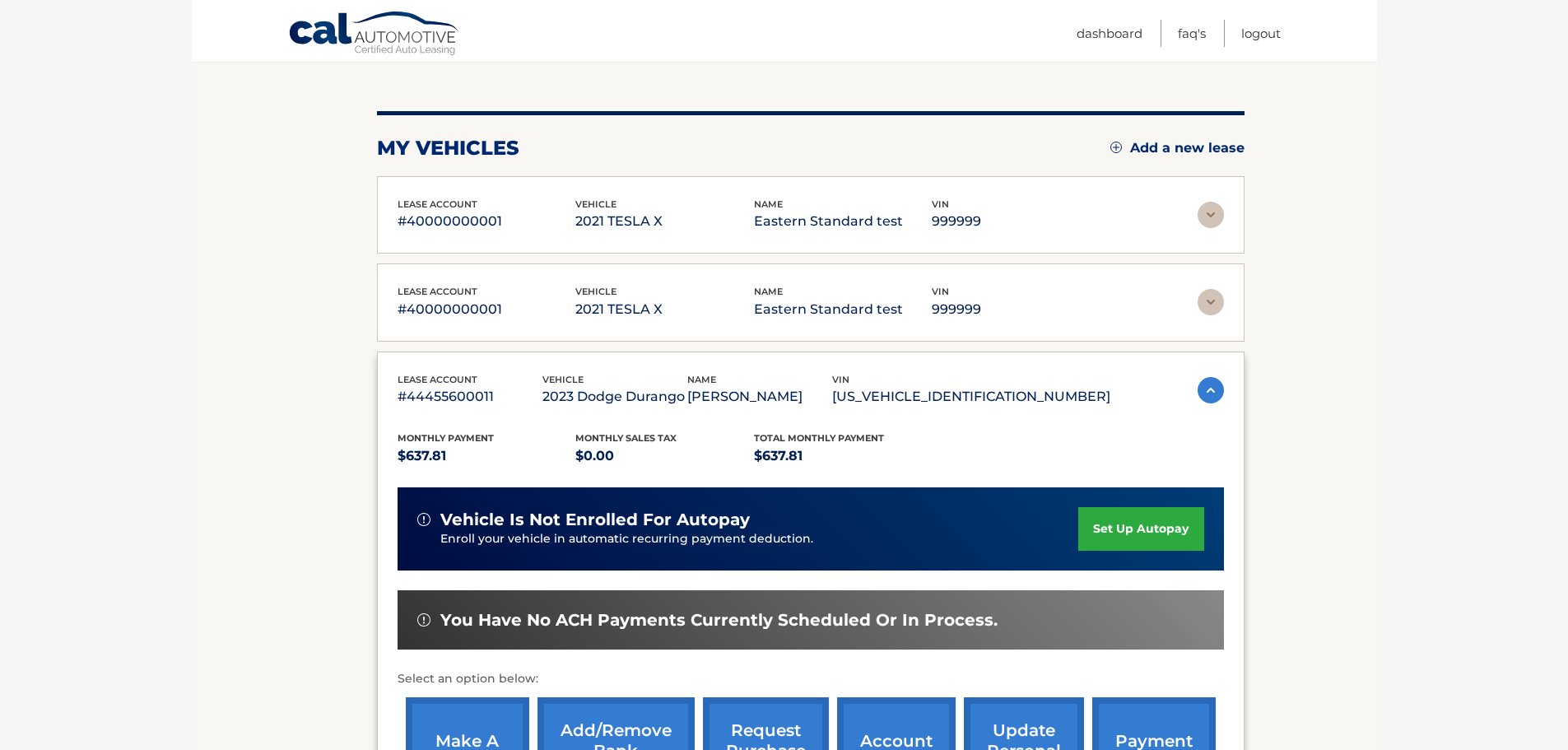
click at [1000, 722] on link "update personal info" at bounding box center [1024, 750] width 120 height 107
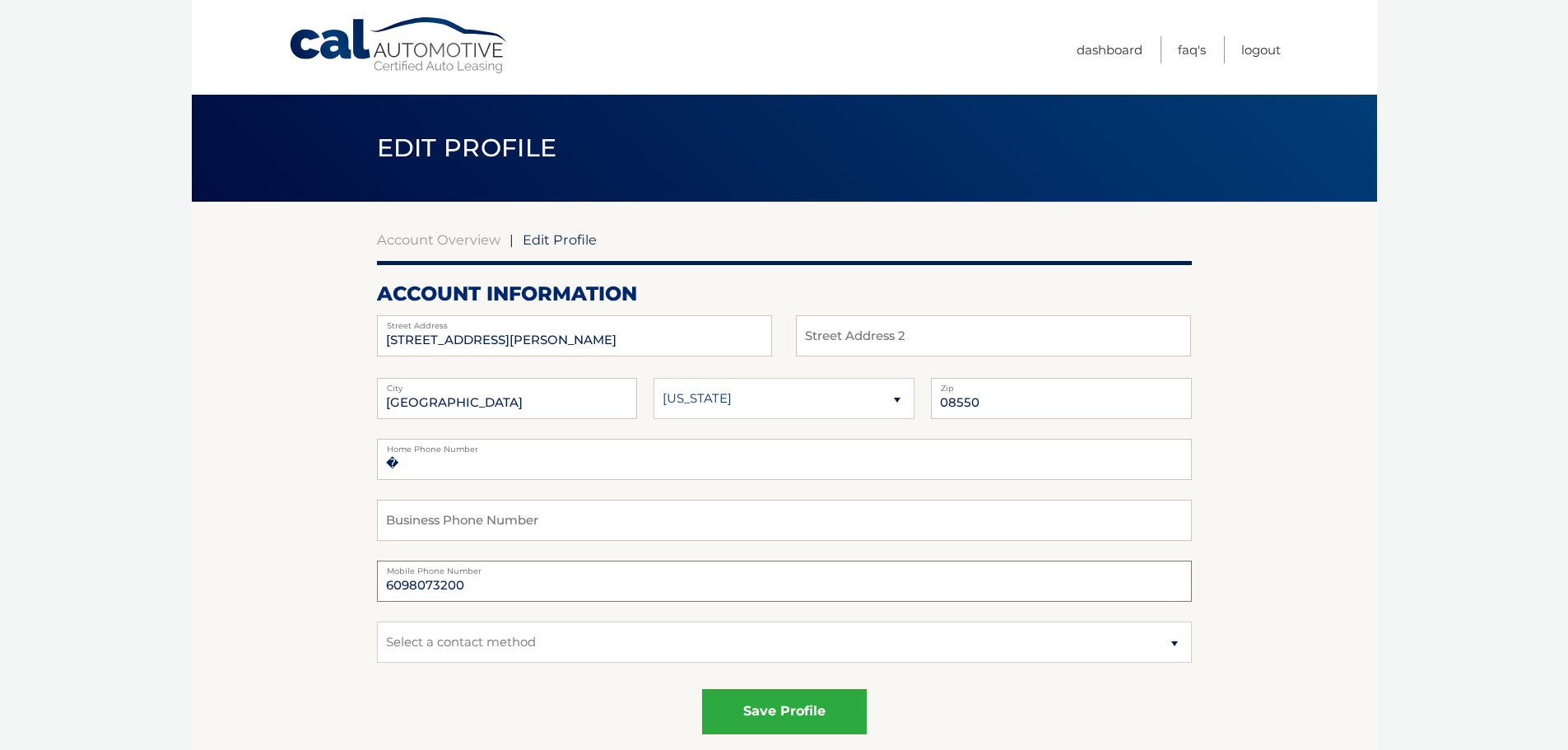
click at [504, 580] on input "6098073200" at bounding box center [784, 581] width 815 height 42
click at [459, 454] on input "�" at bounding box center [784, 459] width 815 height 42
drag, startPoint x: 531, startPoint y: 522, endPoint x: 531, endPoint y: 532, distance: 10.0
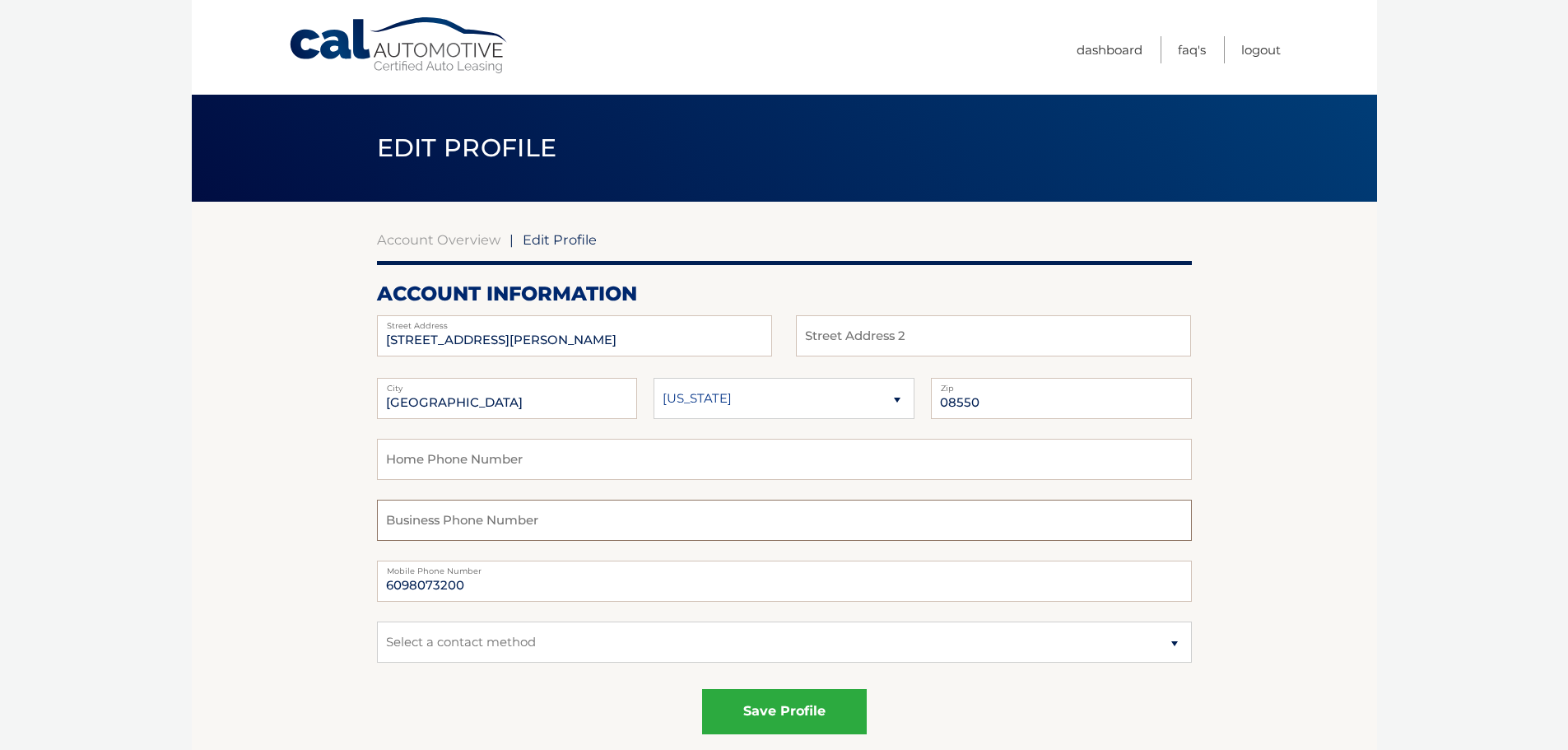
click at [531, 522] on input "text" at bounding box center [784, 520] width 815 height 42
click at [541, 651] on select "Select a contact method Mobile Home" at bounding box center [784, 642] width 815 height 42
select select "1"
click at [377, 621] on select "Select a contact method Mobile Home" at bounding box center [784, 642] width 815 height 42
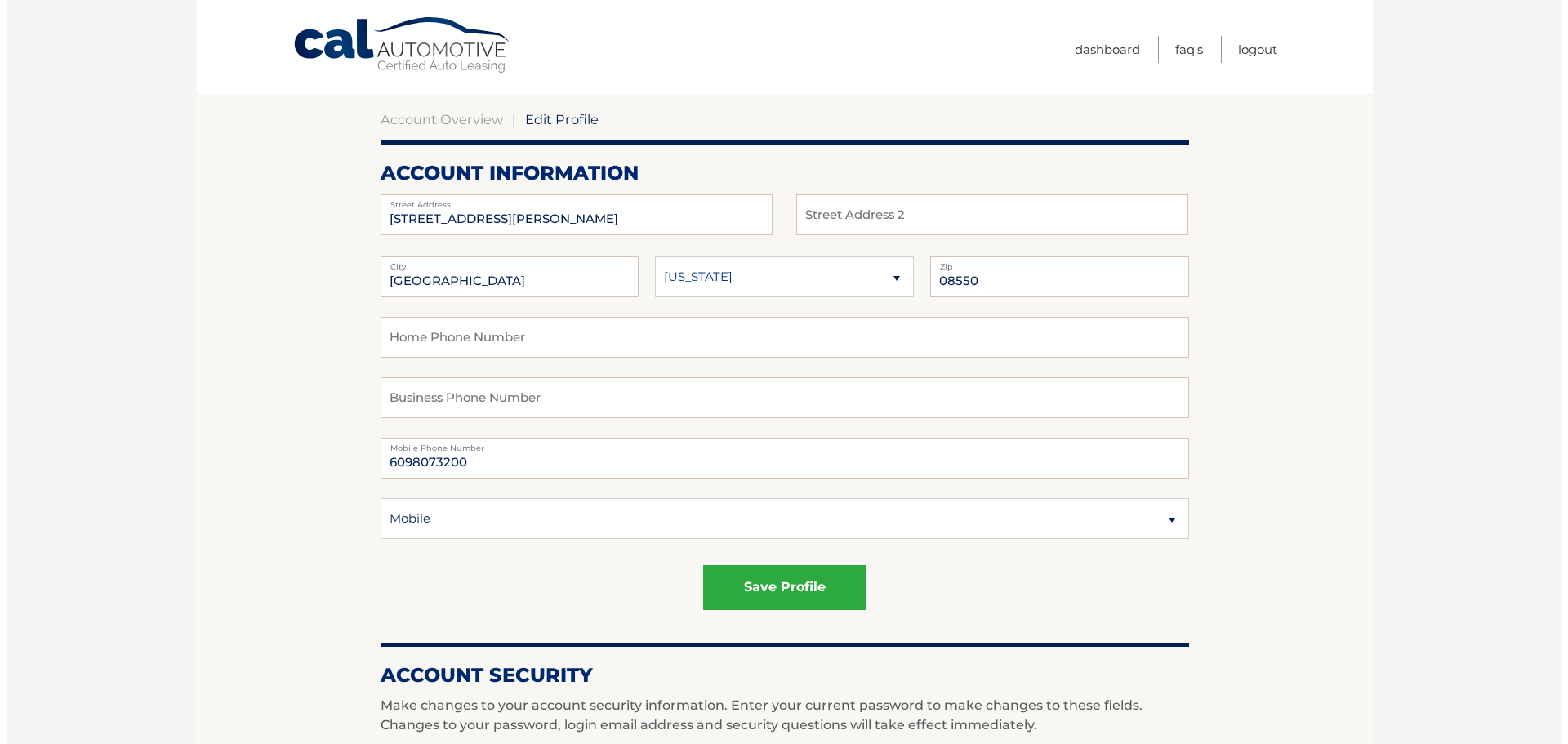
scroll to position [245, 0]
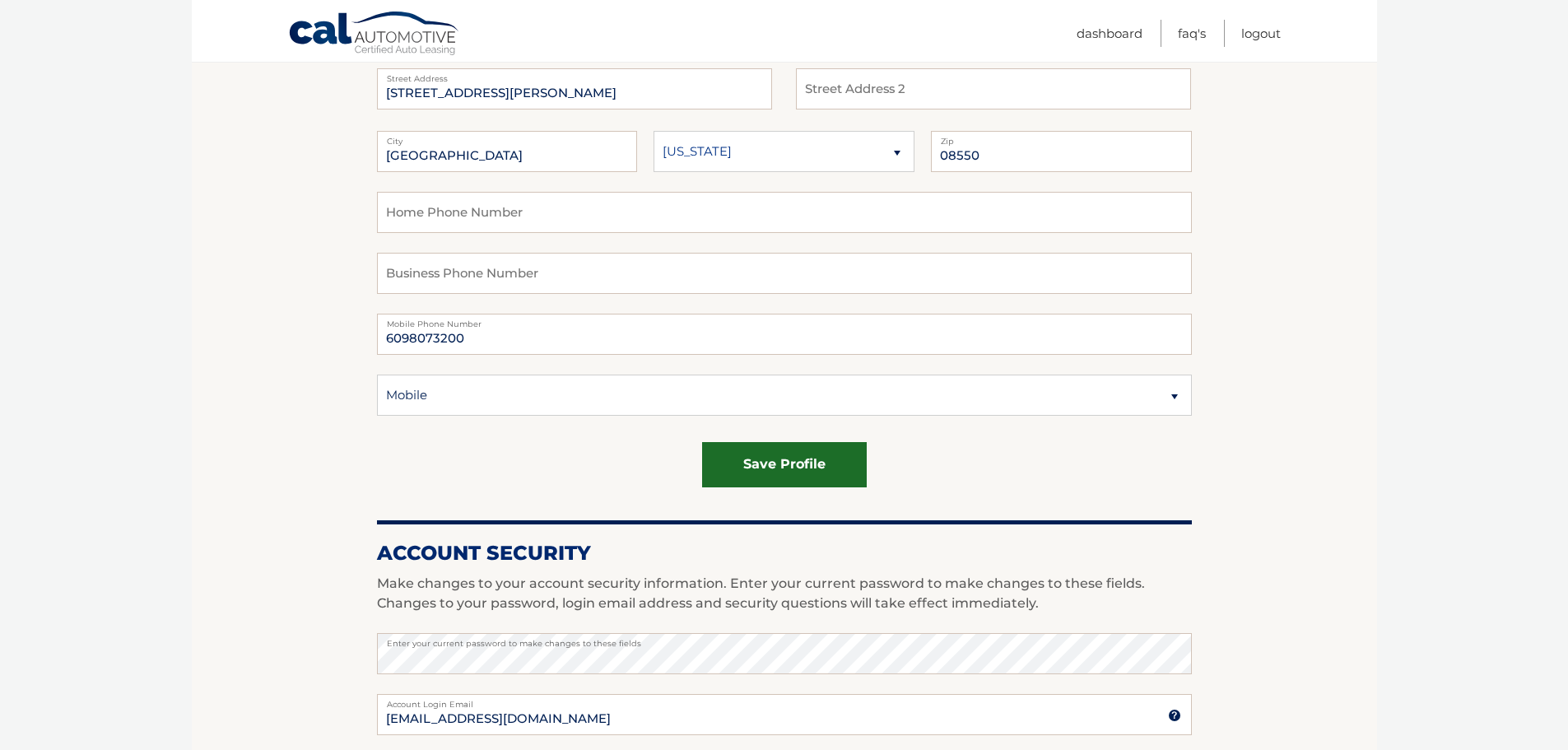
click at [746, 461] on button "save profile" at bounding box center [784, 465] width 165 height 45
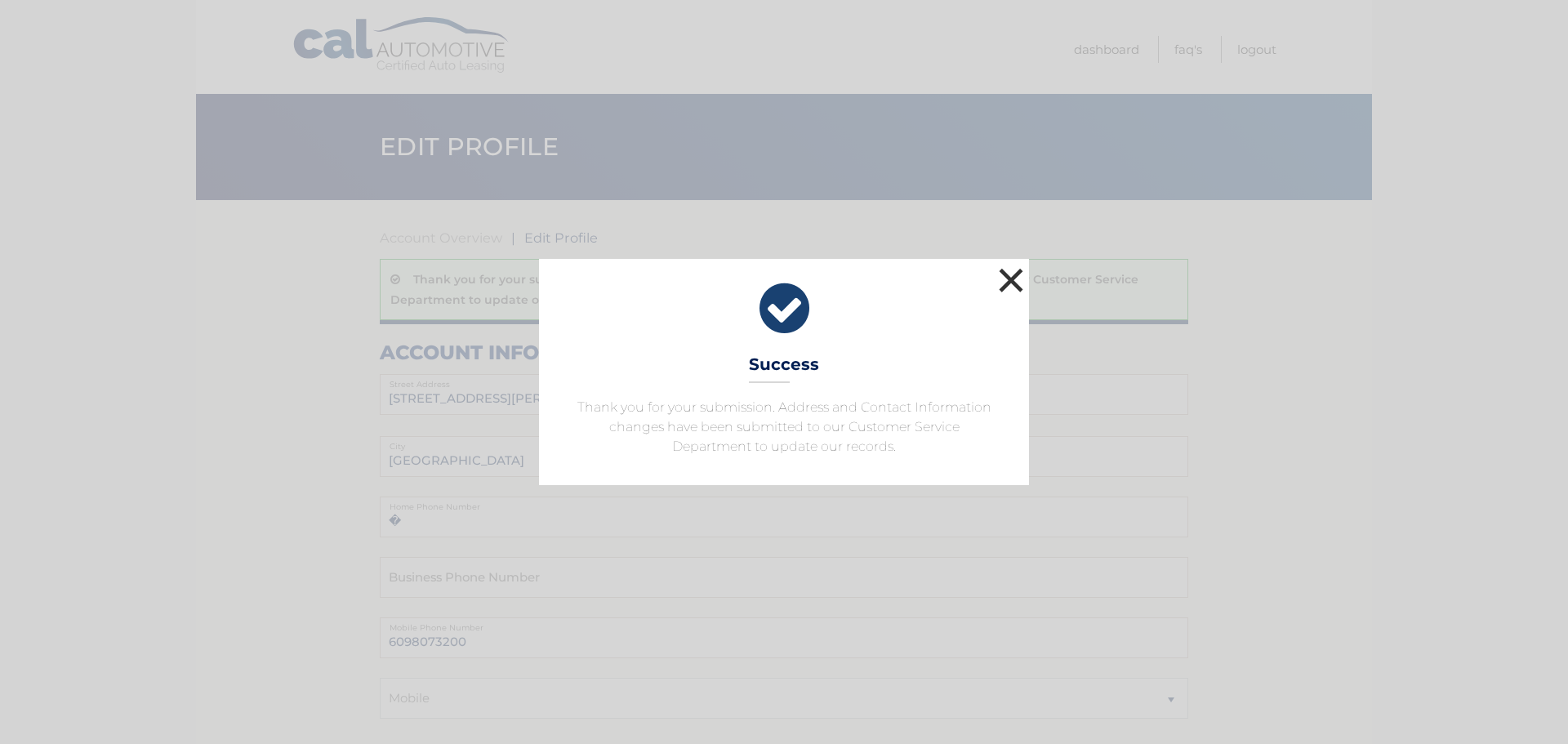
drag, startPoint x: 1006, startPoint y: 275, endPoint x: 1007, endPoint y: 283, distance: 8.1
click at [1006, 276] on button "×" at bounding box center [1011, 280] width 33 height 33
